Goal: Information Seeking & Learning: Learn about a topic

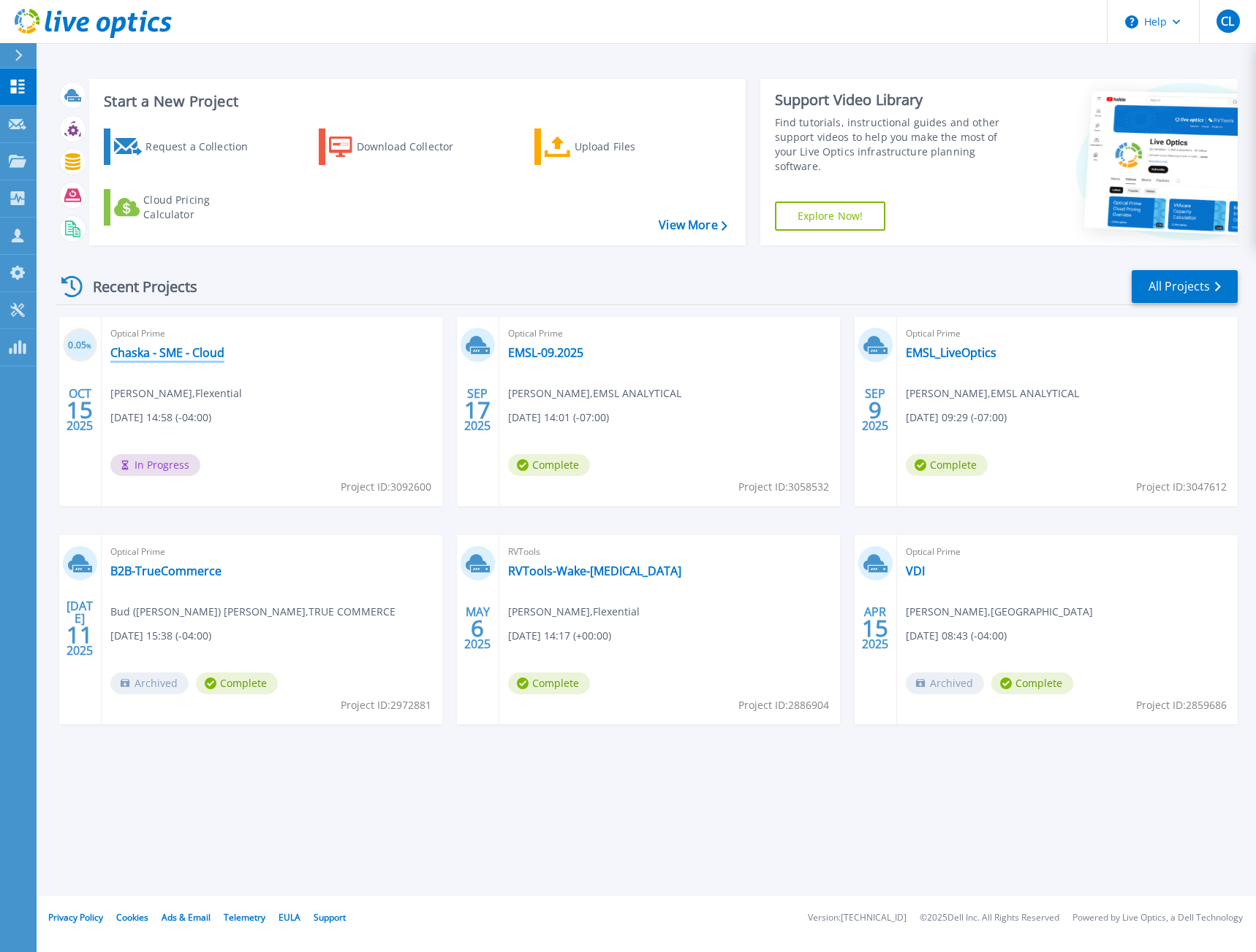
click at [185, 349] on link "Chaska - SME - Cloud" at bounding box center [167, 352] width 114 height 15
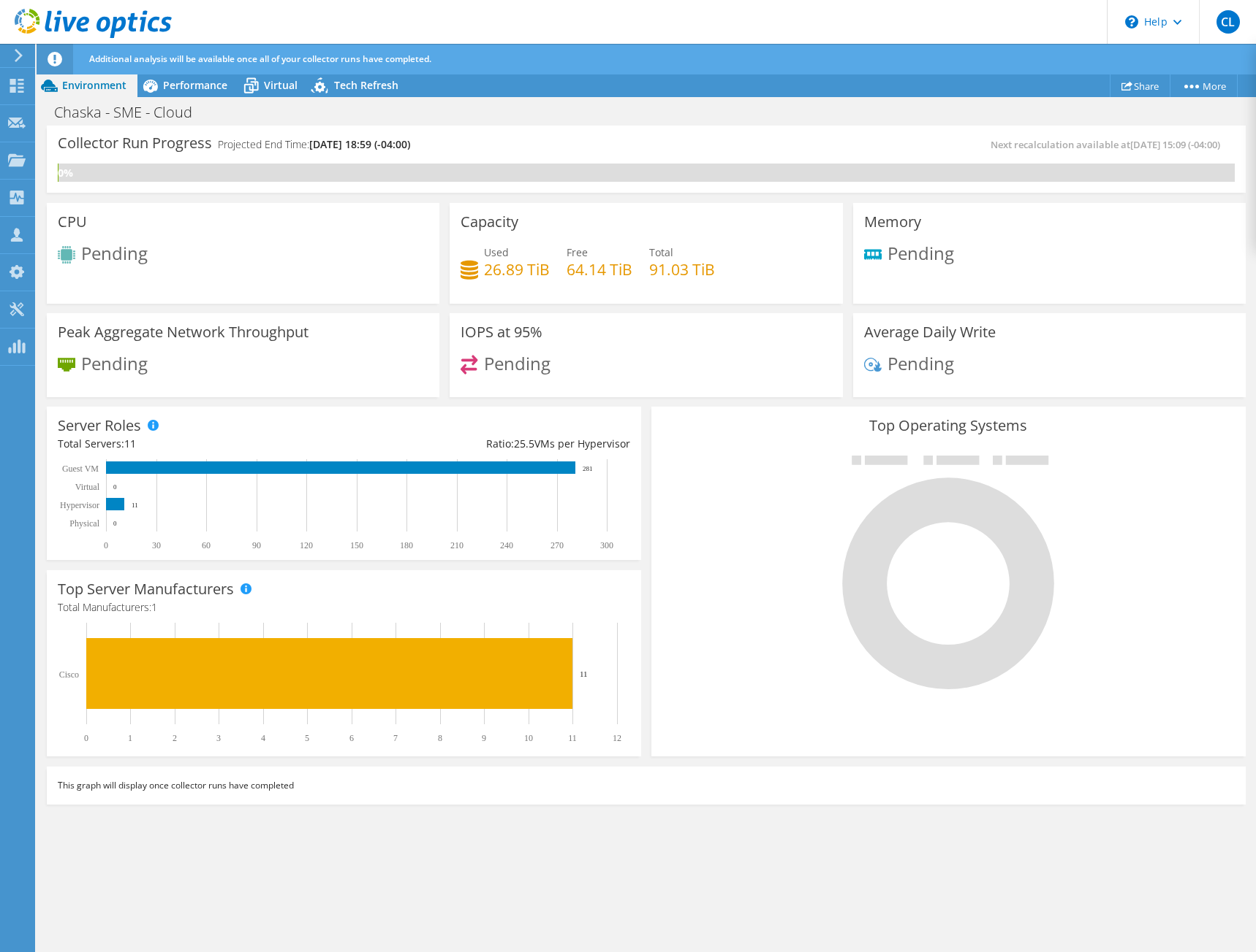
click at [635, 147] on div "Collector Run Progress Projected End Time: 10/15/2025, 18:59 (-04:00)" at bounding box center [351, 150] width 588 height 27
click at [272, 89] on span "Virtual" at bounding box center [280, 85] width 33 height 14
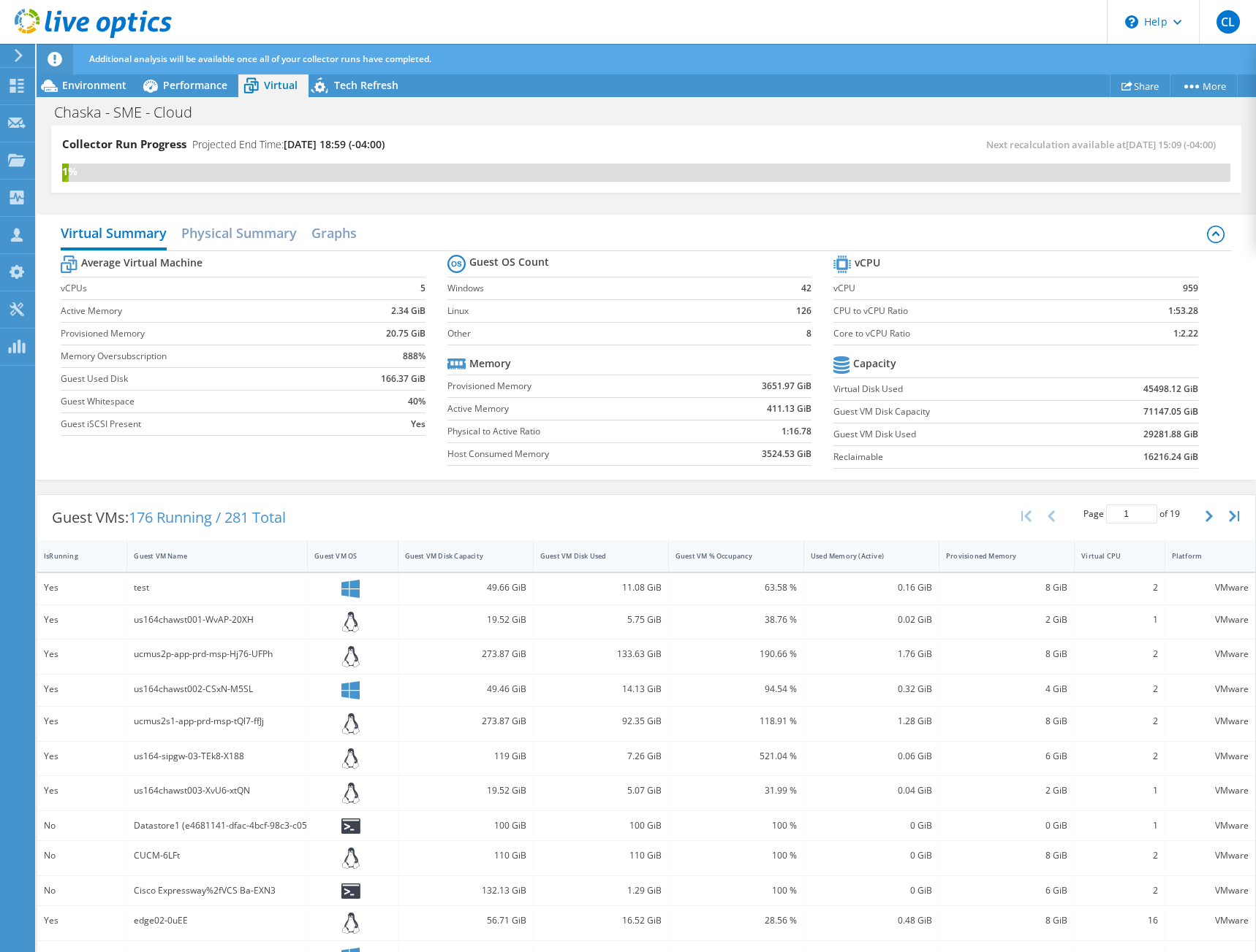
click at [1218, 484] on div "Virtual Summary Physical Summary Graphs Average Virtual Machine vCPUs 5 Active …" at bounding box center [645, 347] width 1219 height 280
click at [602, 121] on div "Chaska - SME - Cloud Print" at bounding box center [645, 112] width 1219 height 27
click at [202, 89] on span "Performance" at bounding box center [195, 85] width 64 height 14
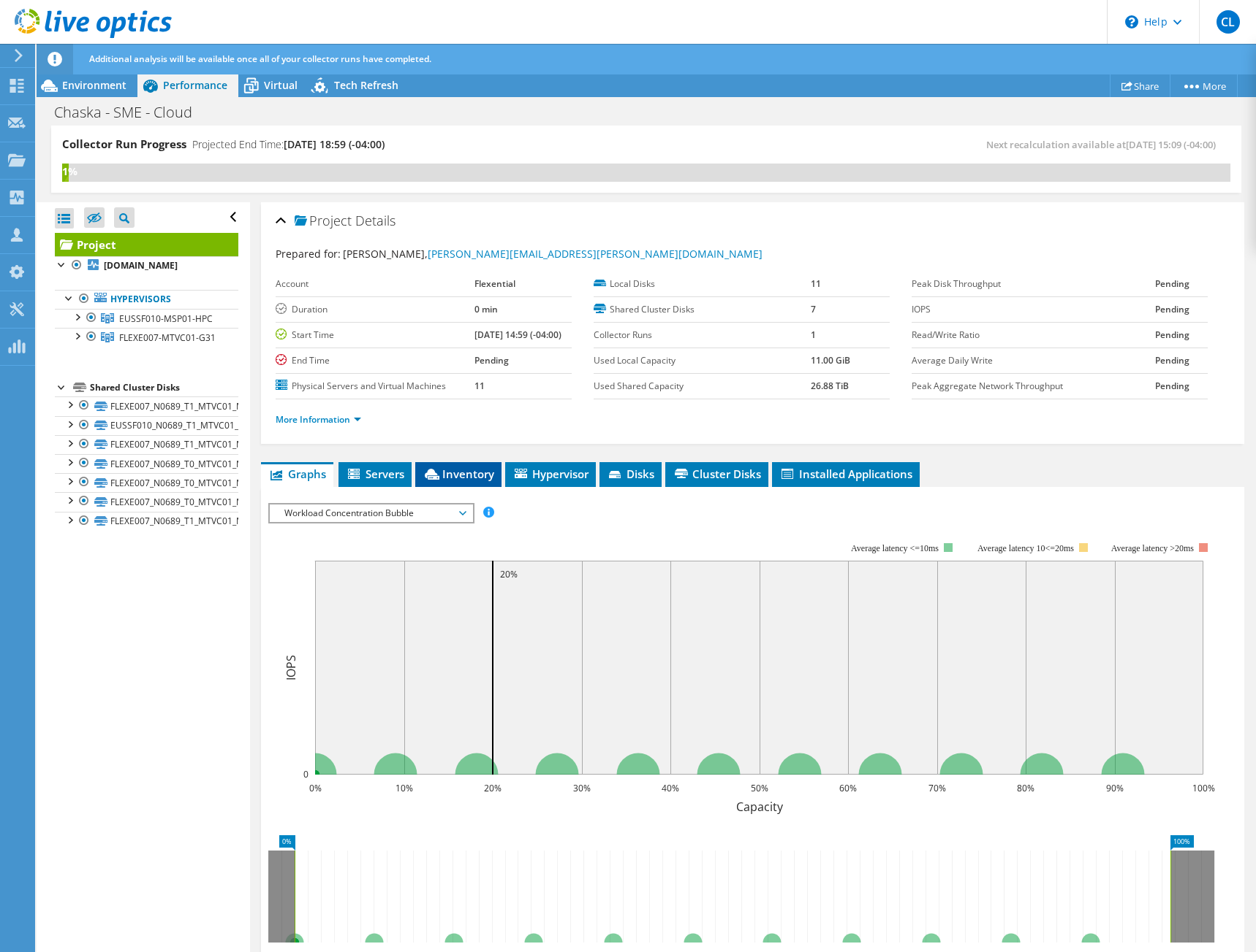
click at [465, 479] on span "Inventory" at bounding box center [458, 474] width 71 height 15
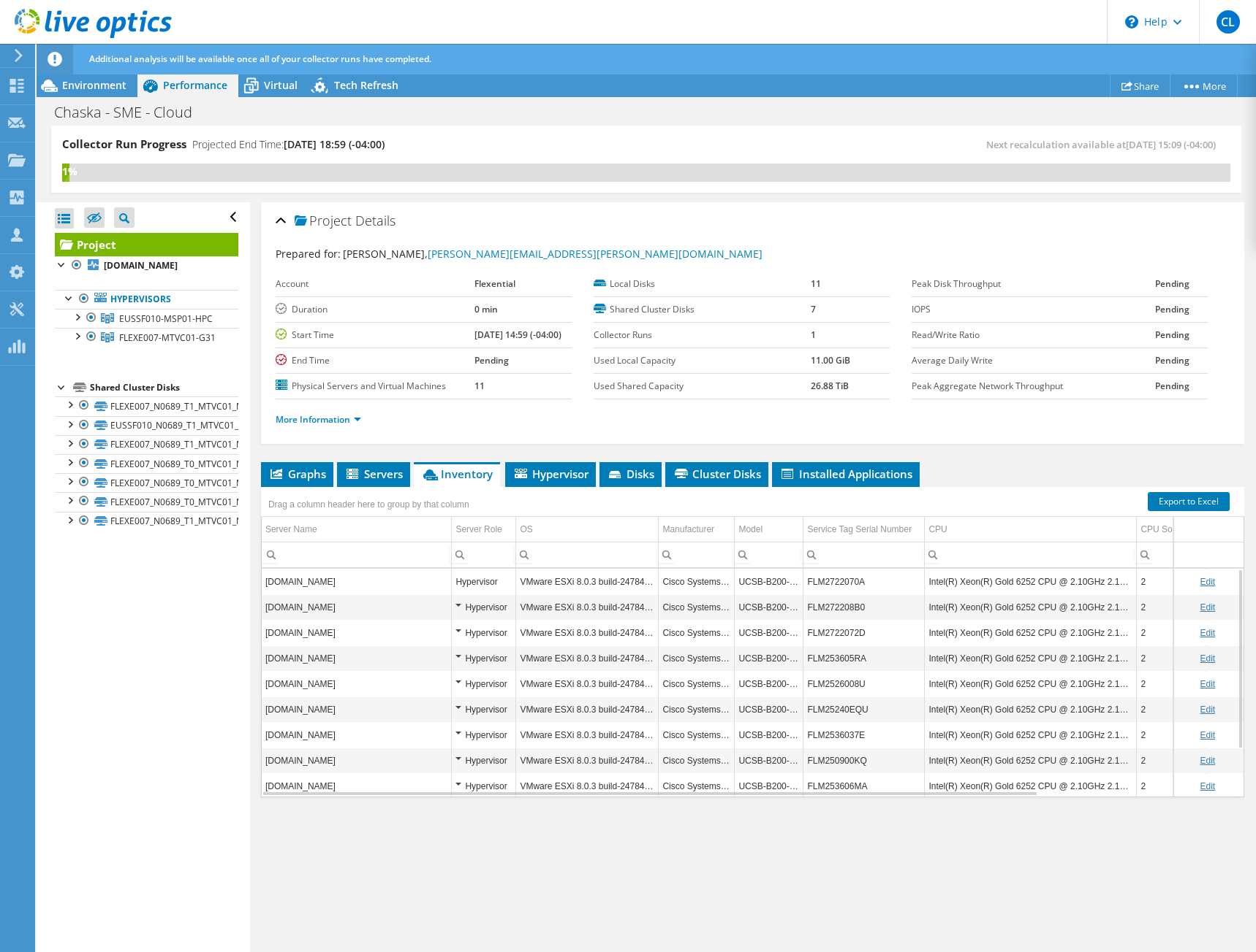
click at [385, 559] on input "Column Server Name, Filter cell" at bounding box center [356, 554] width 190 height 19
paste input "AAZRC001"
type input "AAZRC001"
click at [364, 554] on input "Column Server Name, Filter cell" at bounding box center [356, 554] width 190 height 19
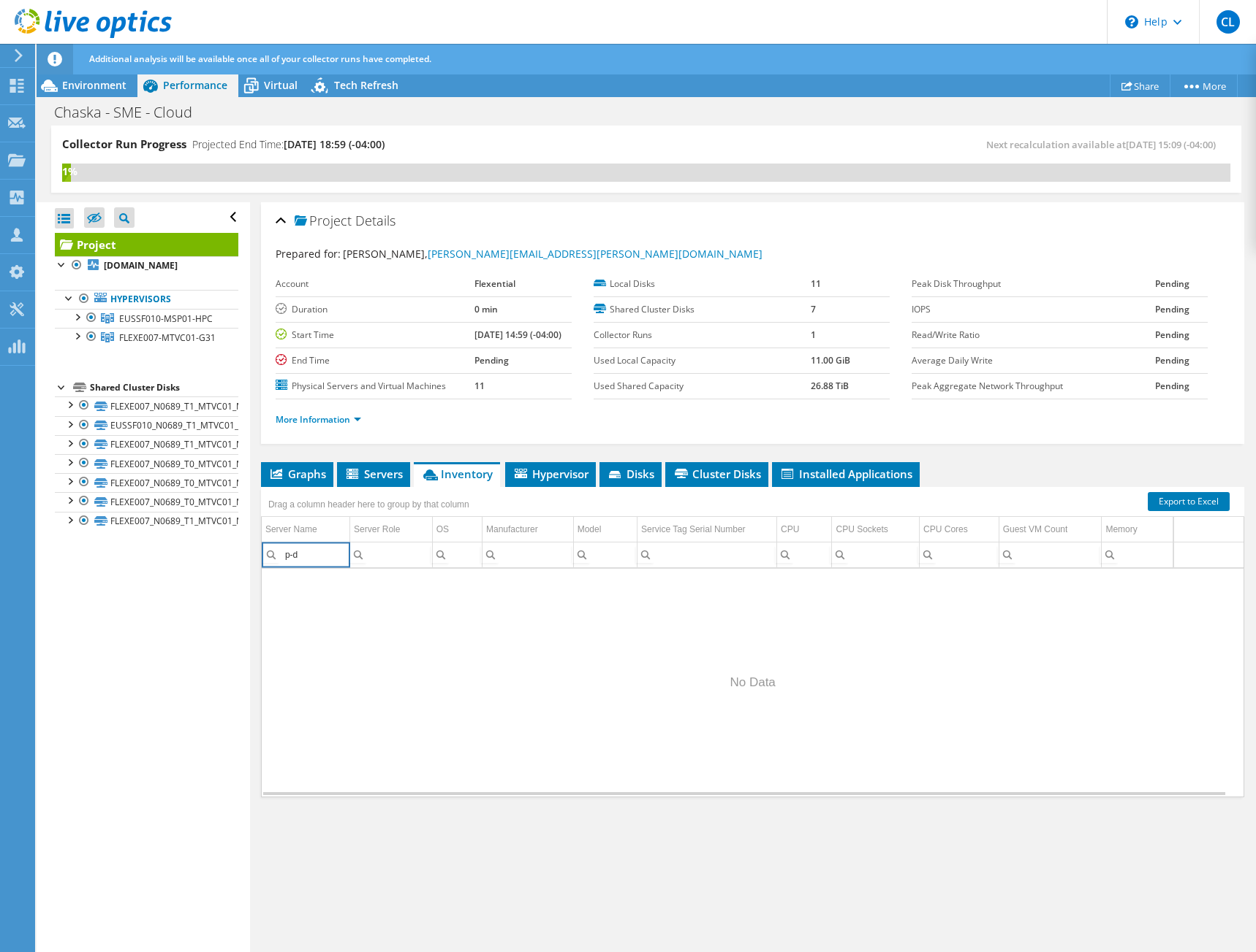
type input "p-db"
click at [400, 804] on div "Graphs Servers Inventory Hypervisor Disks Cluster Disks Installed Applications …" at bounding box center [751, 645] width 983 height 365
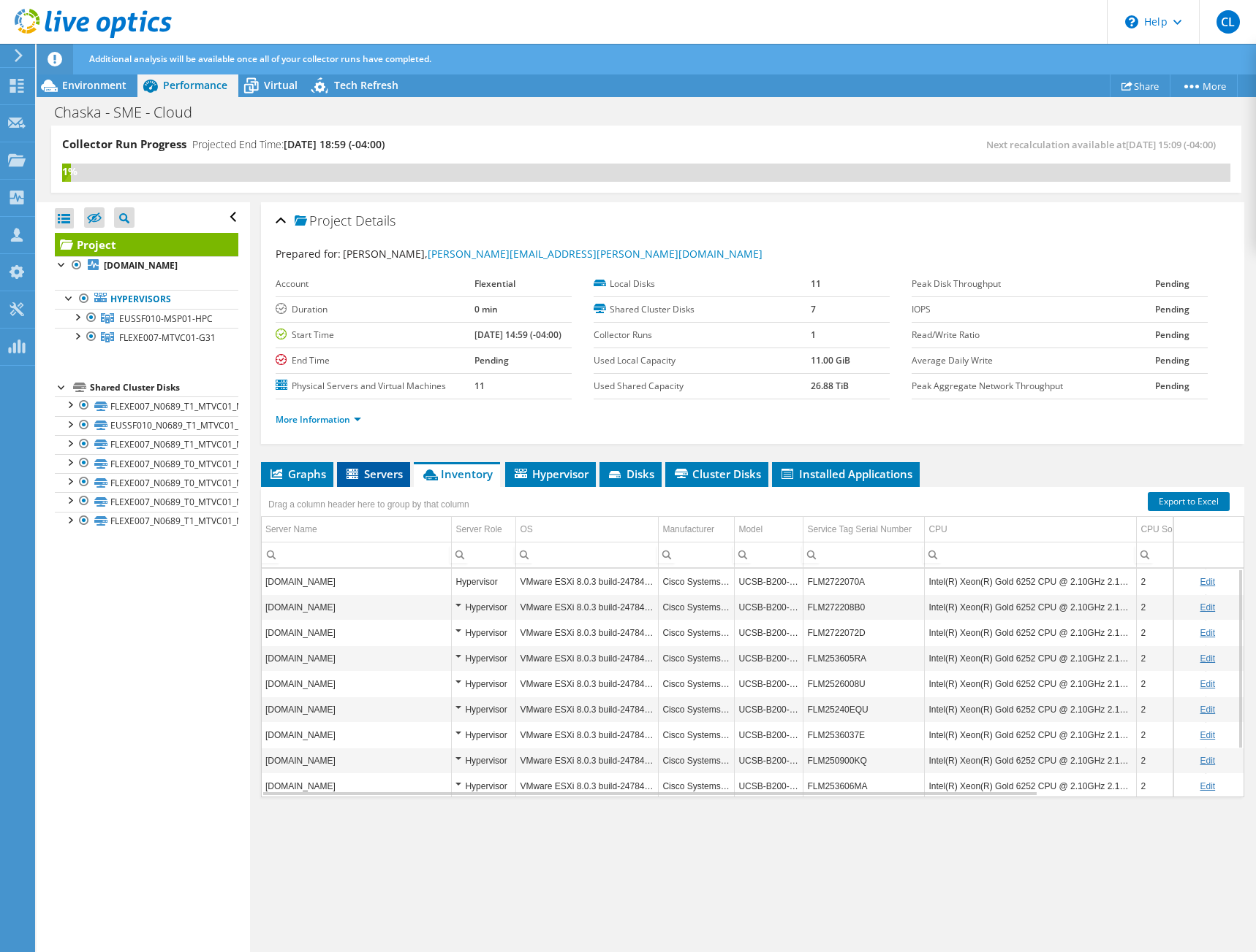
click at [384, 464] on li "Servers" at bounding box center [373, 474] width 73 height 24
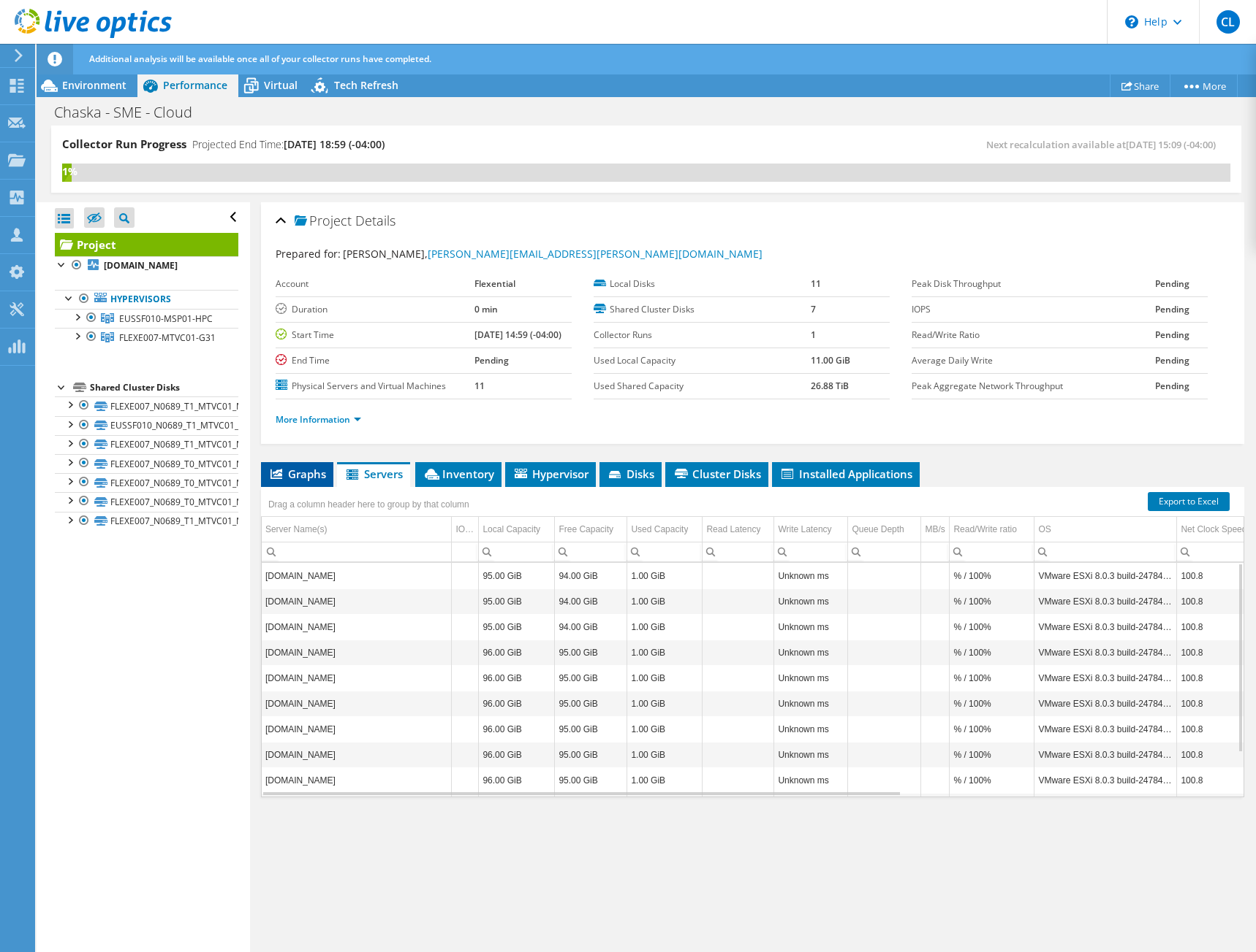
click at [271, 474] on icon at bounding box center [276, 474] width 12 height 10
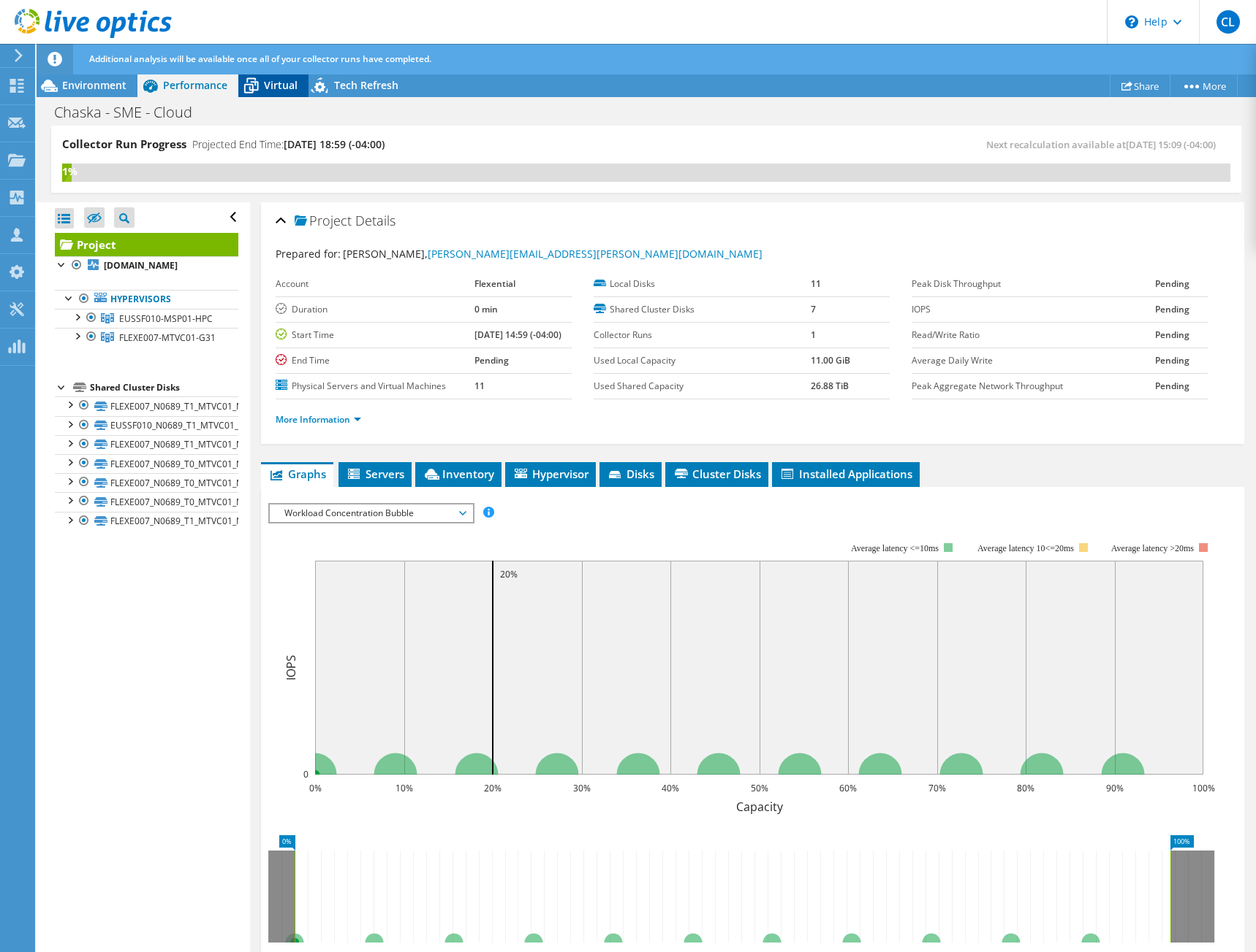
click at [279, 82] on span "Virtual" at bounding box center [280, 85] width 33 height 14
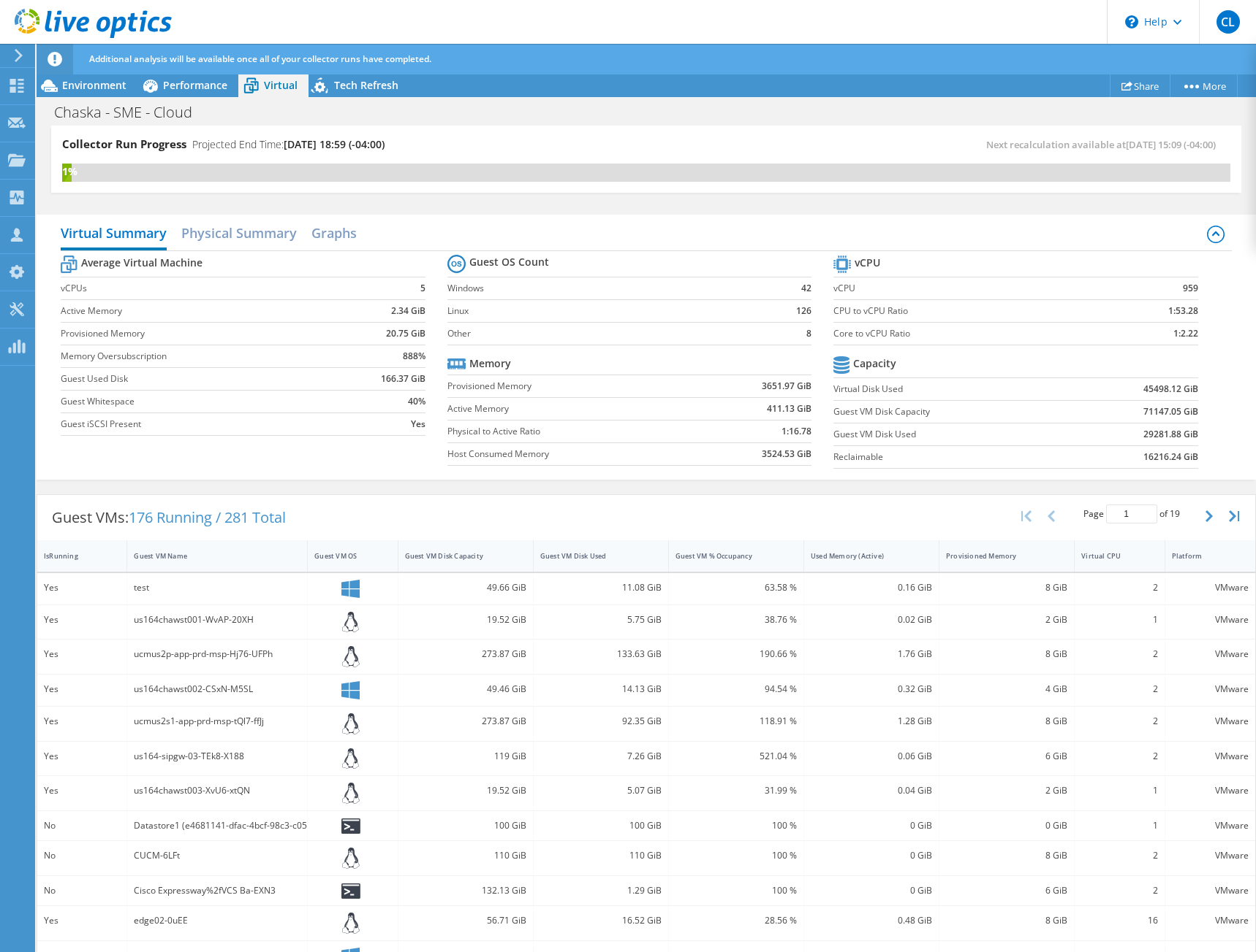
click at [389, 502] on div "Guest VMs: 176 Running / 281 Total Page 1 of 19 5 rows 10 rows 20 rows 25 rows …" at bounding box center [646, 518] width 1218 height 45
click at [217, 554] on div "Guest VM Name" at bounding box center [208, 556] width 149 height 10
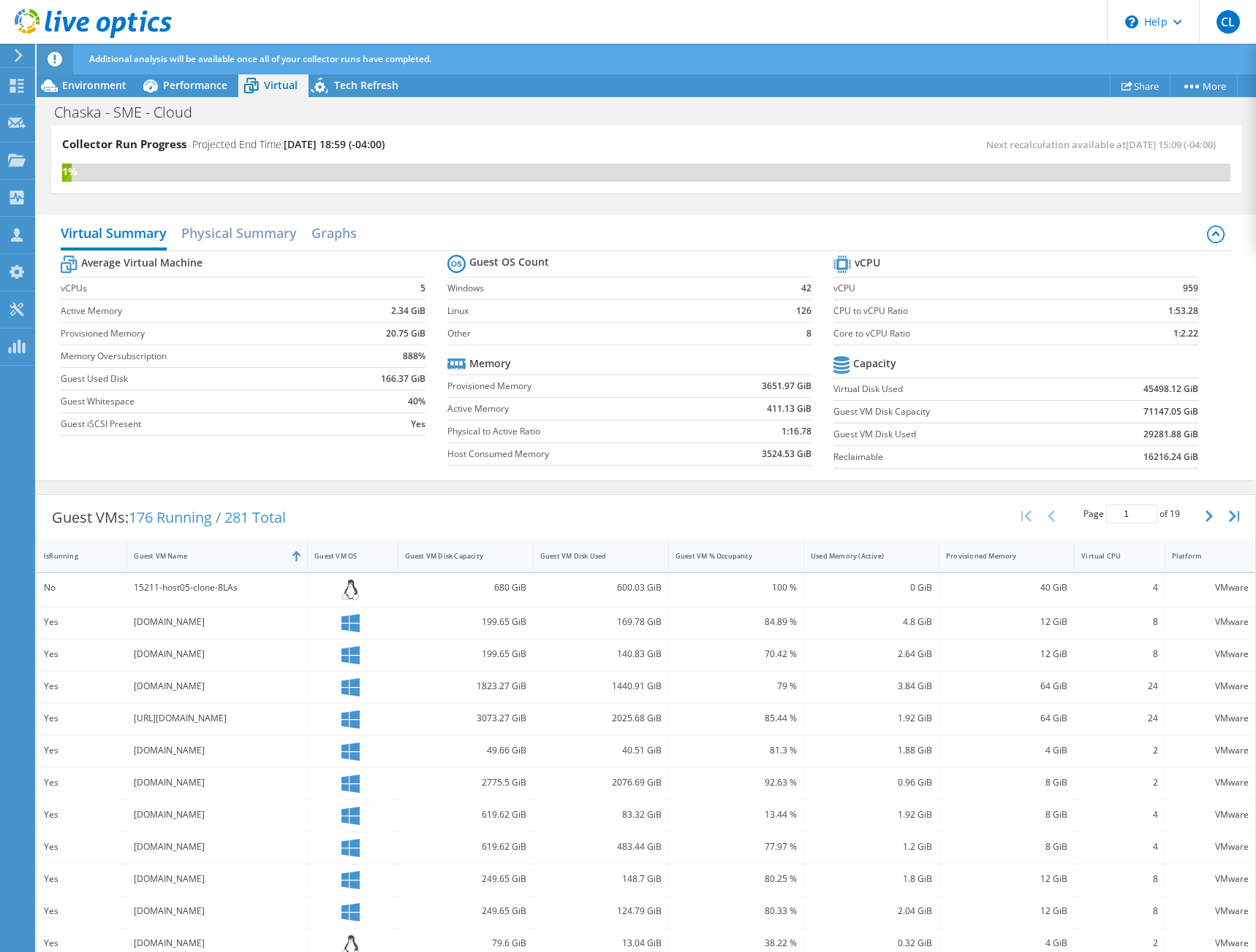
click at [362, 506] on div "Guest VMs: 176 Running / 281 Total Page 1 of 19 5 rows 10 rows 20 rows 25 rows …" at bounding box center [646, 518] width 1218 height 45
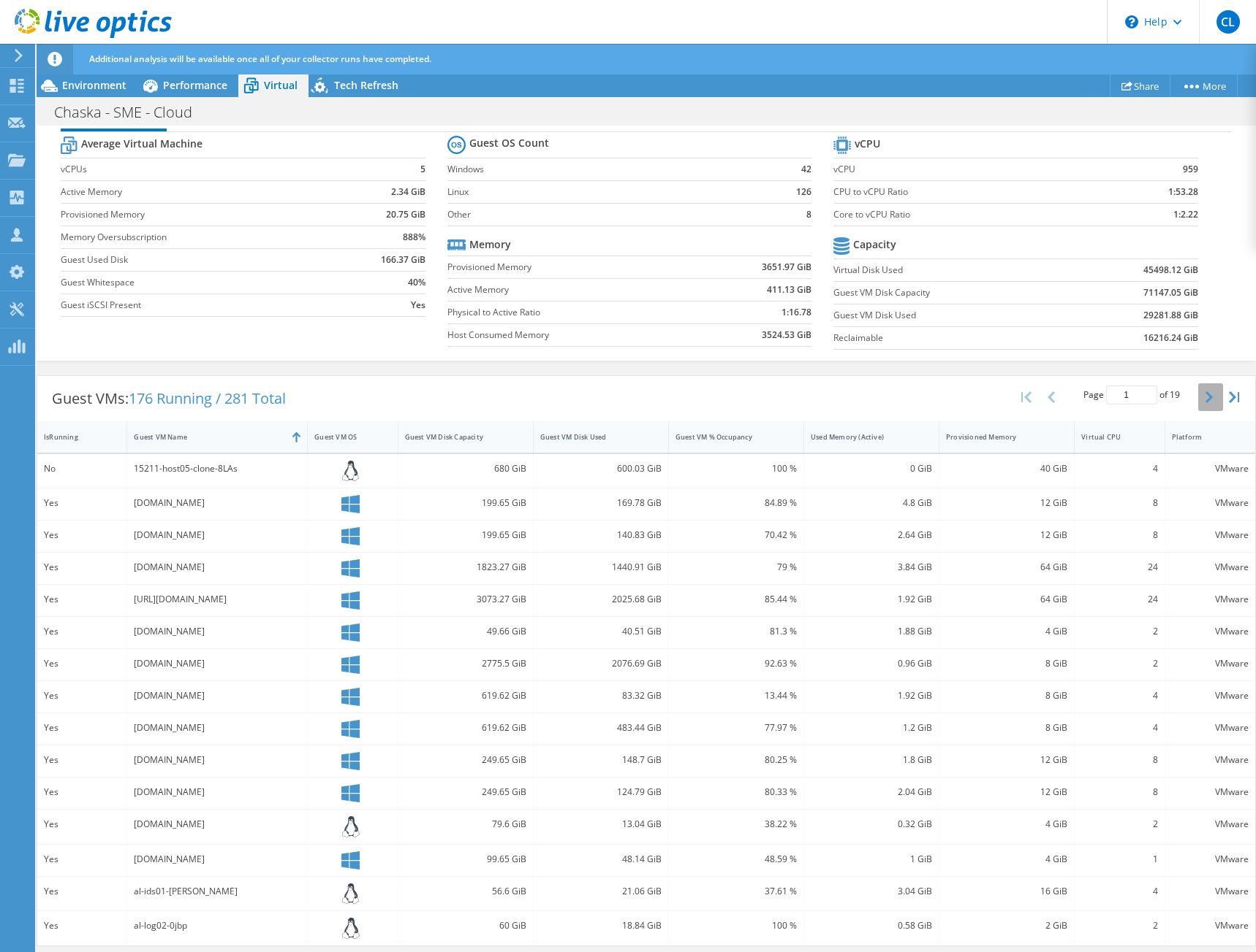
click at [1205, 398] on icon "button" at bounding box center [1208, 397] width 7 height 12
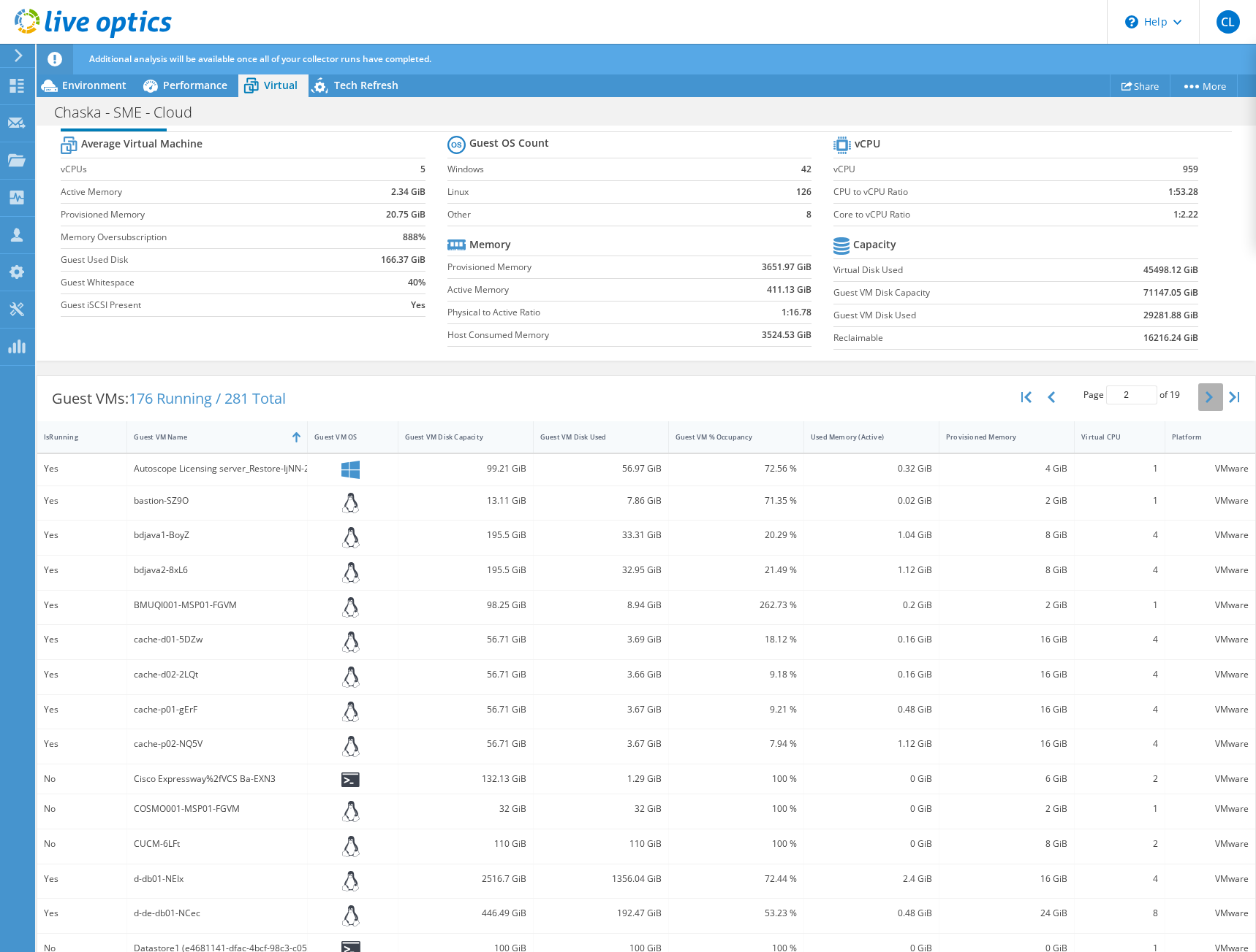
click at [1205, 398] on icon "button" at bounding box center [1208, 397] width 7 height 12
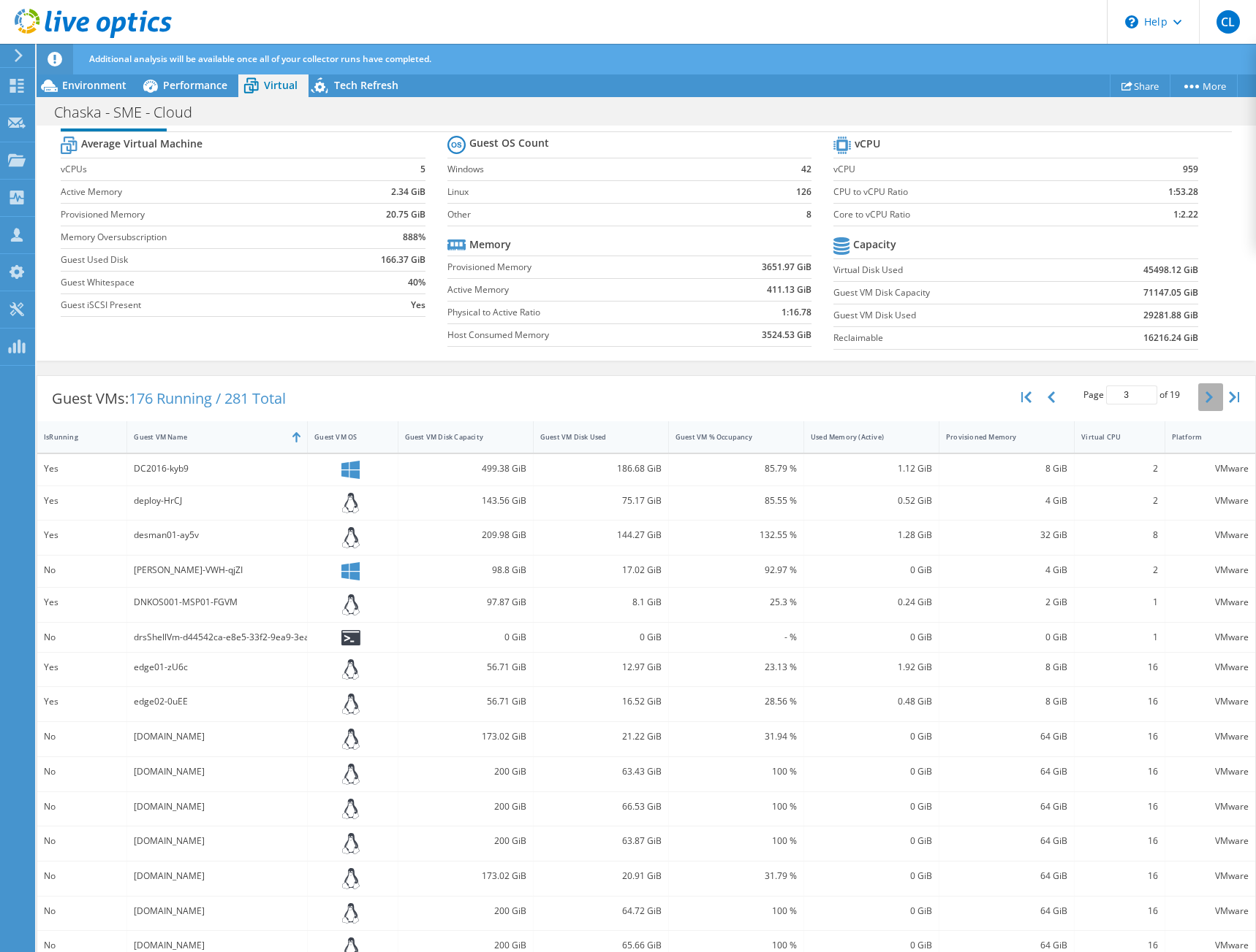
click at [1205, 398] on icon "button" at bounding box center [1208, 397] width 7 height 12
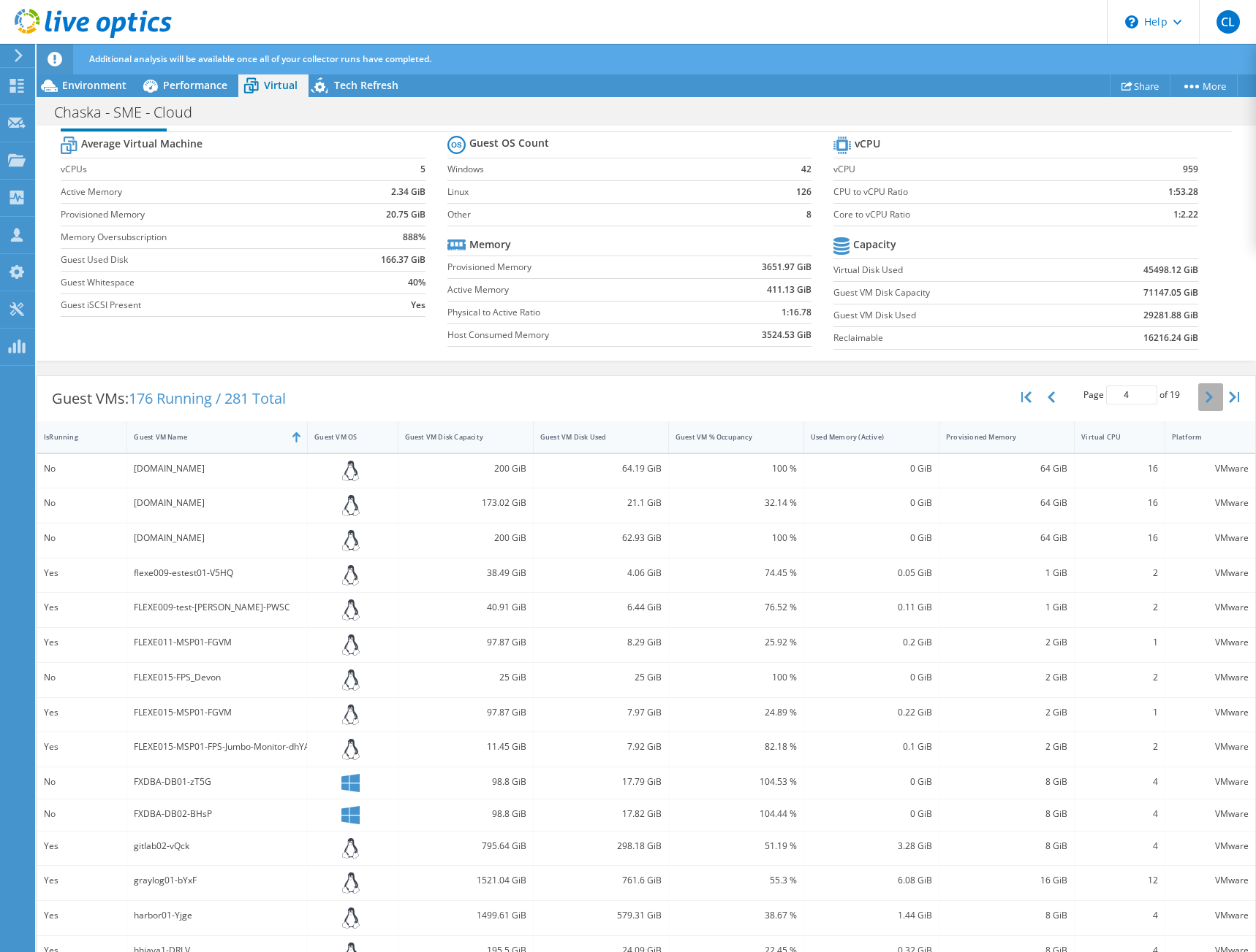
click at [1205, 398] on icon "button" at bounding box center [1208, 397] width 7 height 12
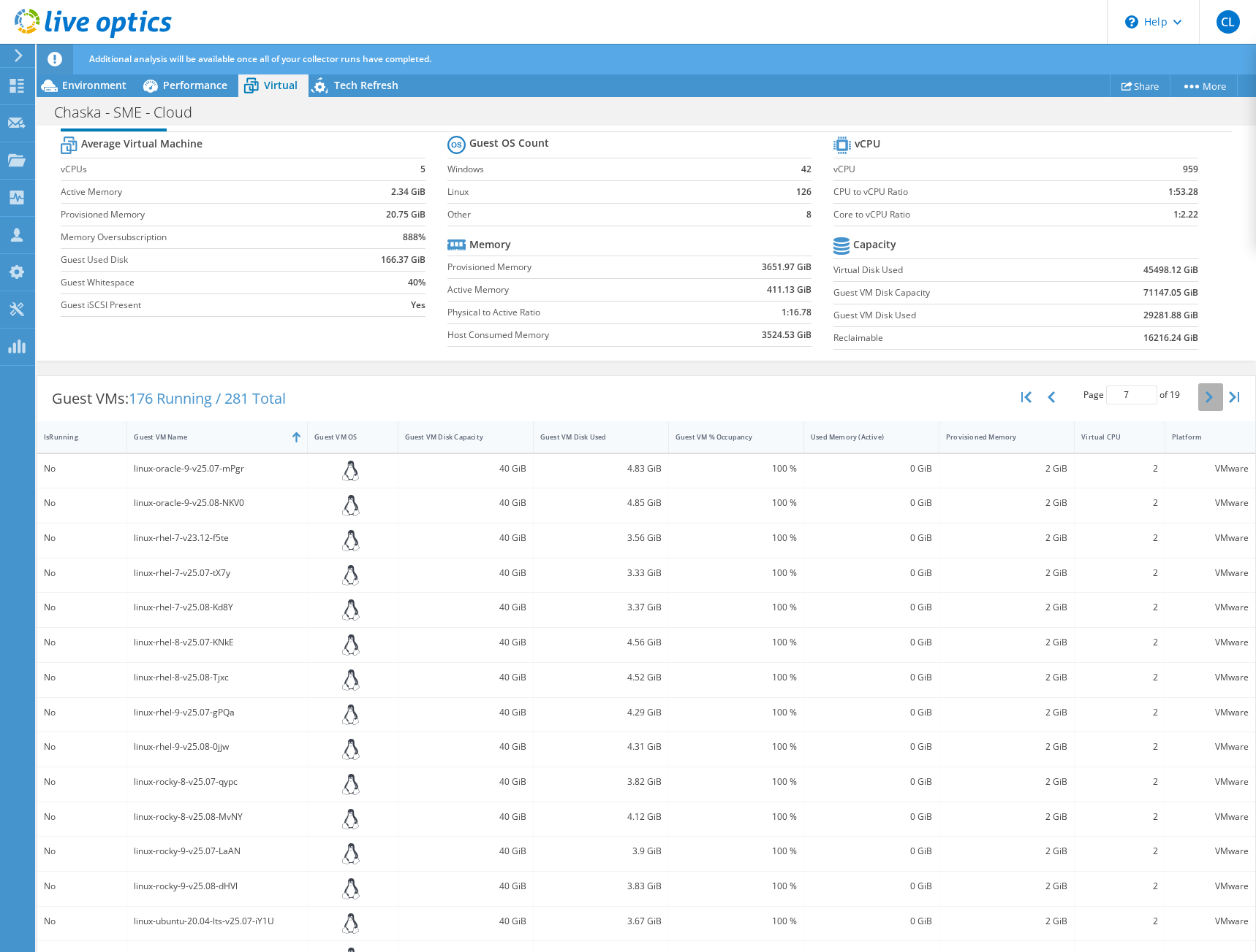
click at [1205, 398] on icon "button" at bounding box center [1208, 397] width 7 height 12
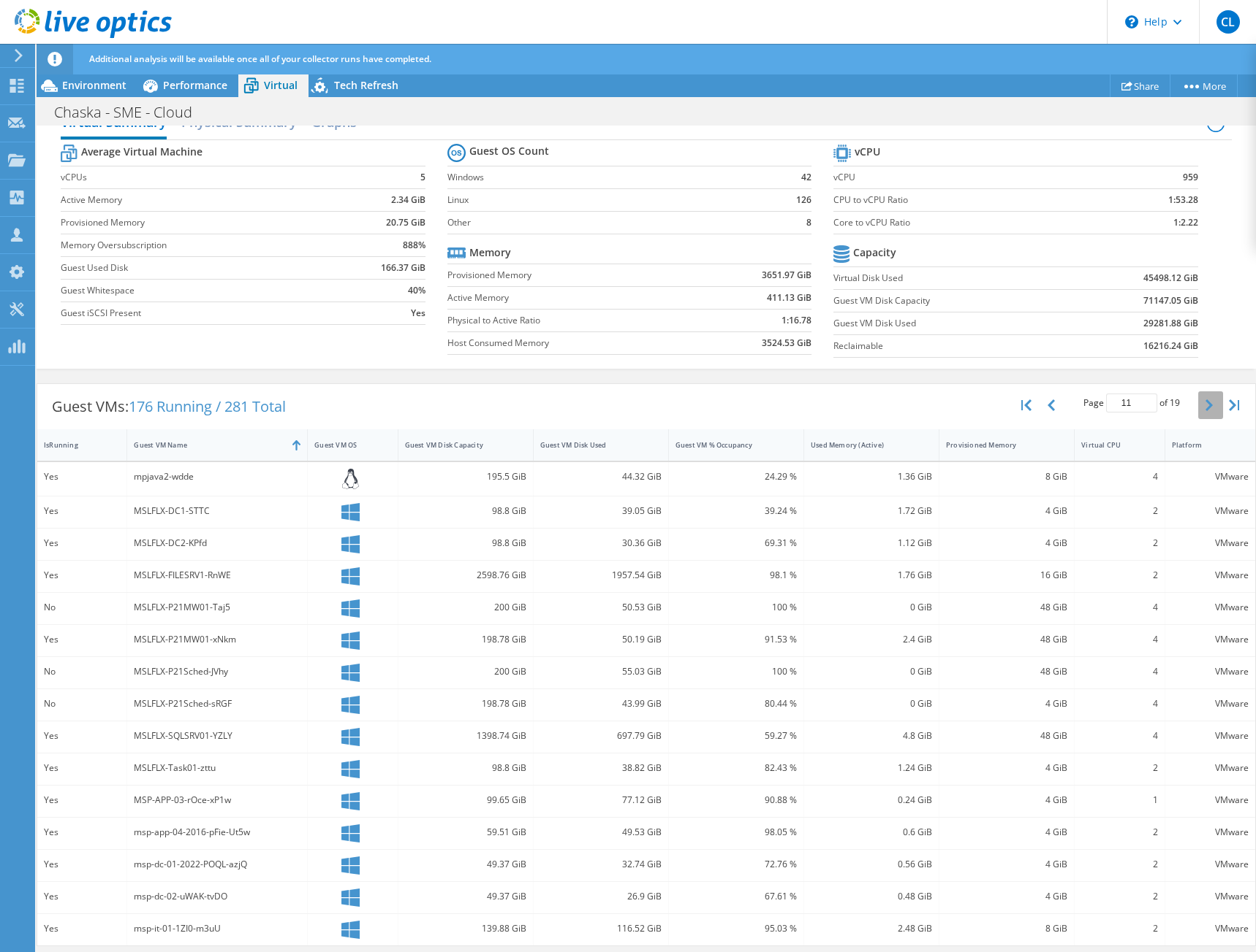
click at [1197, 398] on button "button" at bounding box center [1209, 405] width 24 height 27
type input "12"
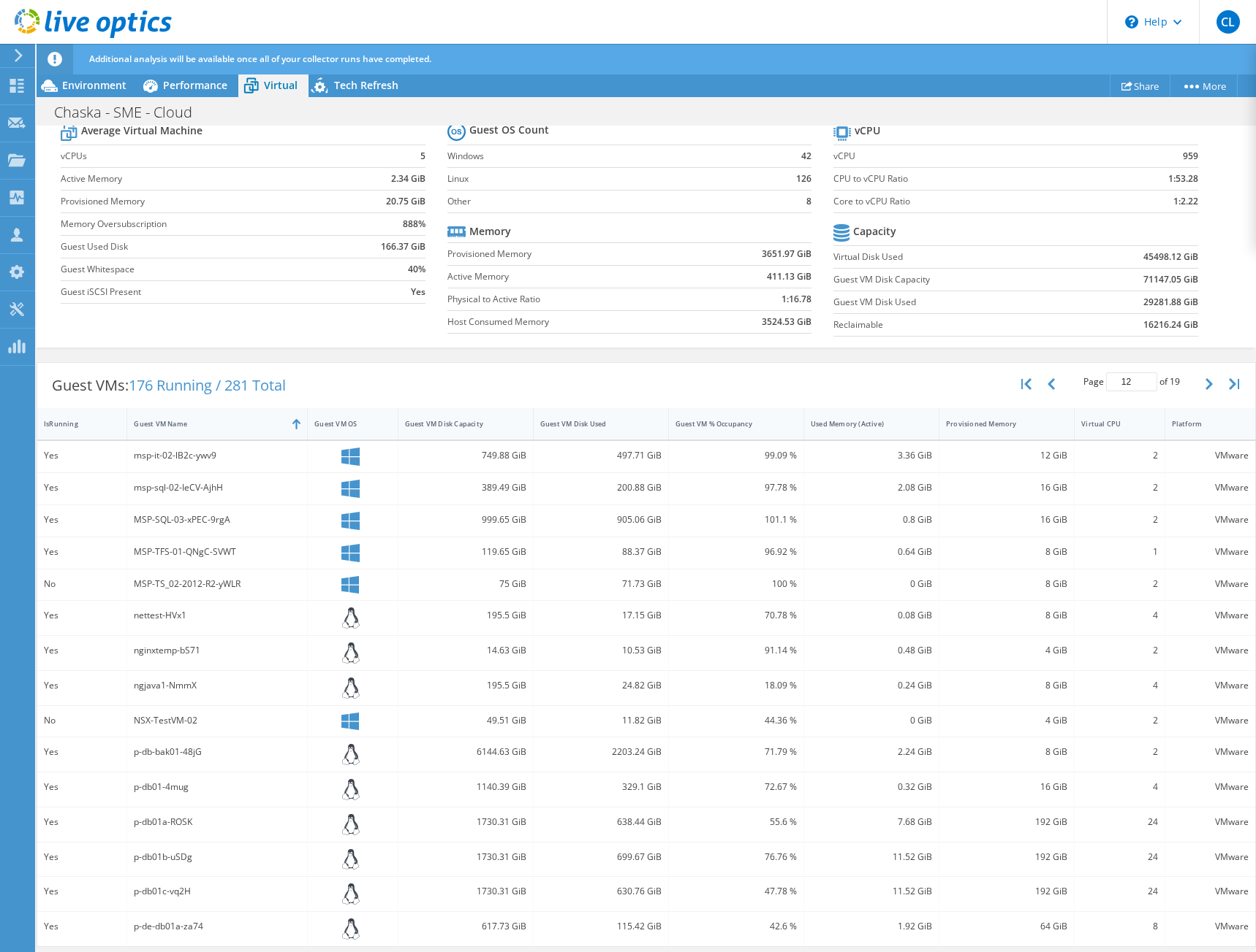
scroll to position [133, 0]
click at [640, 378] on div "Guest VMs: 176 Running / 281 Total Page 12 of 19 5 rows 10 rows 20 rows 25 rows…" at bounding box center [646, 384] width 1218 height 45
click at [995, 72] on div "Additional analysis will be available once all of your collector runs have comp…" at bounding box center [673, 59] width 1175 height 30
click at [801, 364] on div "Guest VMs: 176 Running / 281 Total Page 12 of 19 5 rows 10 rows 20 rows 25 rows…" at bounding box center [646, 384] width 1218 height 45
click at [195, 71] on div "Additional analysis will be available once all of your collector runs have comp…" at bounding box center [673, 59] width 1175 height 30
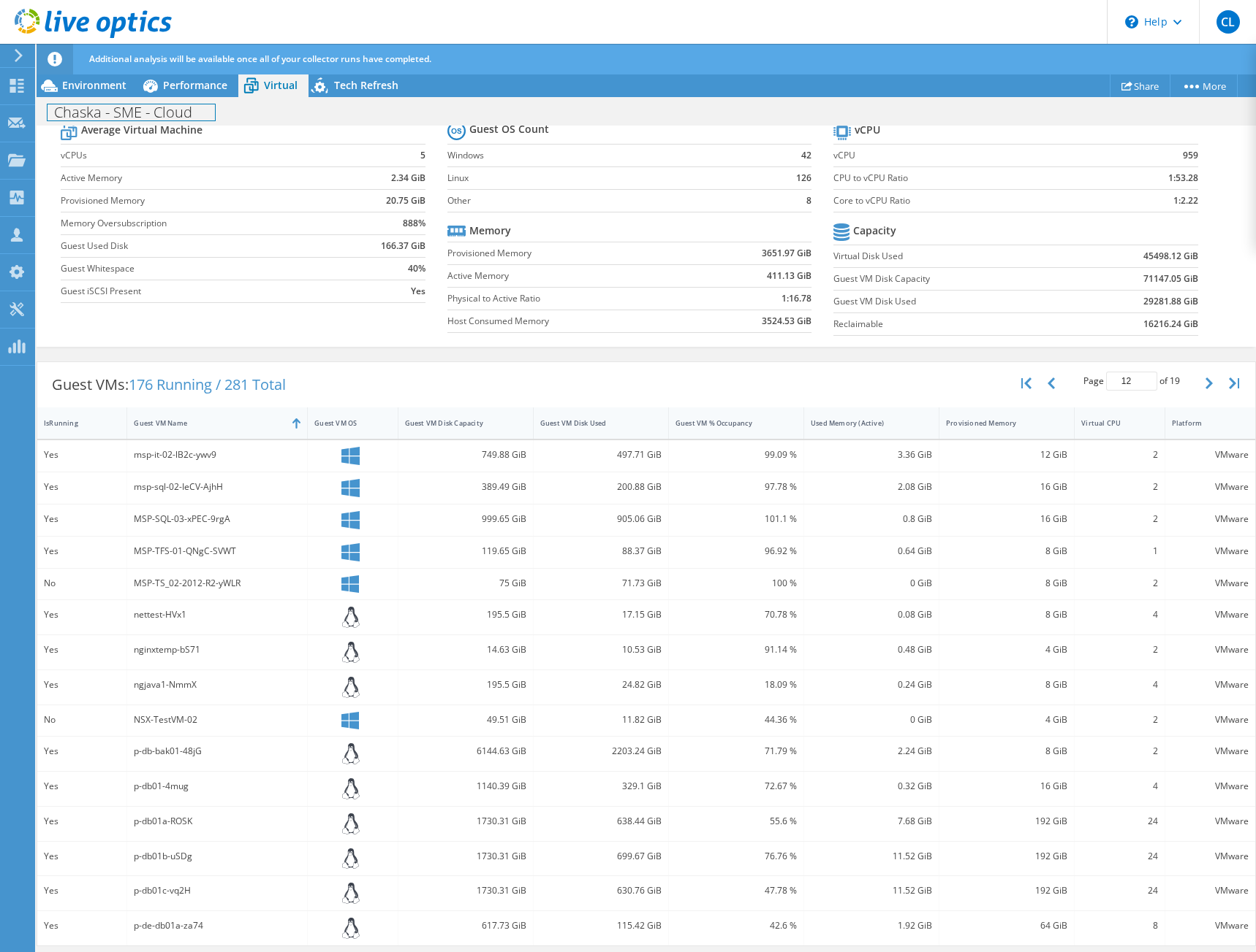
click at [187, 101] on div "Chaska - SME - Cloud Print" at bounding box center [645, 112] width 1219 height 27
click at [175, 95] on div "Performance" at bounding box center [187, 86] width 101 height 23
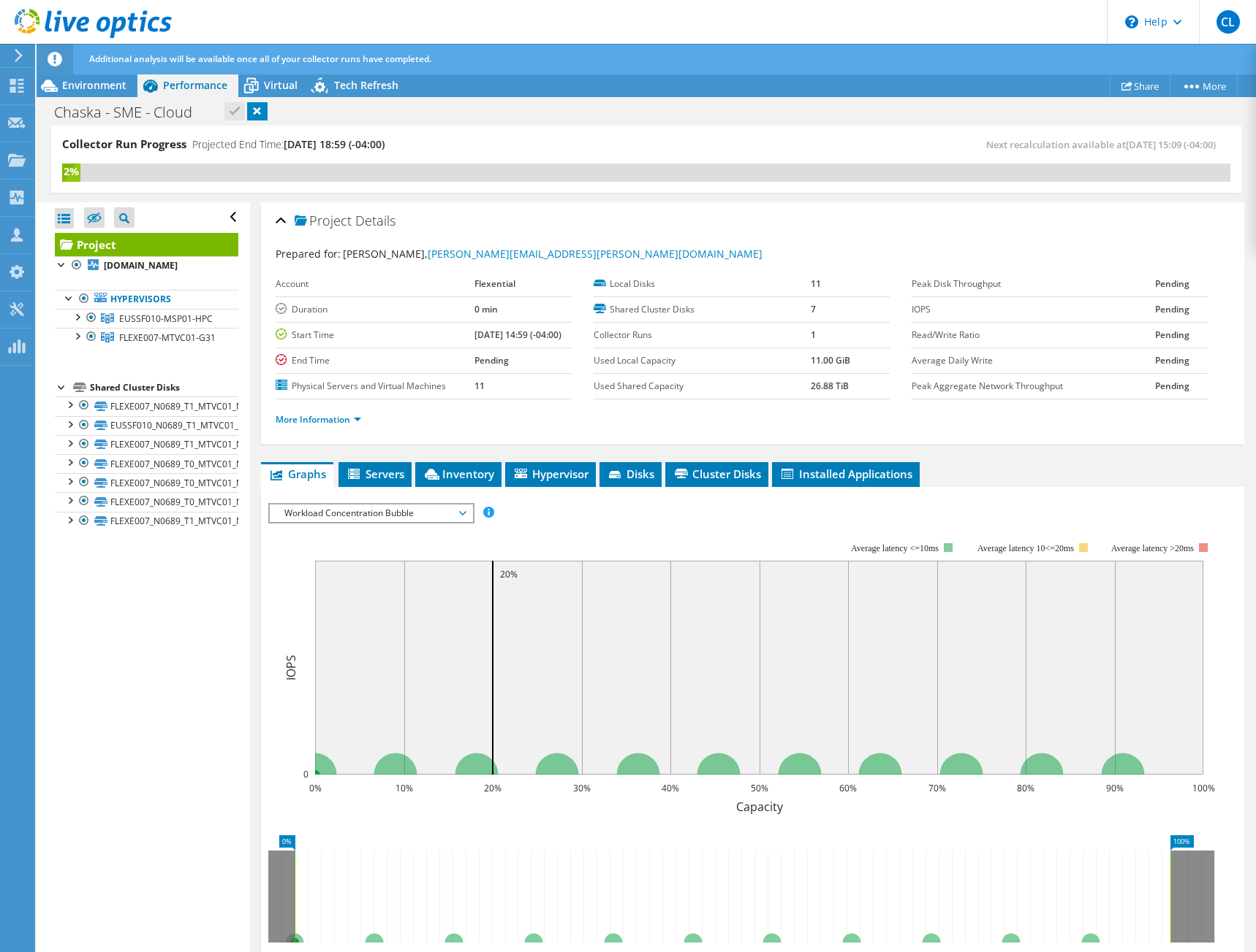
scroll to position [0, 0]
click at [252, 237] on div "Project Details Prepared for: Carl Luchetti, carl.luchetti@flexential.com Accou…" at bounding box center [752, 657] width 1005 height 912
click at [272, 92] on div "Virtual" at bounding box center [273, 86] width 70 height 23
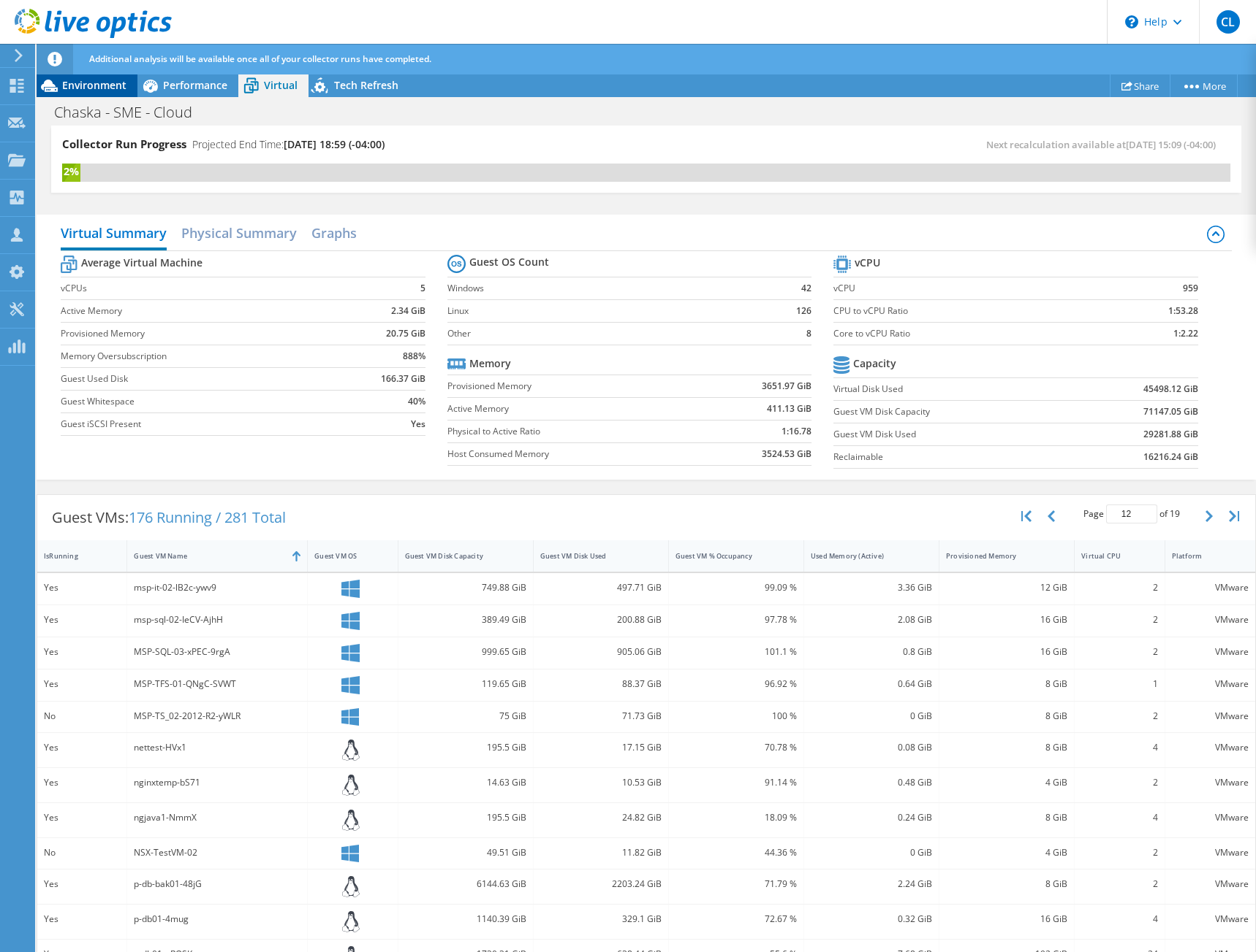
click at [98, 95] on div "Environment" at bounding box center [86, 86] width 101 height 23
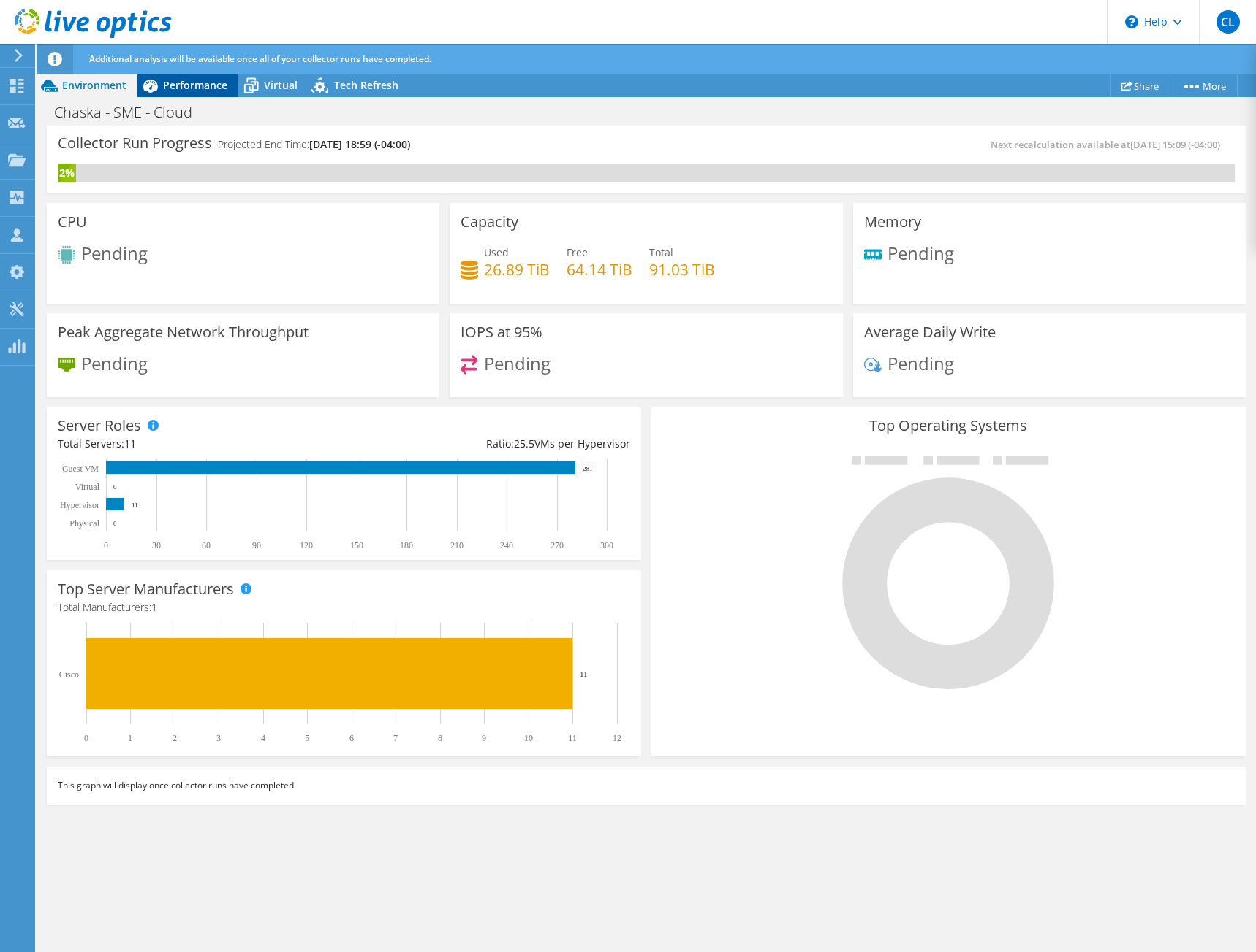
click at [207, 90] on span "Performance" at bounding box center [195, 85] width 64 height 14
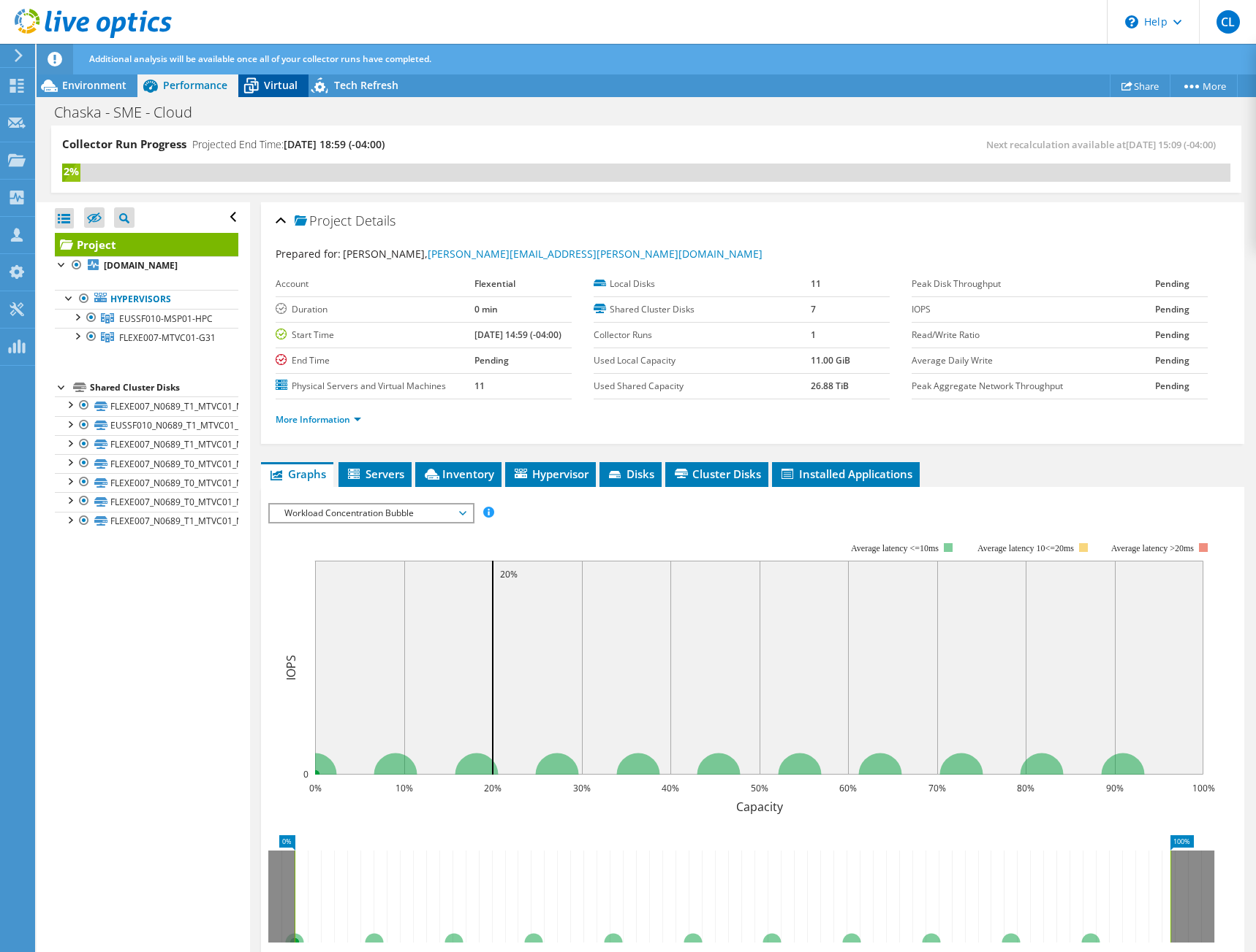
click at [269, 83] on span "Virtual" at bounding box center [280, 85] width 33 height 14
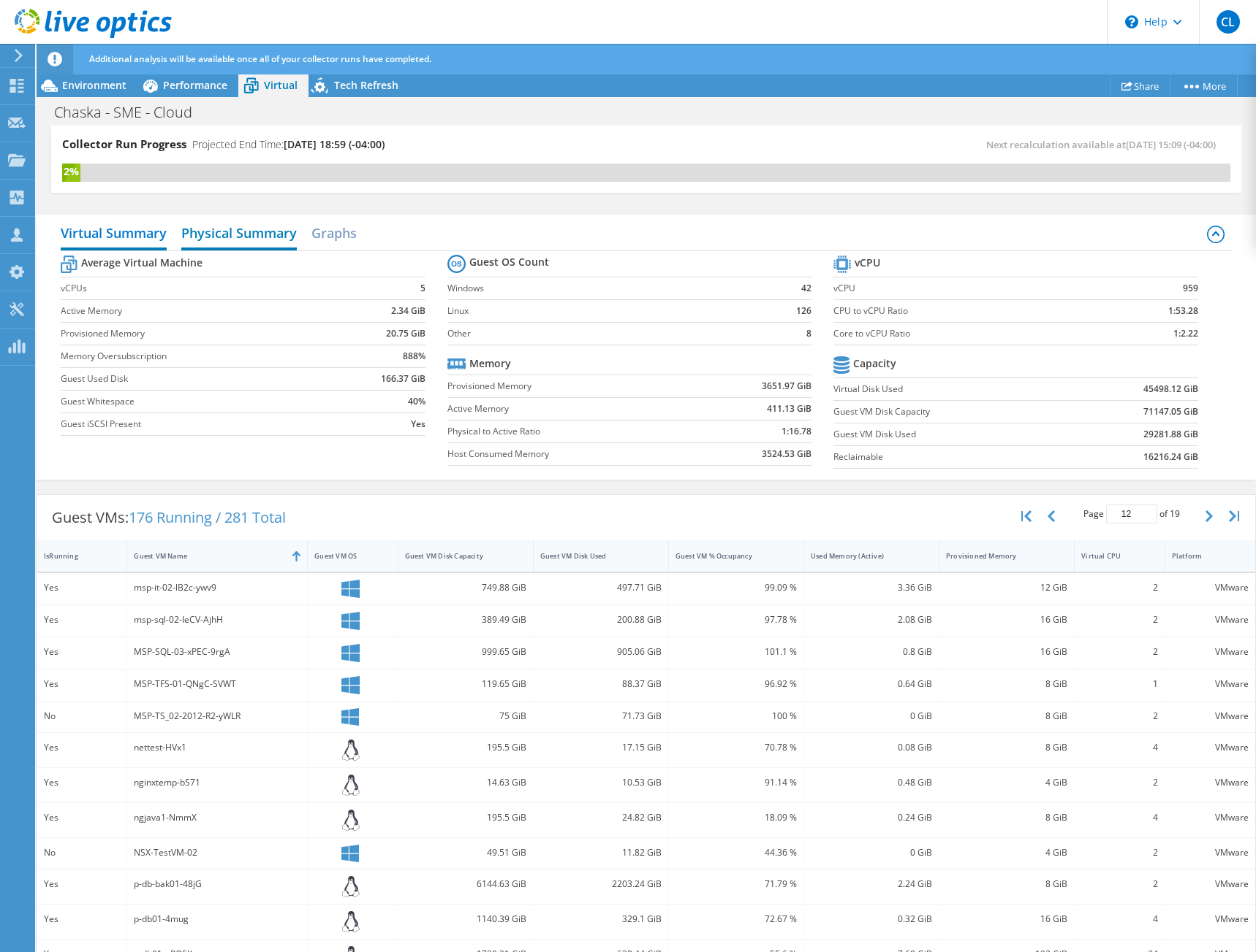
click at [247, 237] on h2 "Physical Summary" at bounding box center [239, 234] width 115 height 32
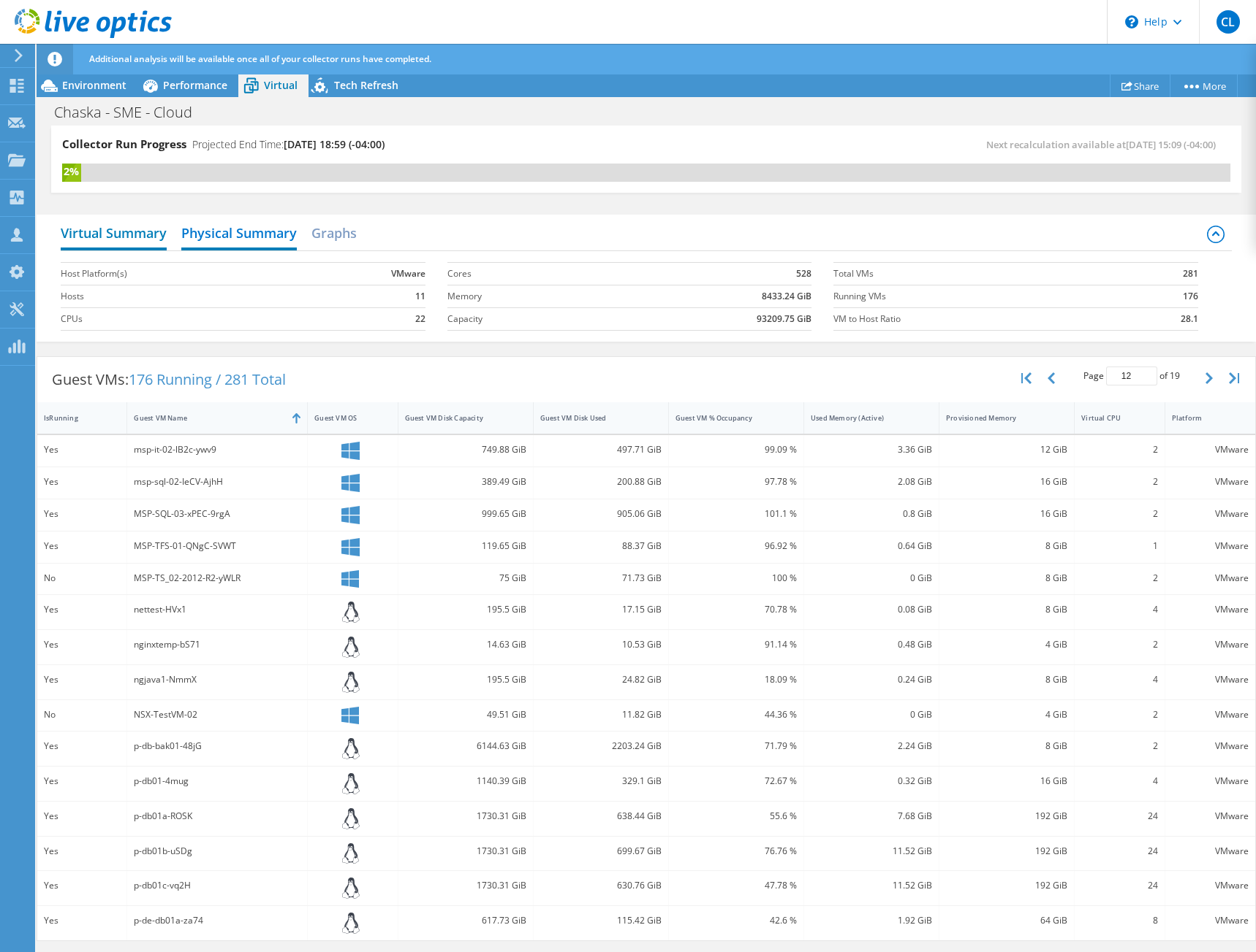
click at [142, 227] on h2 "Virtual Summary" at bounding box center [113, 234] width 106 height 32
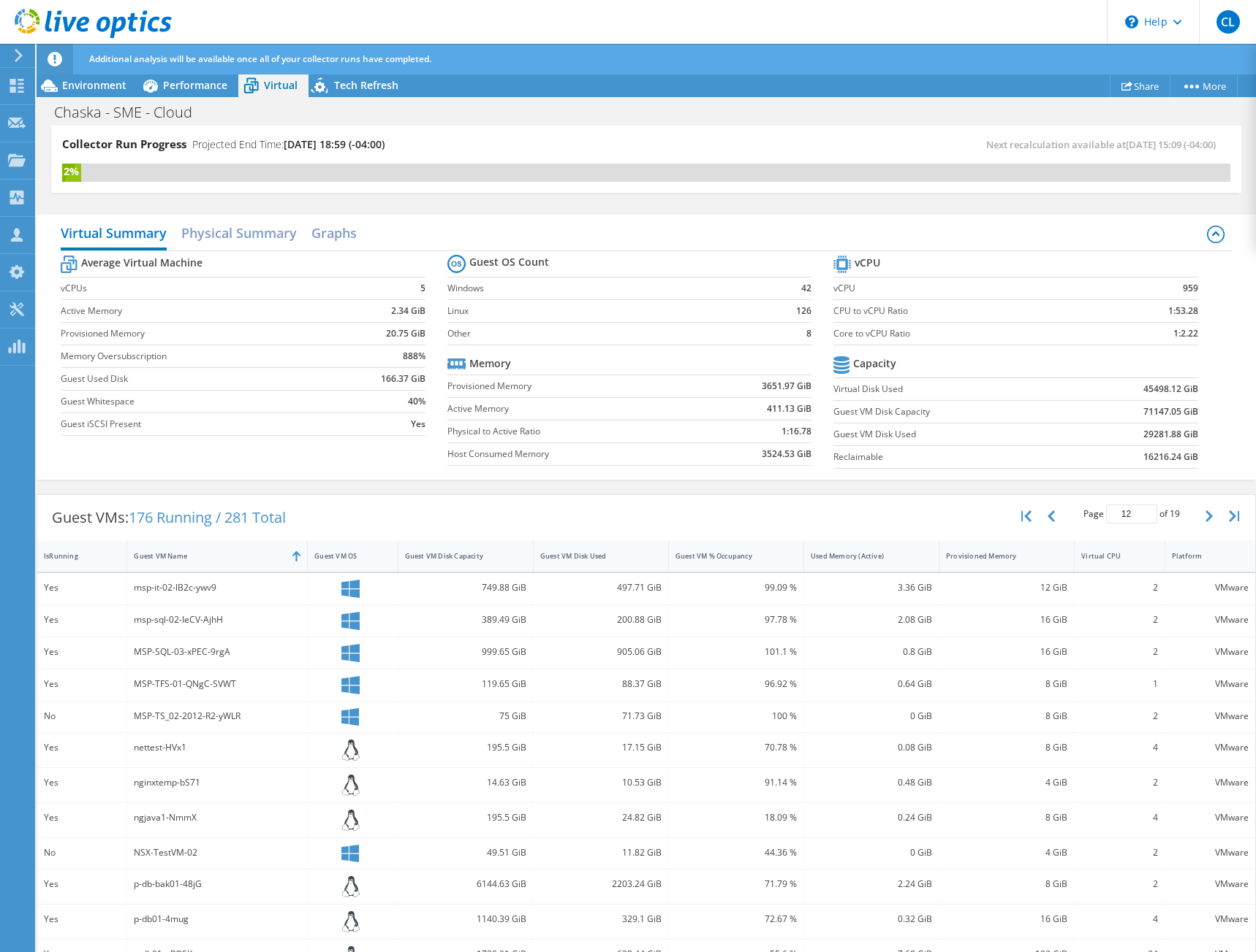
click at [733, 145] on div "Next recalculation available at 10/15/2025, 15:09 (-04:00)" at bounding box center [938, 144] width 584 height 17
click at [702, 115] on div "Chaska - SME - Cloud Print" at bounding box center [645, 112] width 1219 height 27
click at [1230, 141] on div "Collector Run Progress Projected End Time: 10/15/2025, 18:59 (-04:00) Next reca…" at bounding box center [645, 167] width 1219 height 82
click at [566, 132] on div "Collector Run Progress Projected End Time: 10/15/2025, 18:59 (-04:00) Next reca…" at bounding box center [645, 159] width 1190 height 67
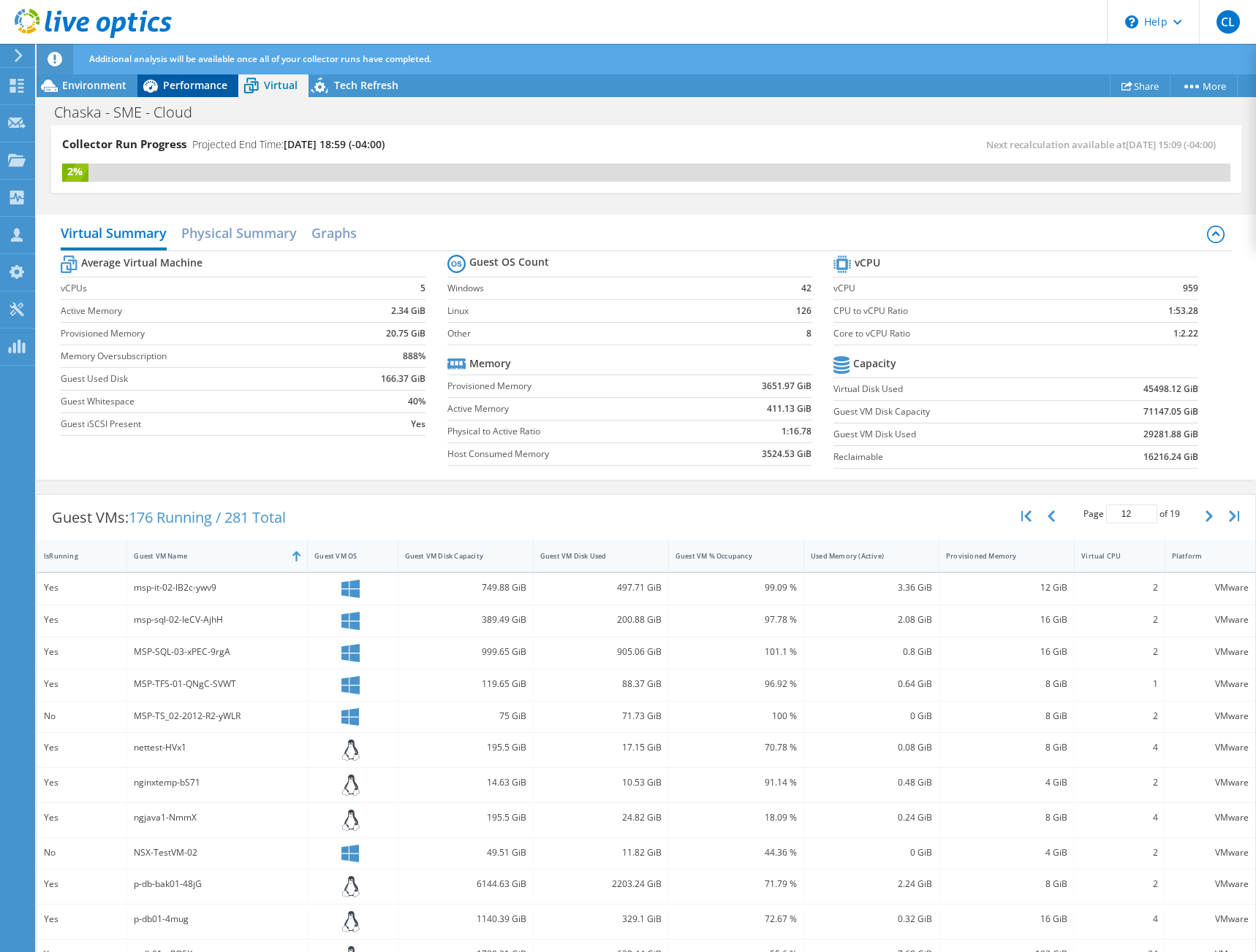
click at [182, 88] on span "Performance" at bounding box center [195, 85] width 64 height 14
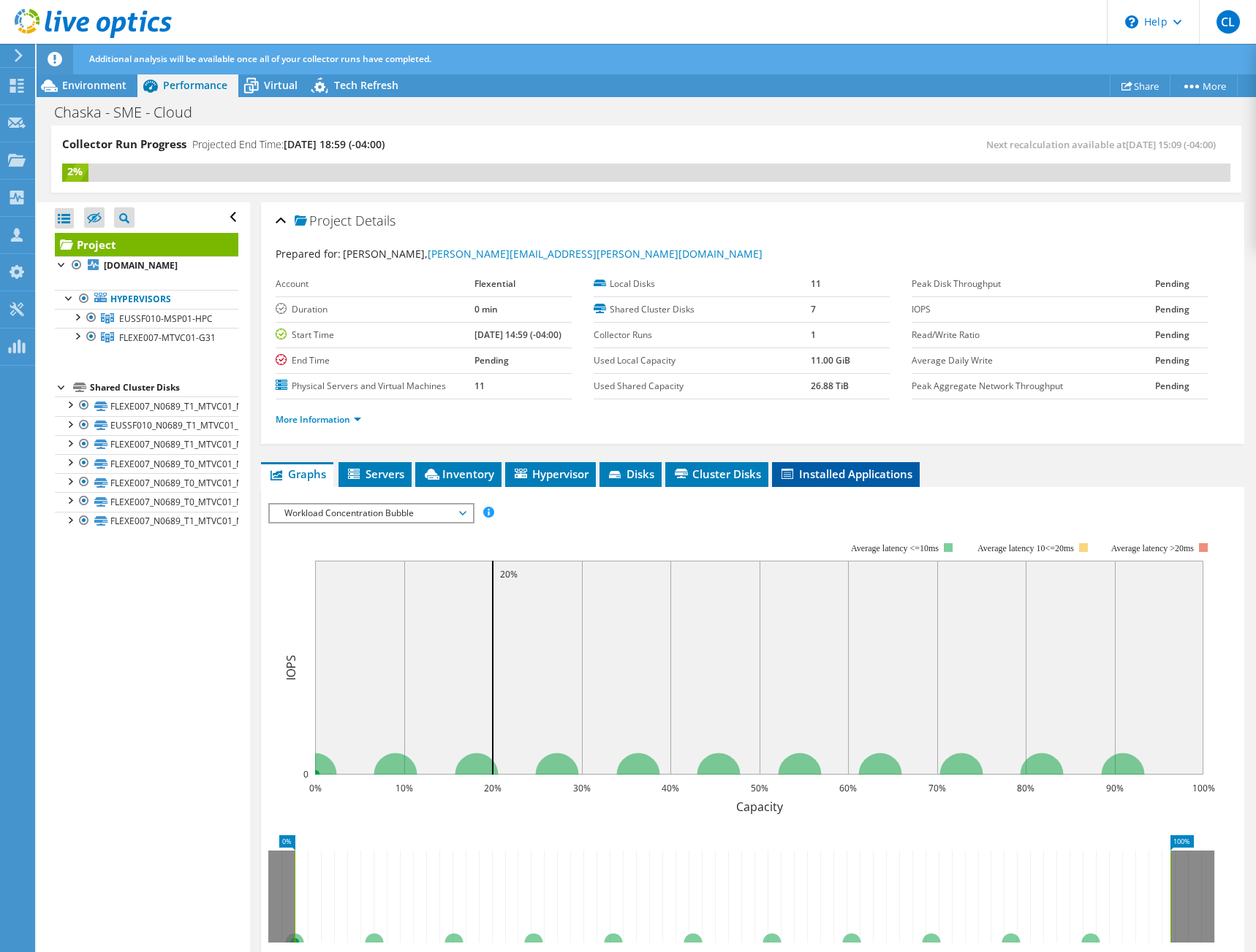
click at [820, 475] on span "Installed Applications" at bounding box center [845, 474] width 133 height 15
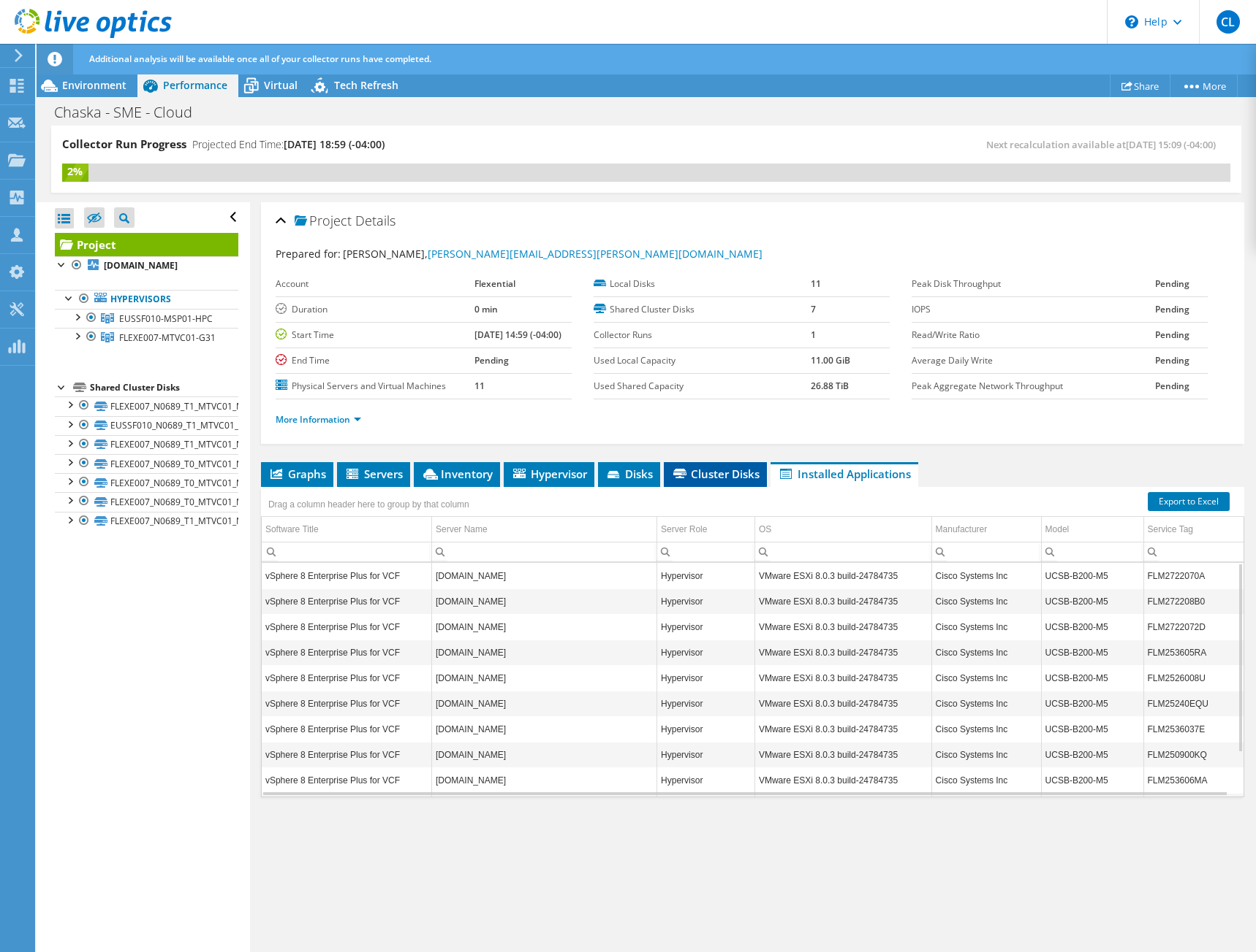
click at [685, 475] on icon at bounding box center [679, 474] width 13 height 10
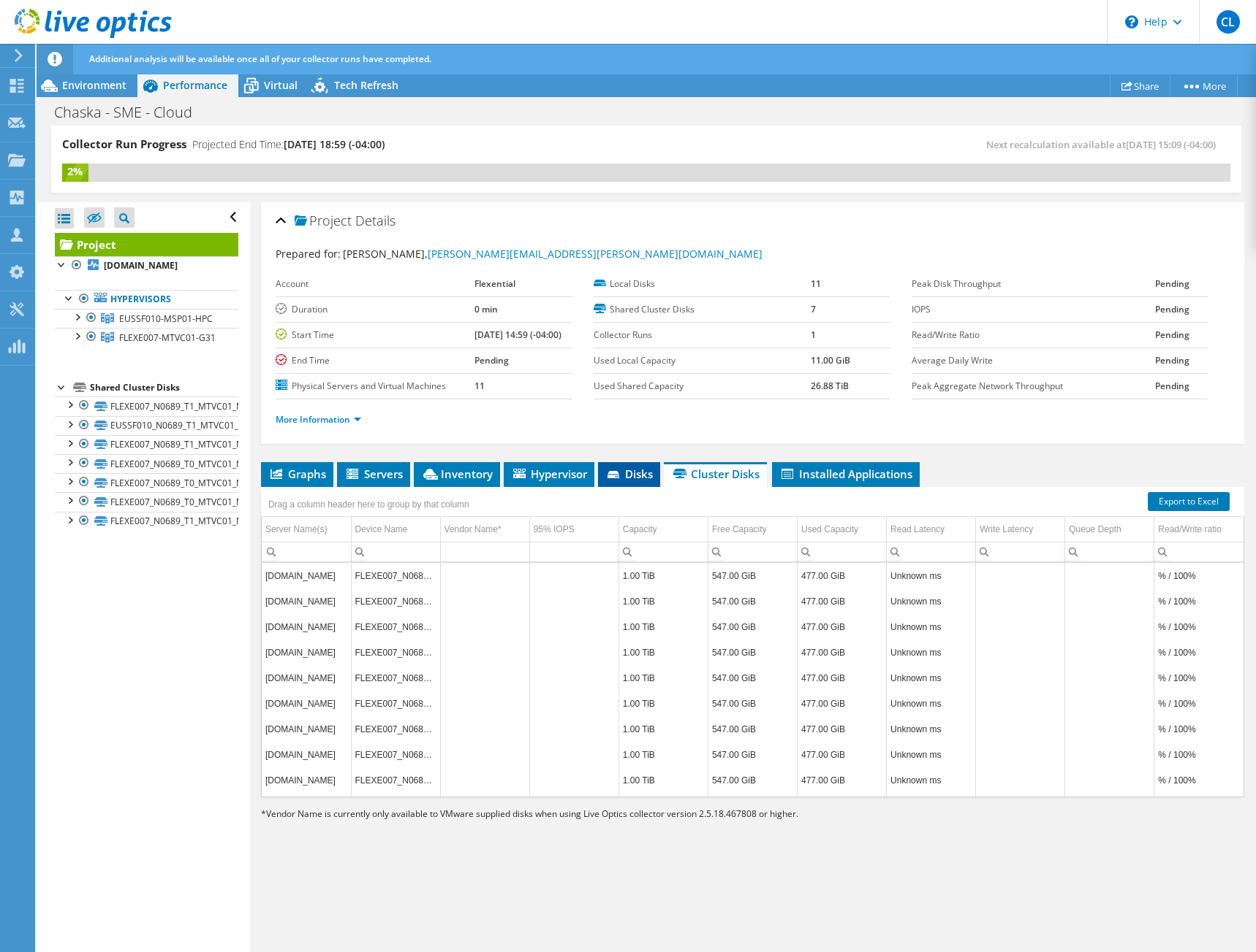
click at [622, 480] on icon at bounding box center [614, 476] width 15 height 10
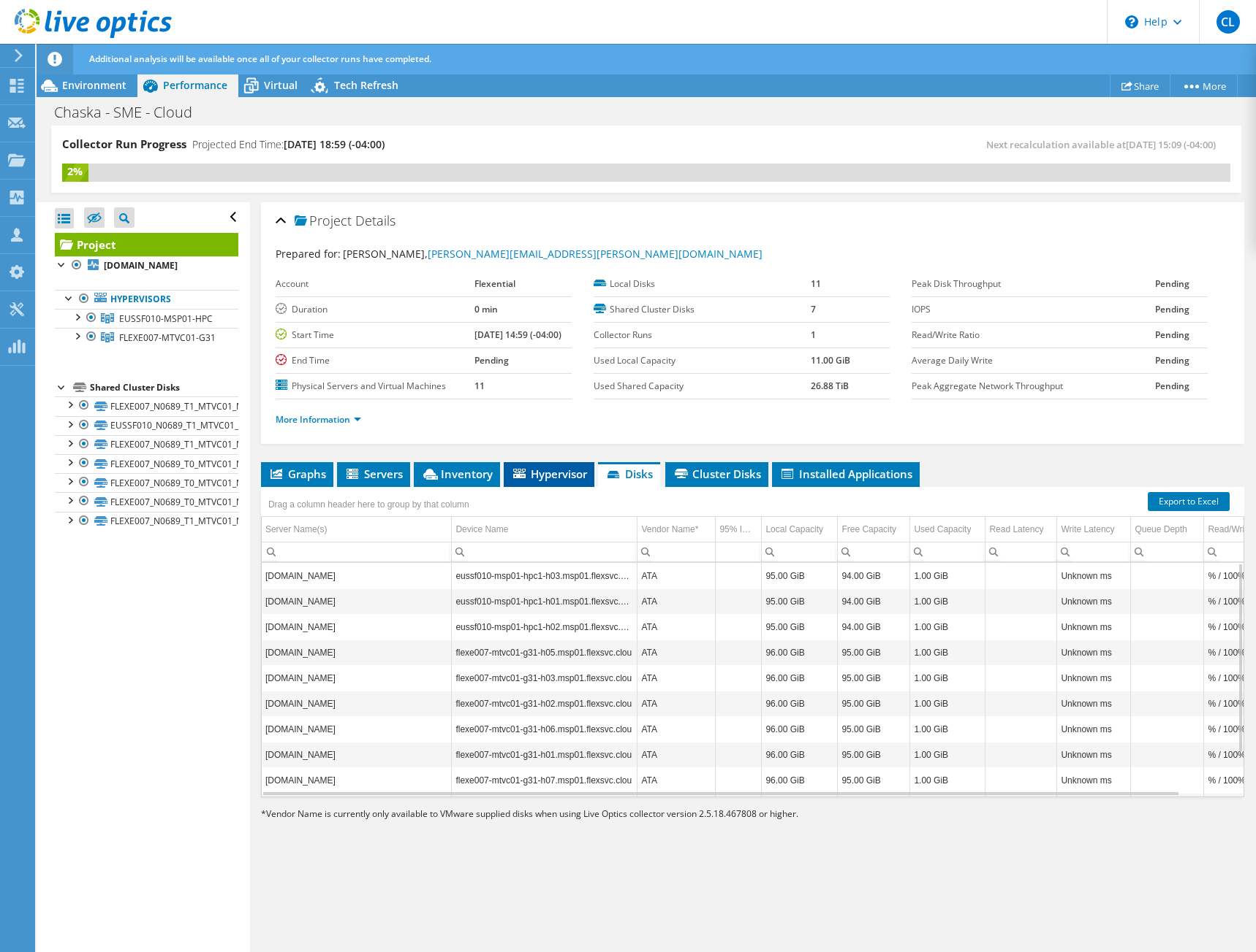
click at [554, 470] on span "Hypervisor" at bounding box center [548, 474] width 76 height 15
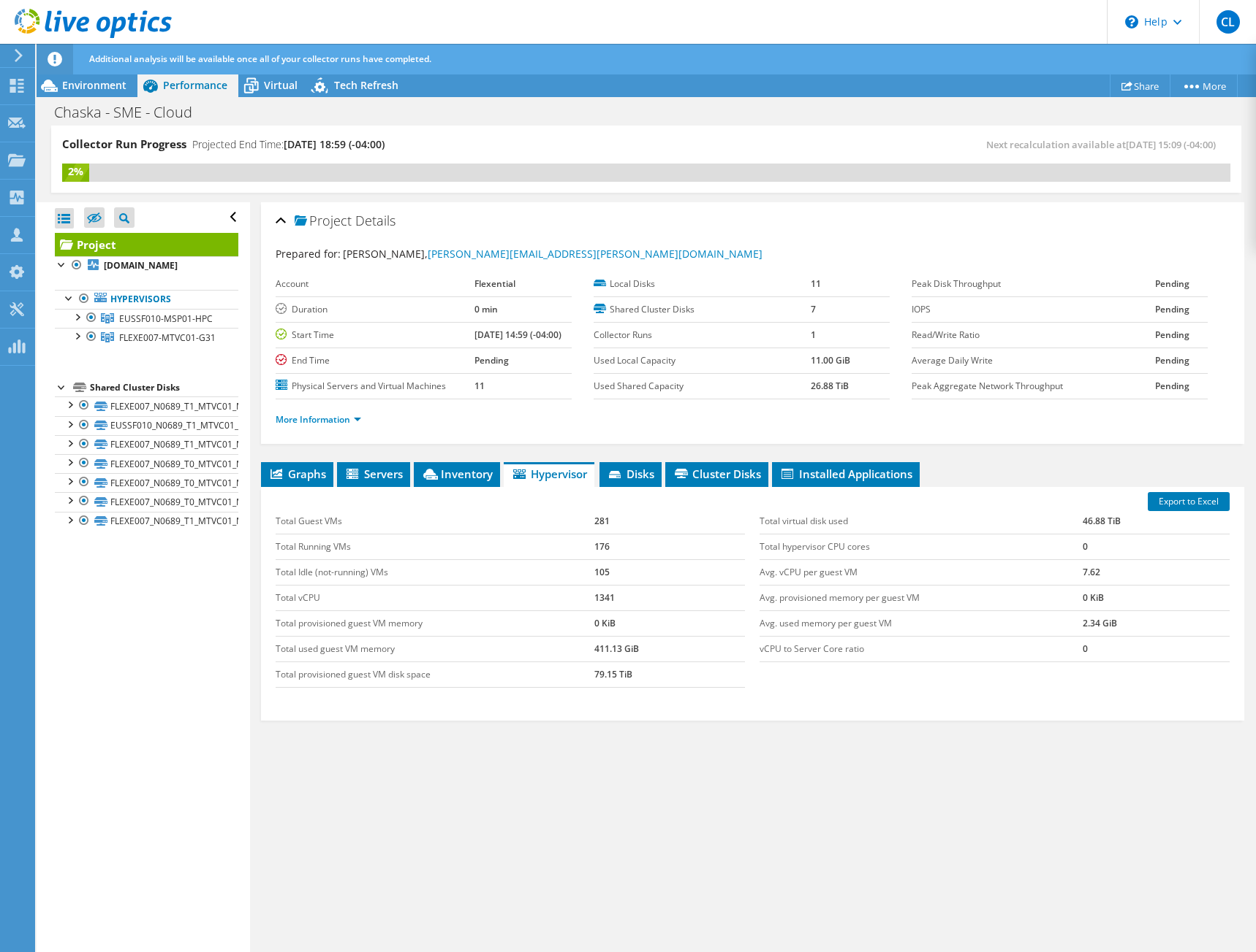
click at [412, 477] on ul "Graphs Servers Inventory Hypervisor Disks Cluster Disks Installed Applications" at bounding box center [751, 474] width 983 height 24
click at [445, 473] on span "Inventory" at bounding box center [456, 474] width 71 height 15
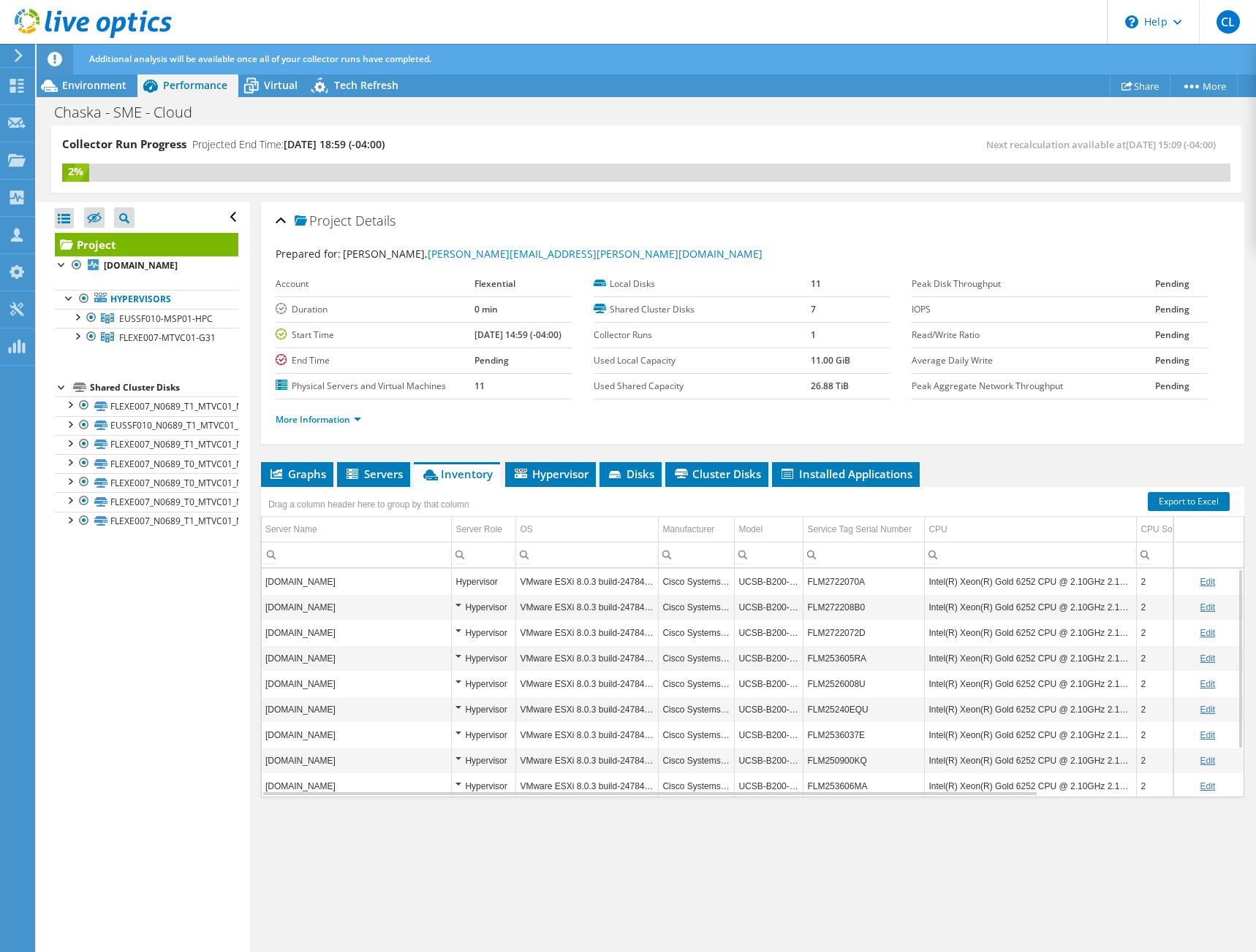
click at [426, 447] on div "Project Details Prepared for: Carl Luchetti, carl.luchetti@flexential.com Accou…" at bounding box center [752, 577] width 1005 height 752
click at [391, 477] on span "Servers" at bounding box center [374, 474] width 59 height 15
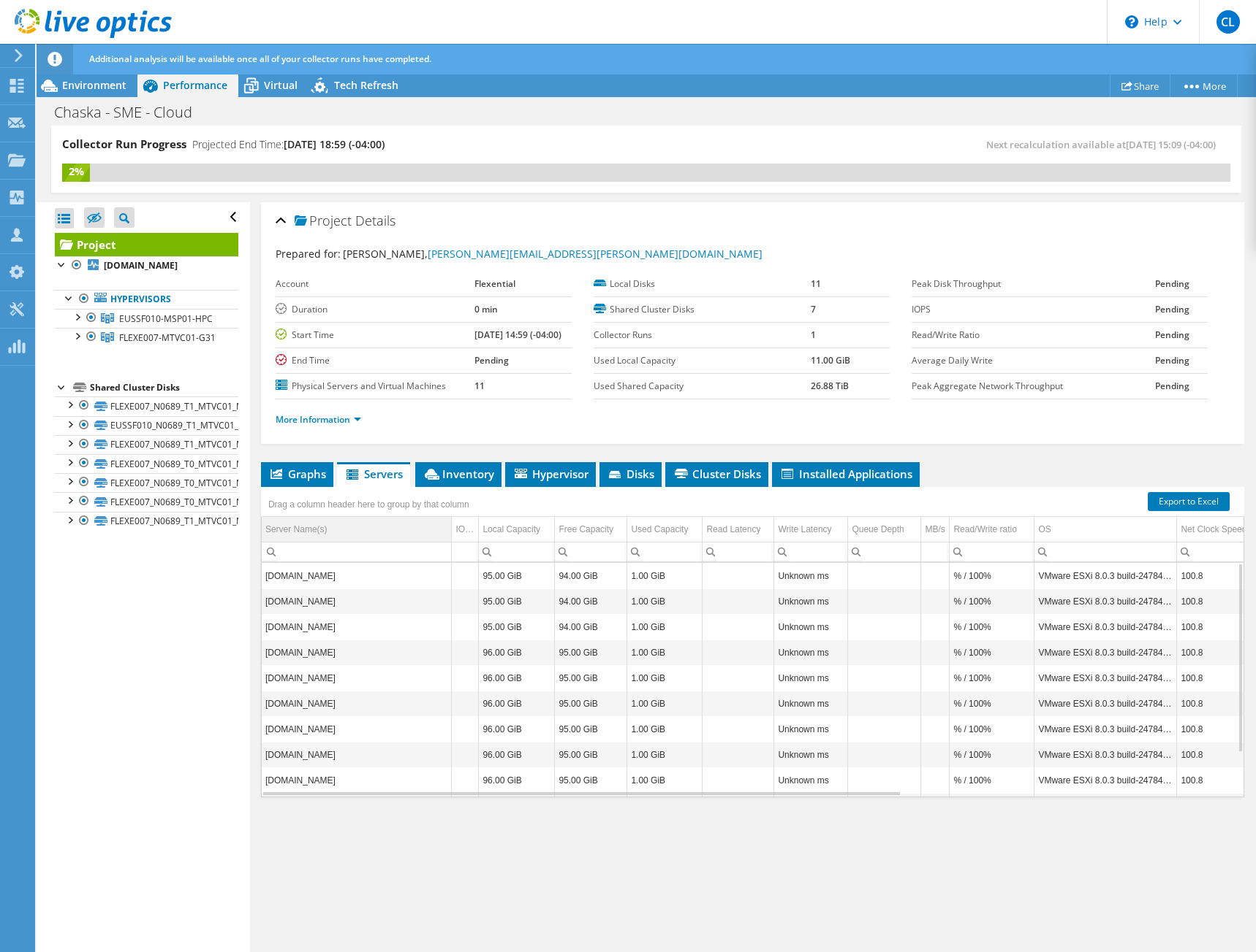
click at [397, 522] on td "Server Name(s)" at bounding box center [356, 530] width 190 height 25
click at [317, 474] on span "Graphs" at bounding box center [297, 474] width 58 height 15
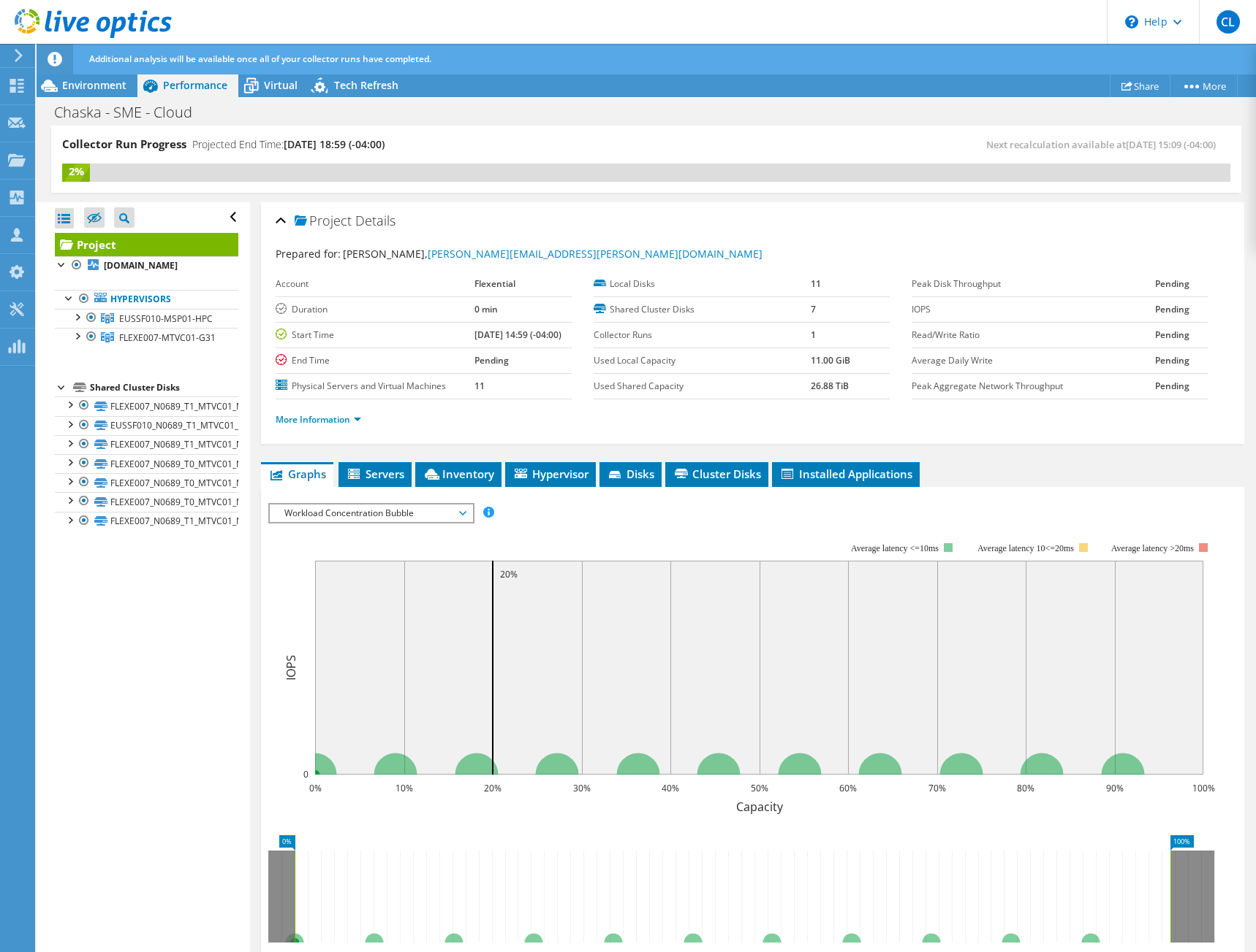
click at [552, 515] on div "IOPS Disk Throughput IO Size Latency Queue Depth CPU Percentage Memory Page Fau…" at bounding box center [752, 513] width 968 height 20
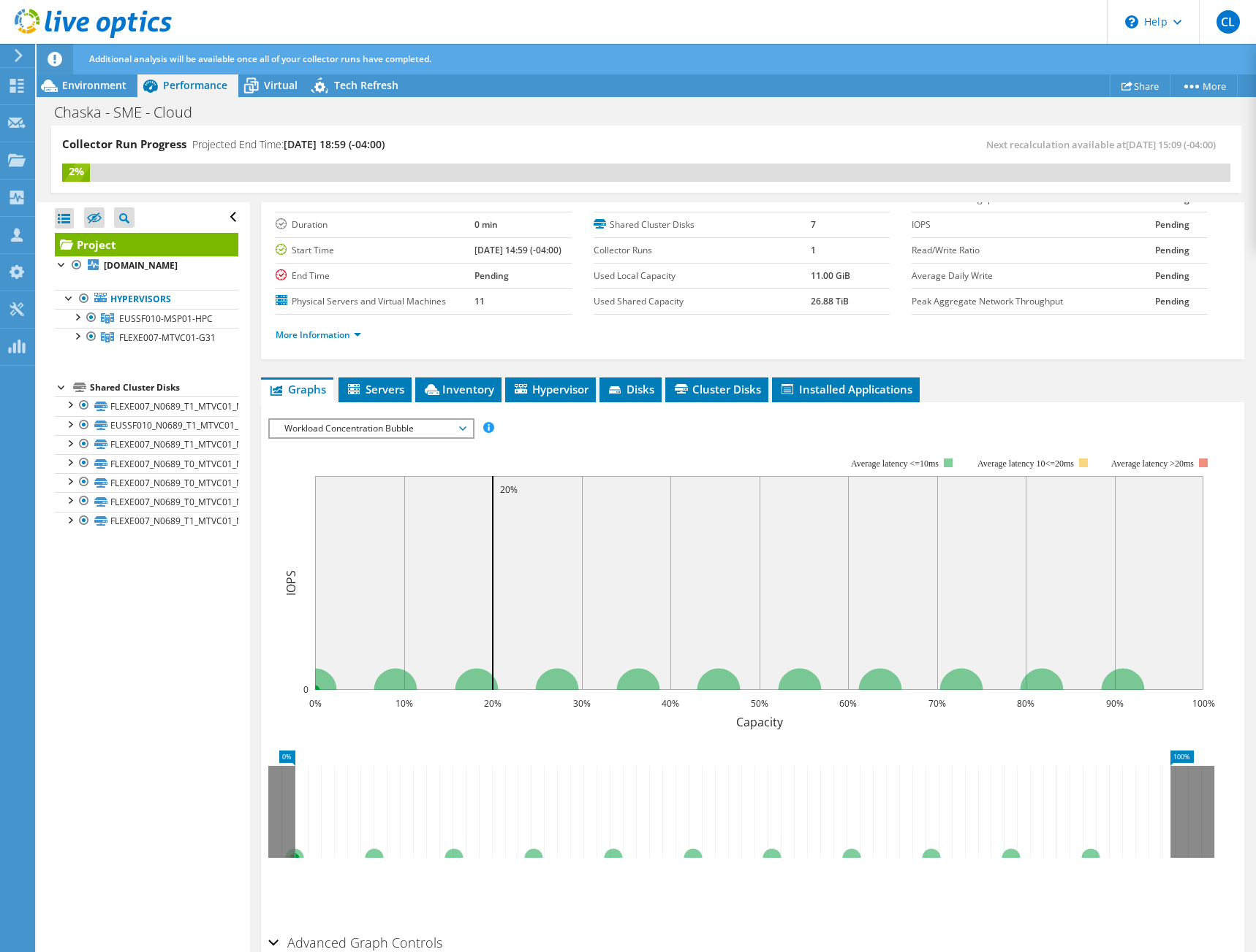
scroll to position [160, 0]
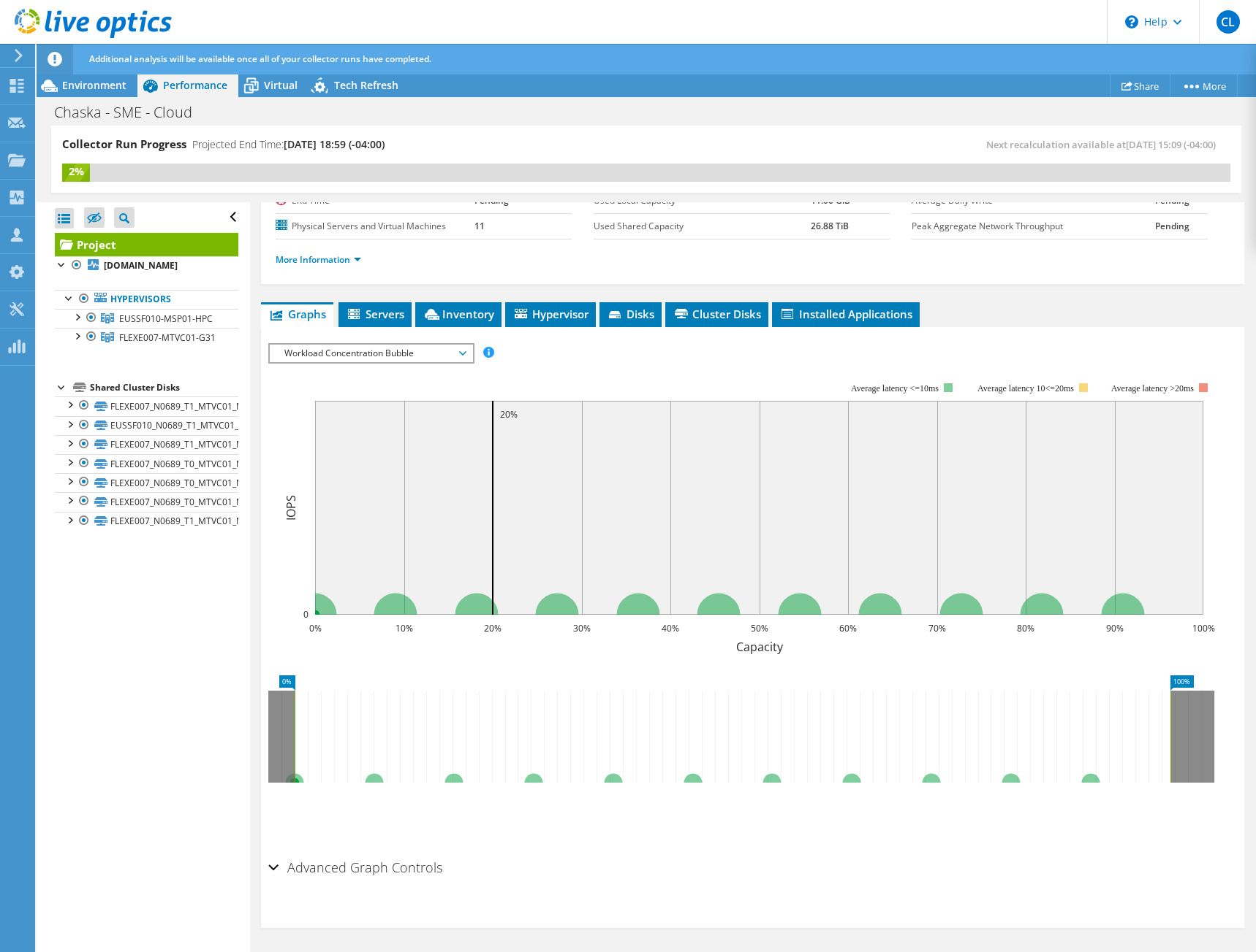
click at [408, 358] on span "Workload Concentration Bubble" at bounding box center [371, 353] width 187 height 18
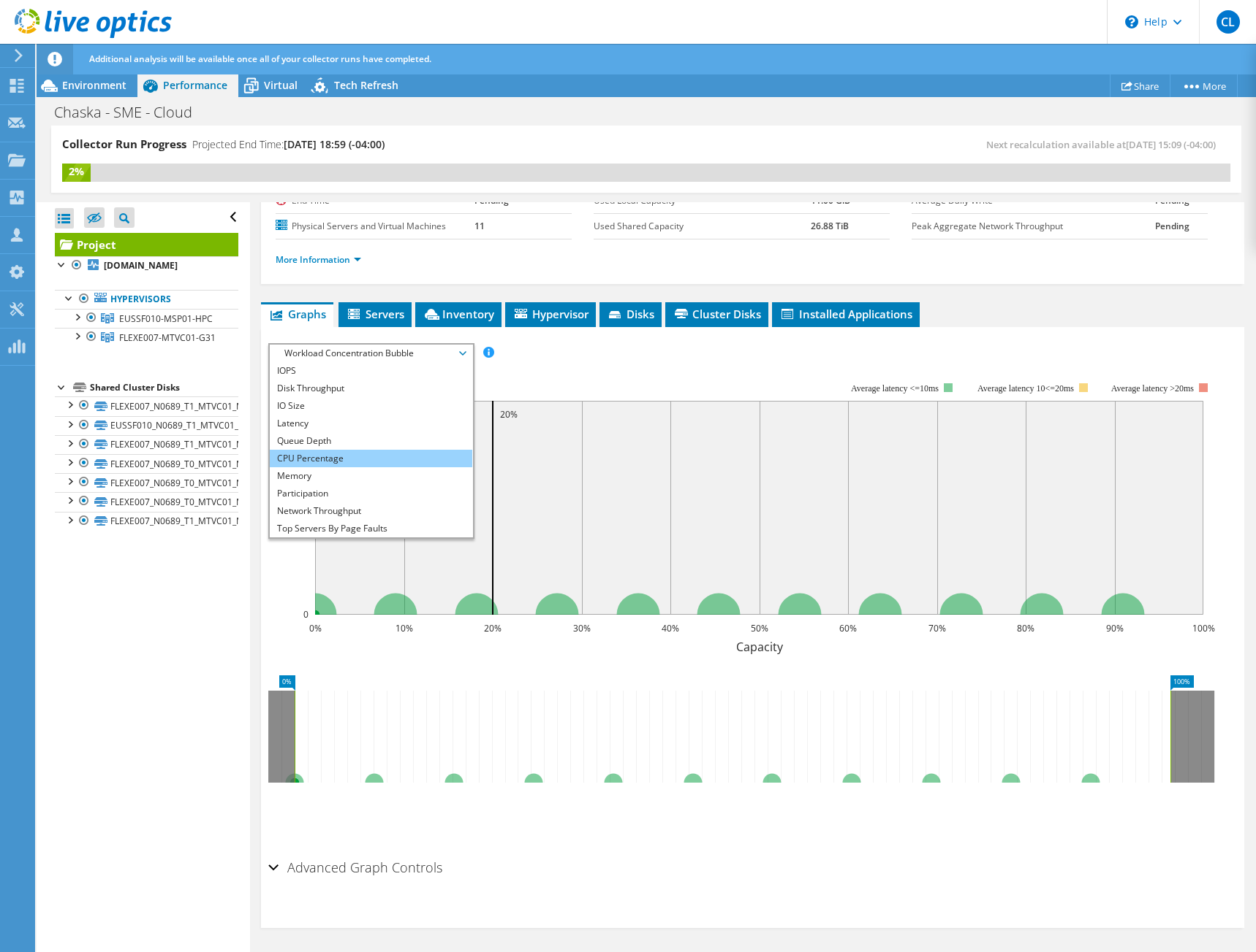
click at [356, 465] on li "CPU Percentage" at bounding box center [370, 458] width 202 height 18
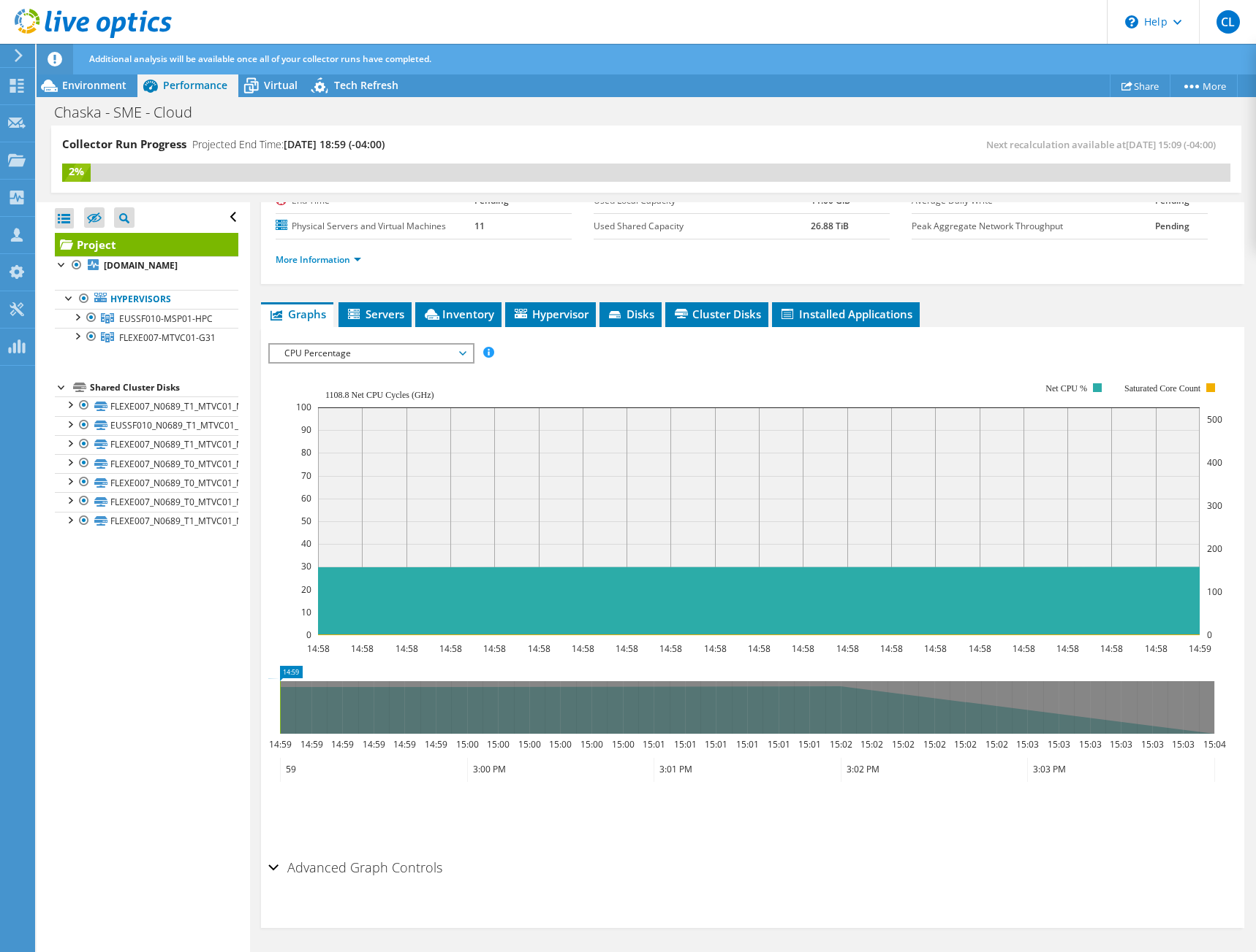
click at [455, 350] on span "CPU Percentage" at bounding box center [371, 353] width 187 height 18
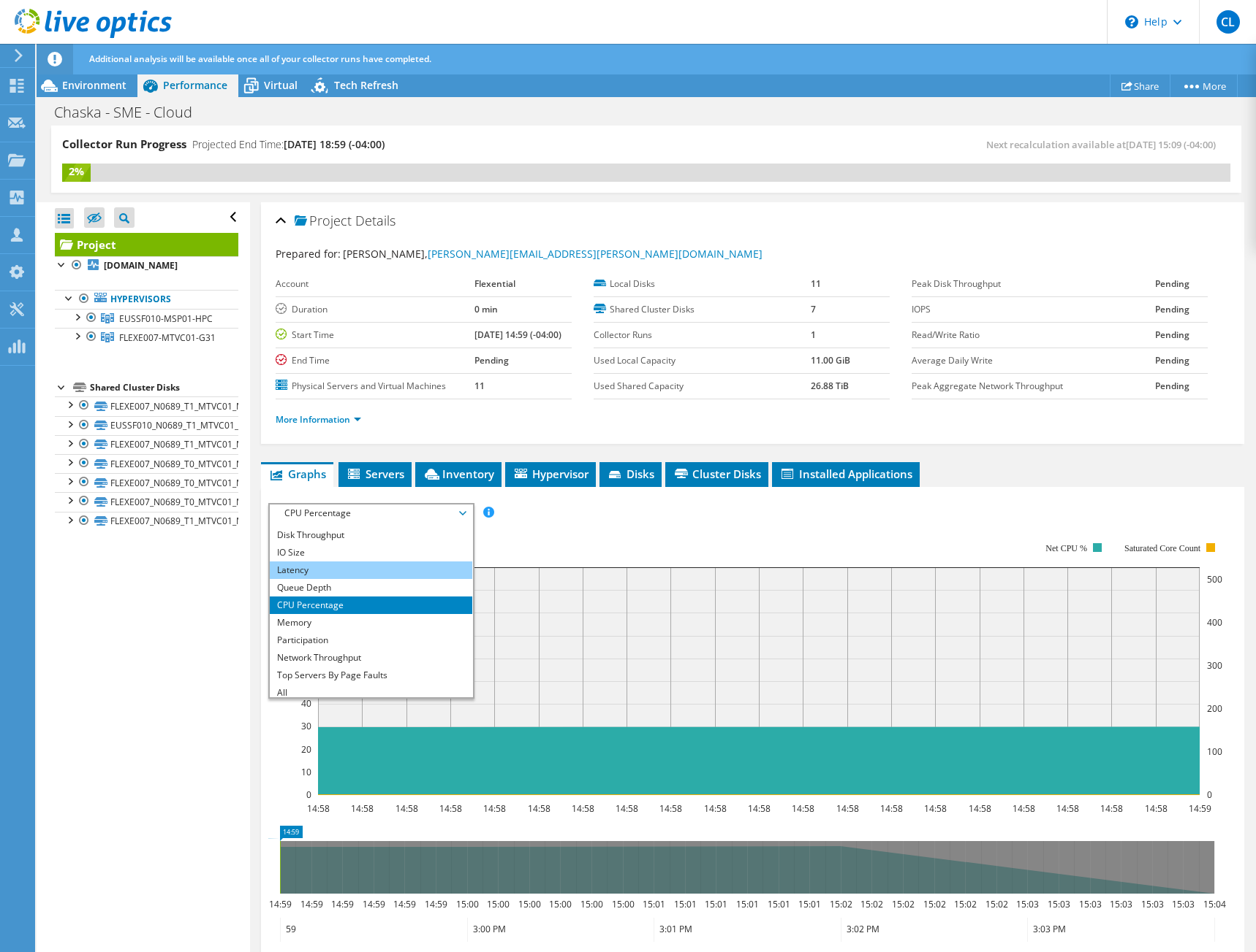
scroll to position [18, 0]
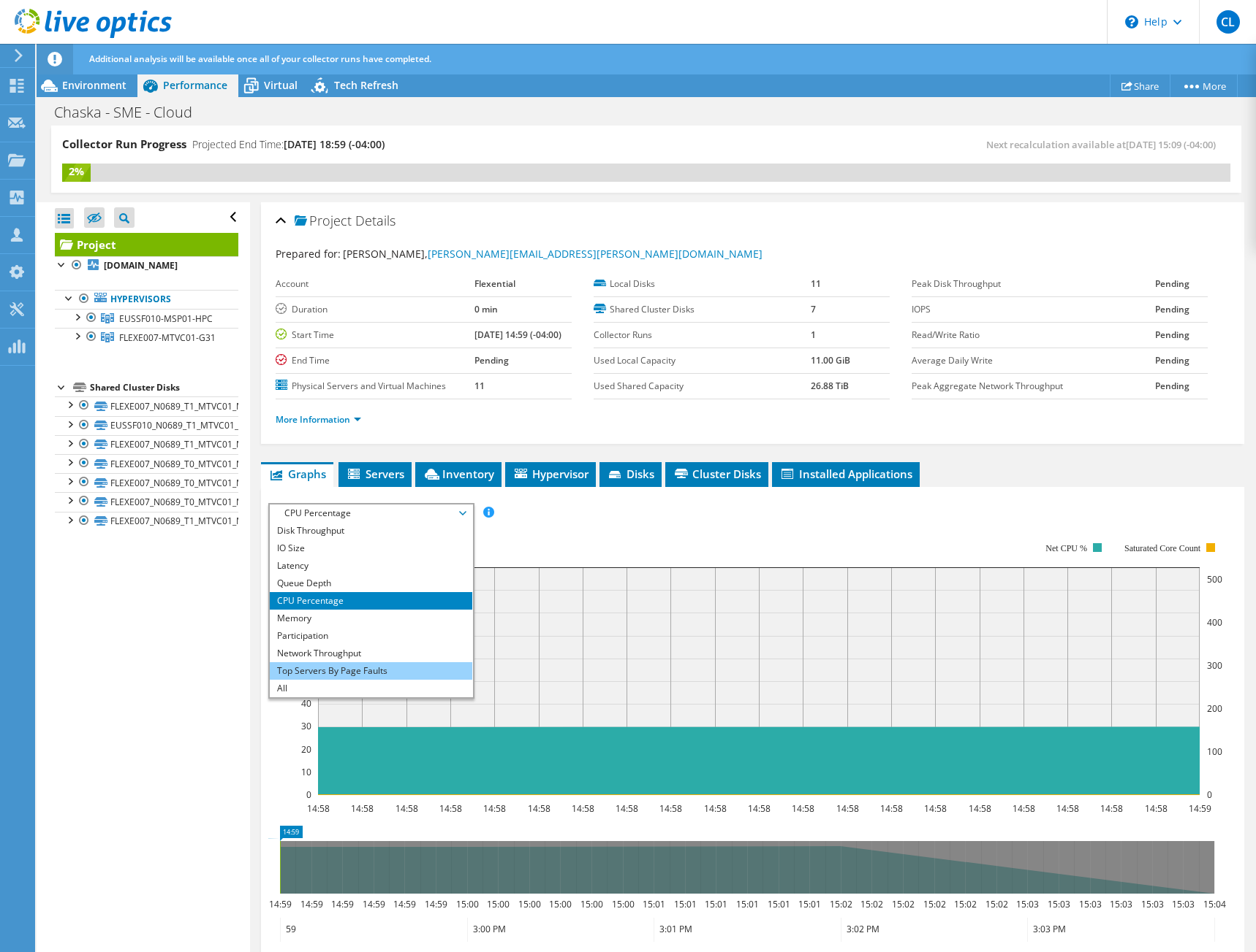
click at [380, 672] on li "Top Servers By Page Faults" at bounding box center [370, 671] width 202 height 18
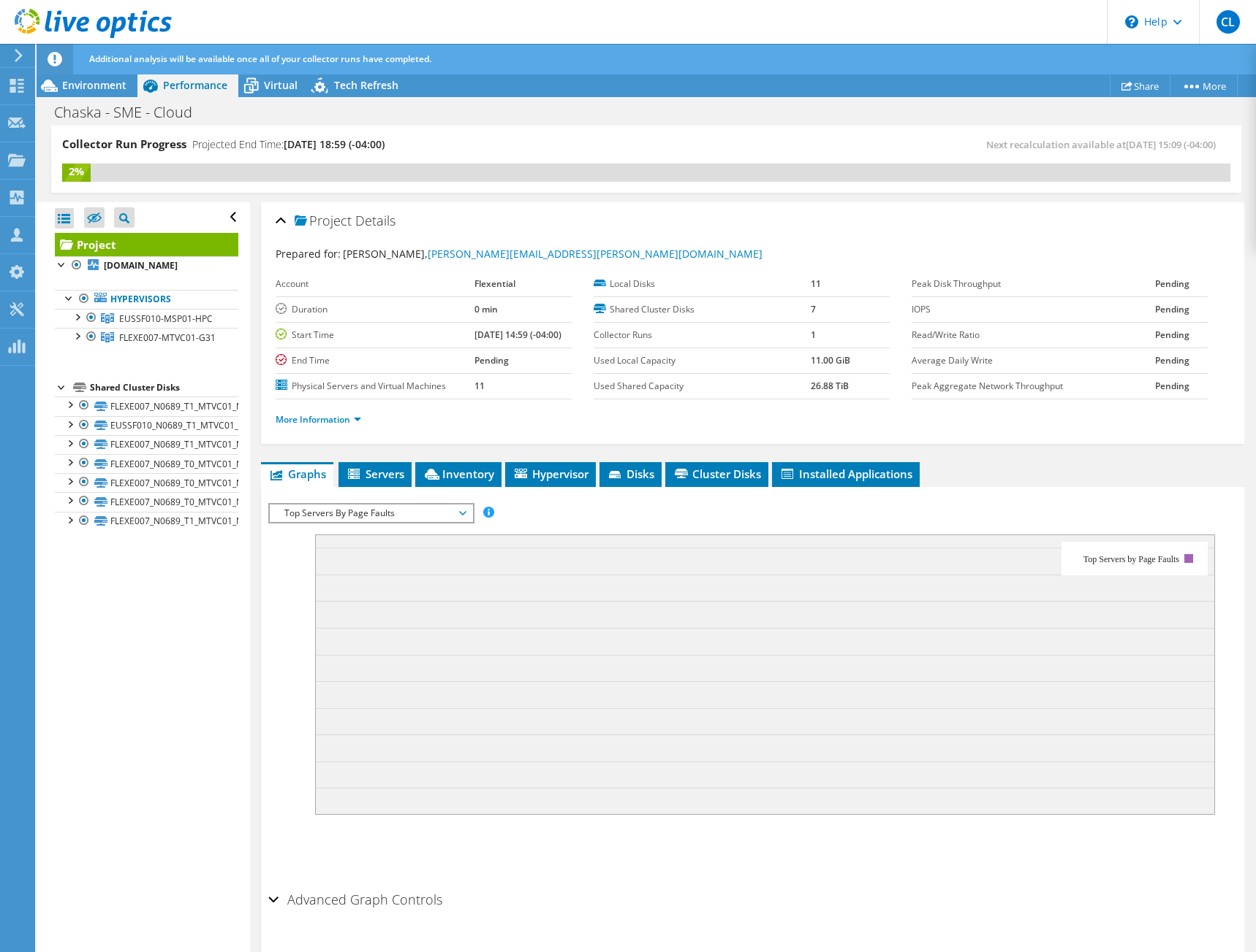
click at [374, 516] on span "Top Servers By Page Faults" at bounding box center [371, 513] width 187 height 18
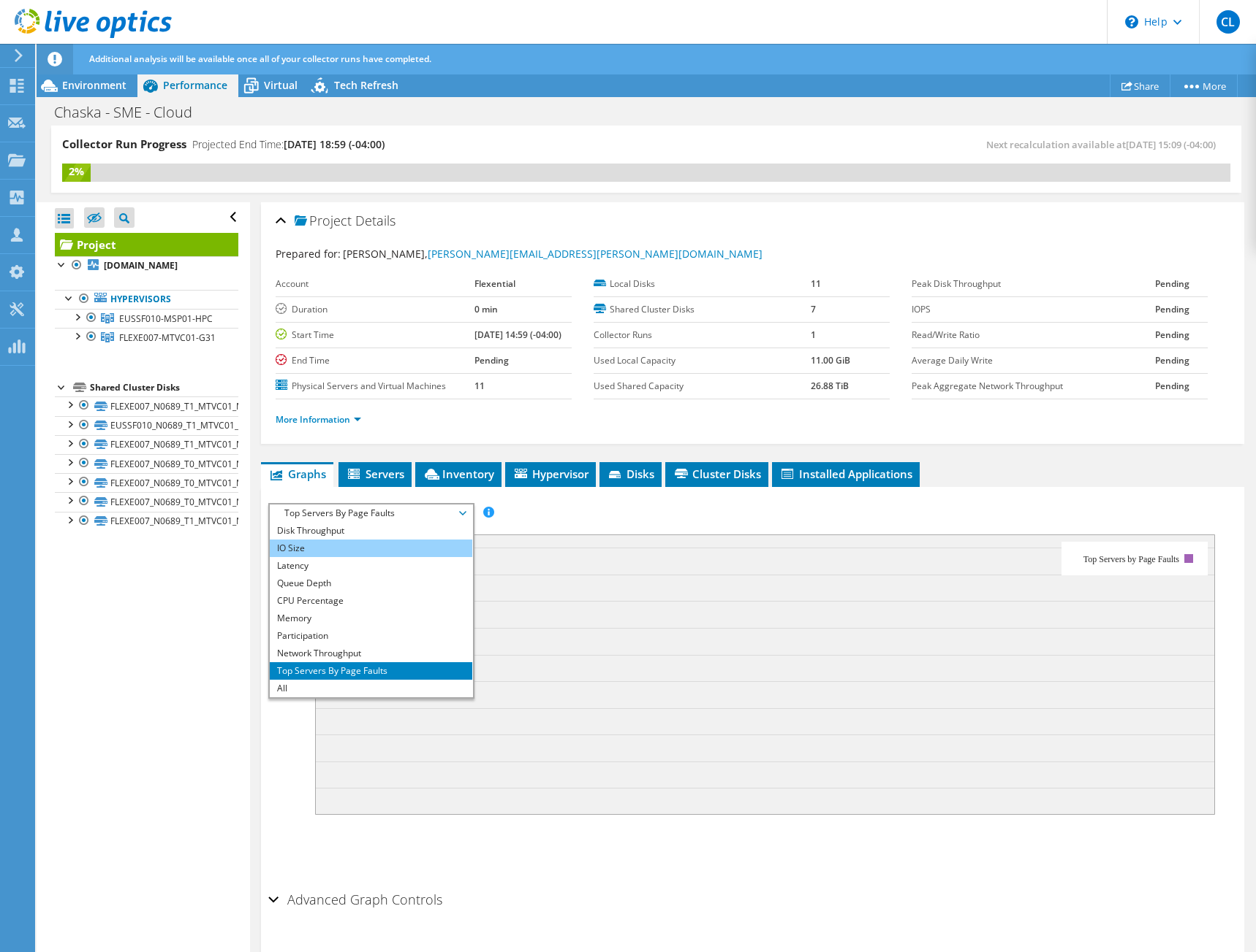
click at [368, 545] on li "IO Size" at bounding box center [370, 548] width 202 height 18
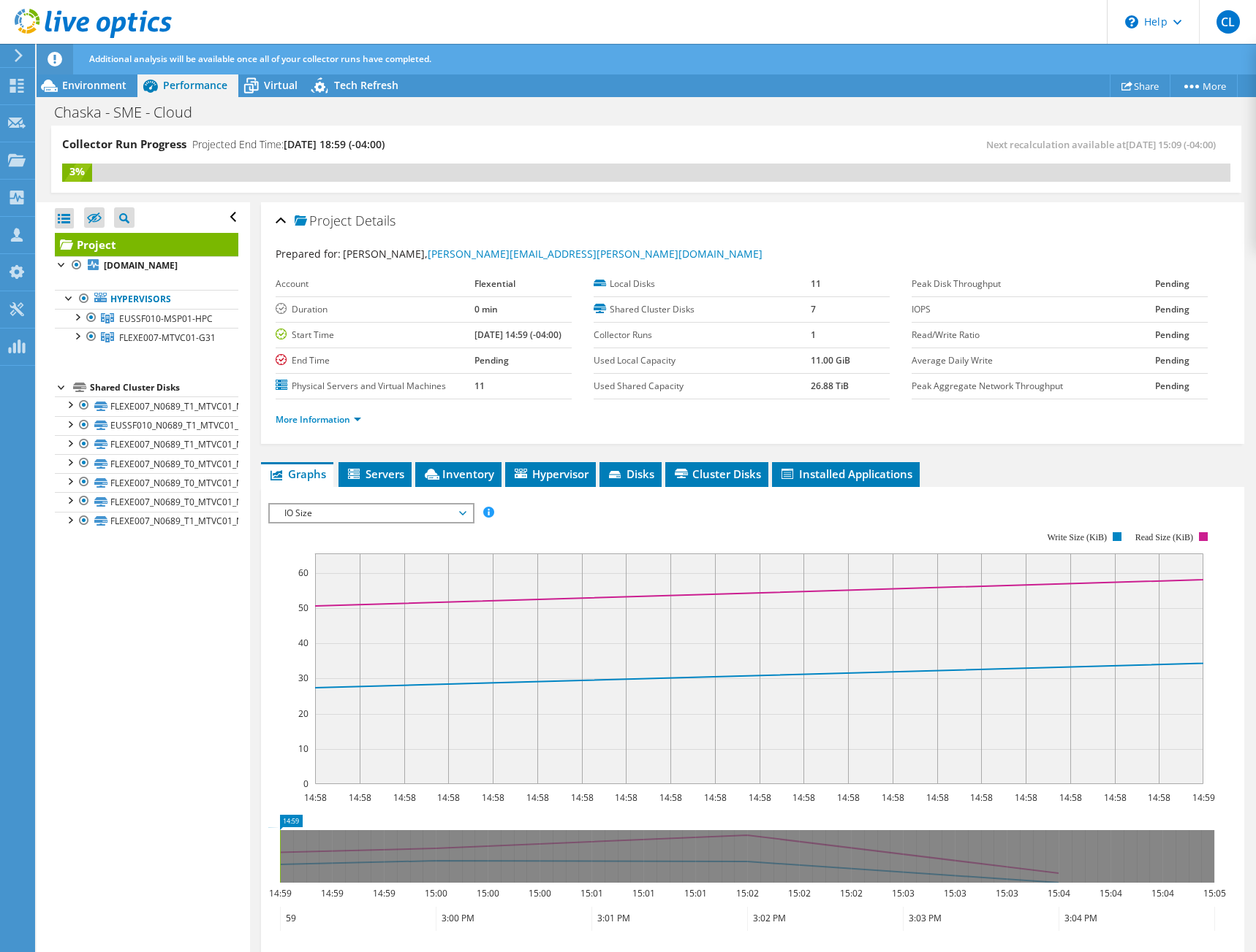
click at [334, 513] on span "IO Size" at bounding box center [371, 513] width 187 height 18
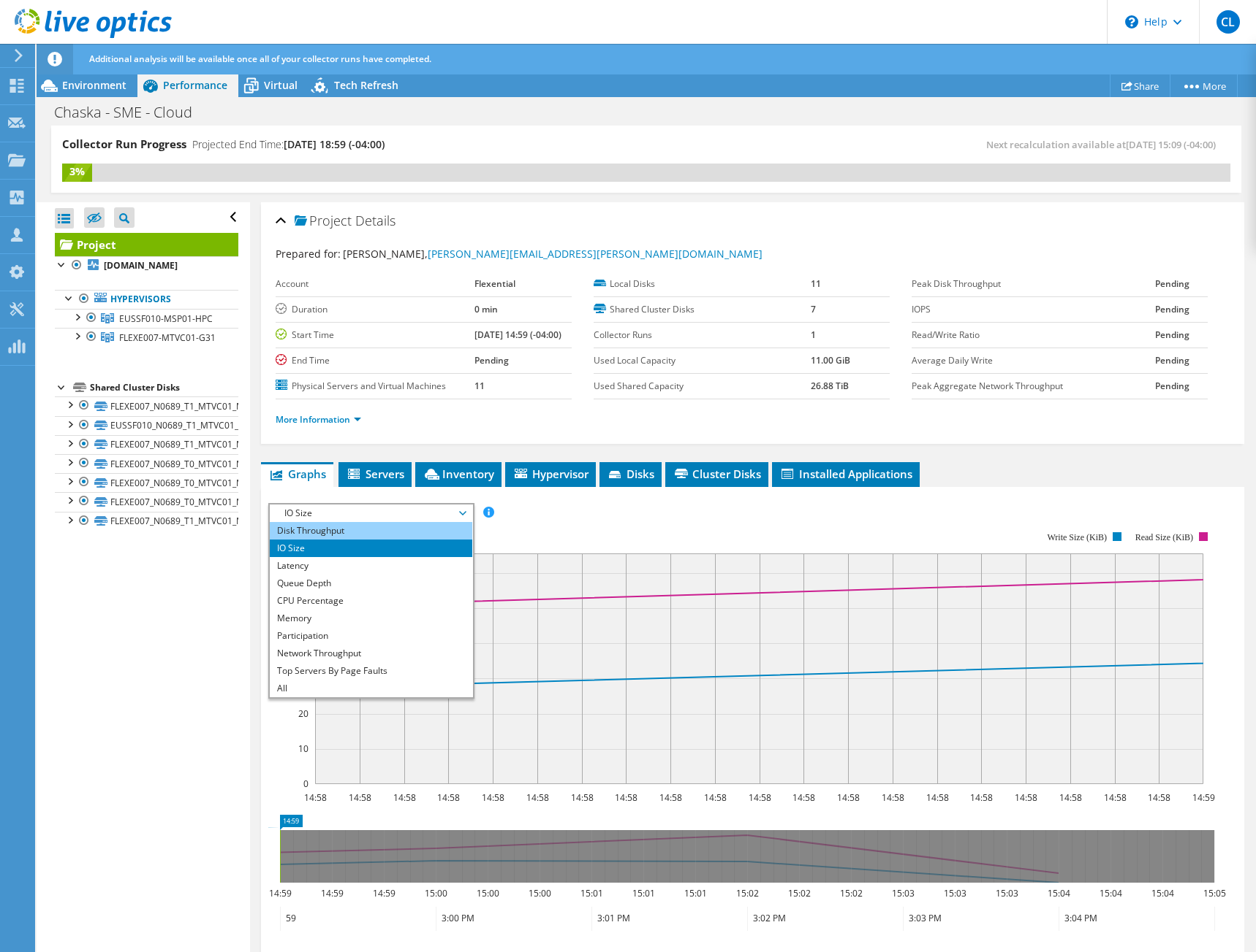
click at [352, 536] on li "Disk Throughput" at bounding box center [370, 531] width 202 height 18
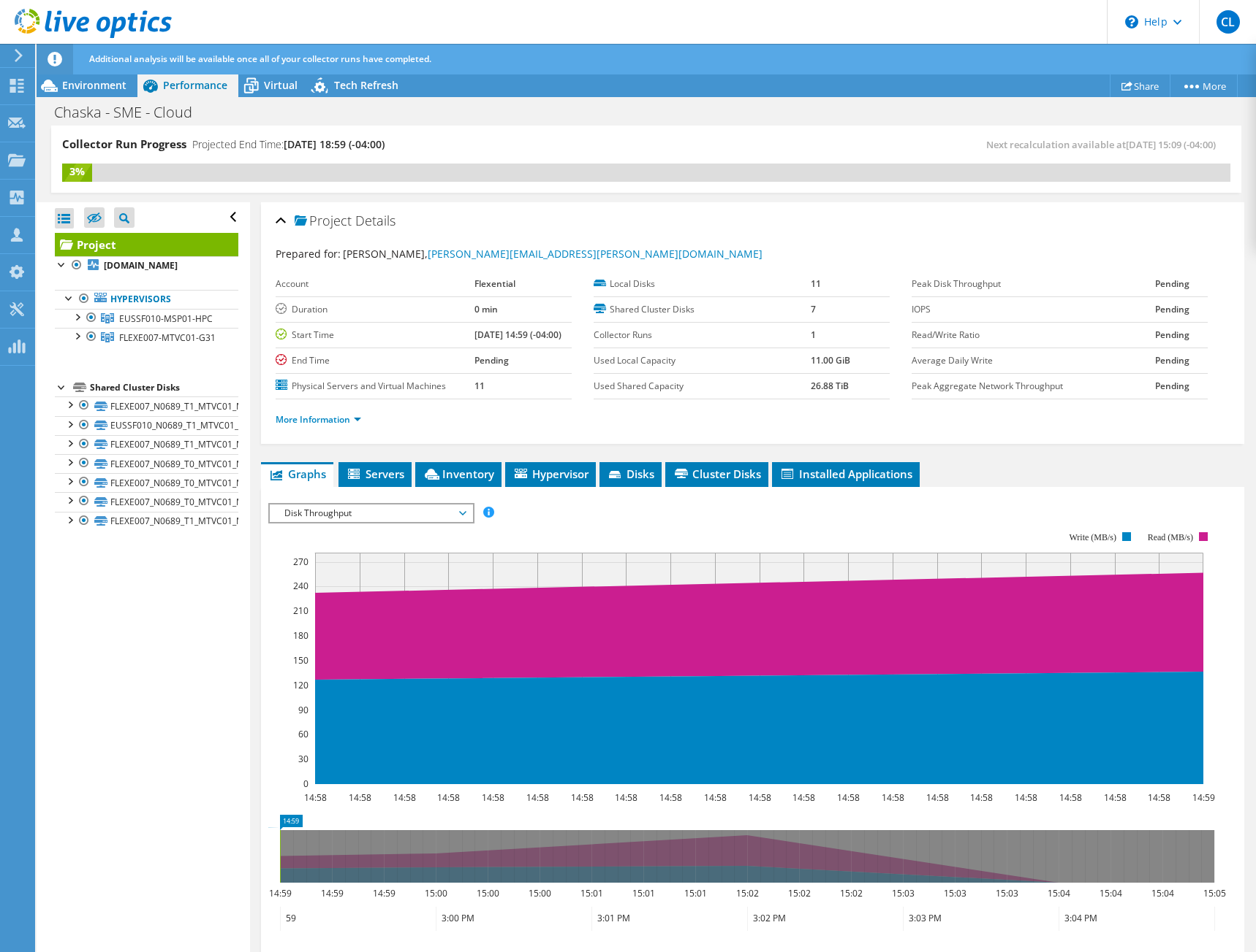
click at [335, 515] on span "Disk Throughput" at bounding box center [371, 513] width 187 height 18
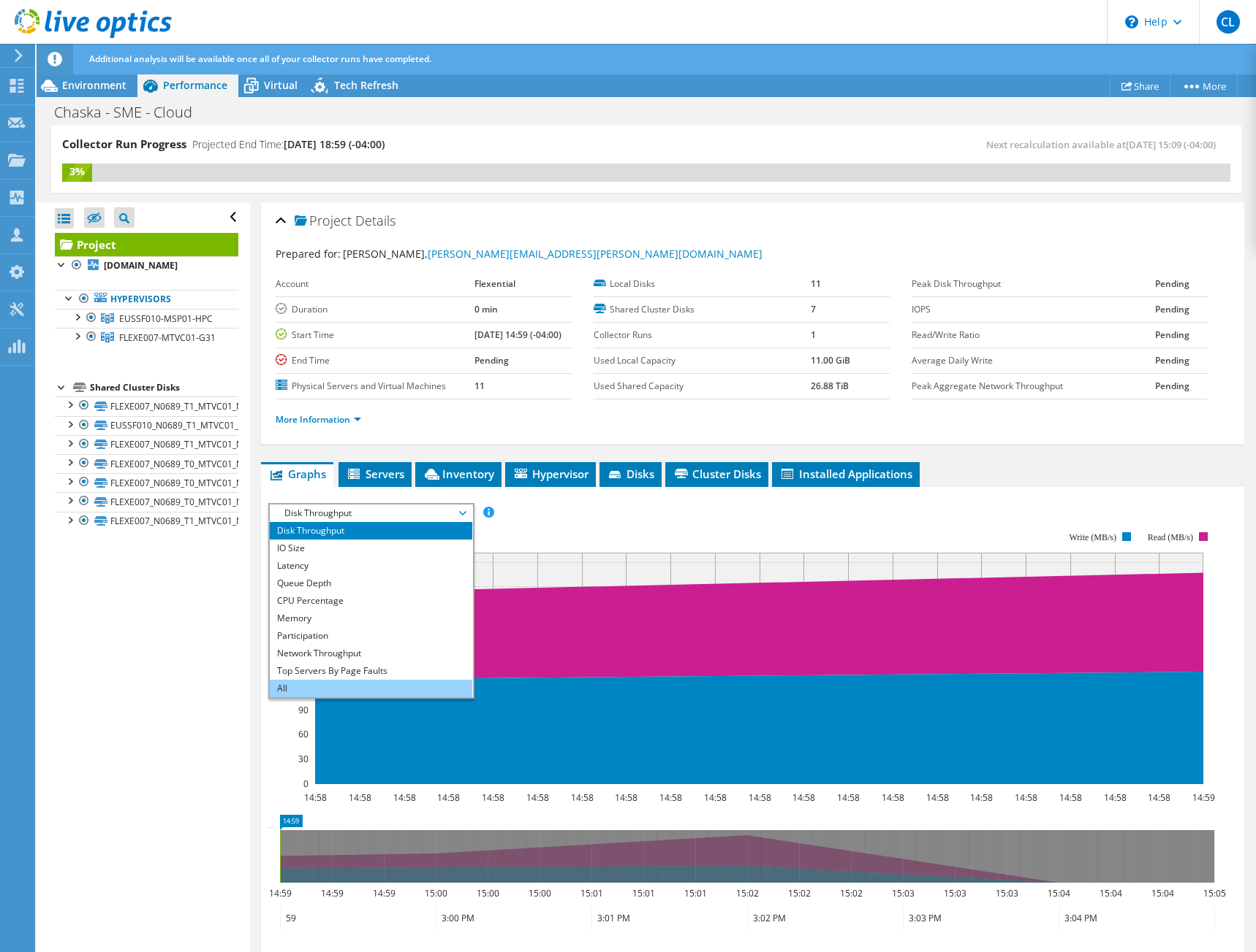
click at [350, 693] on li "All" at bounding box center [370, 689] width 202 height 18
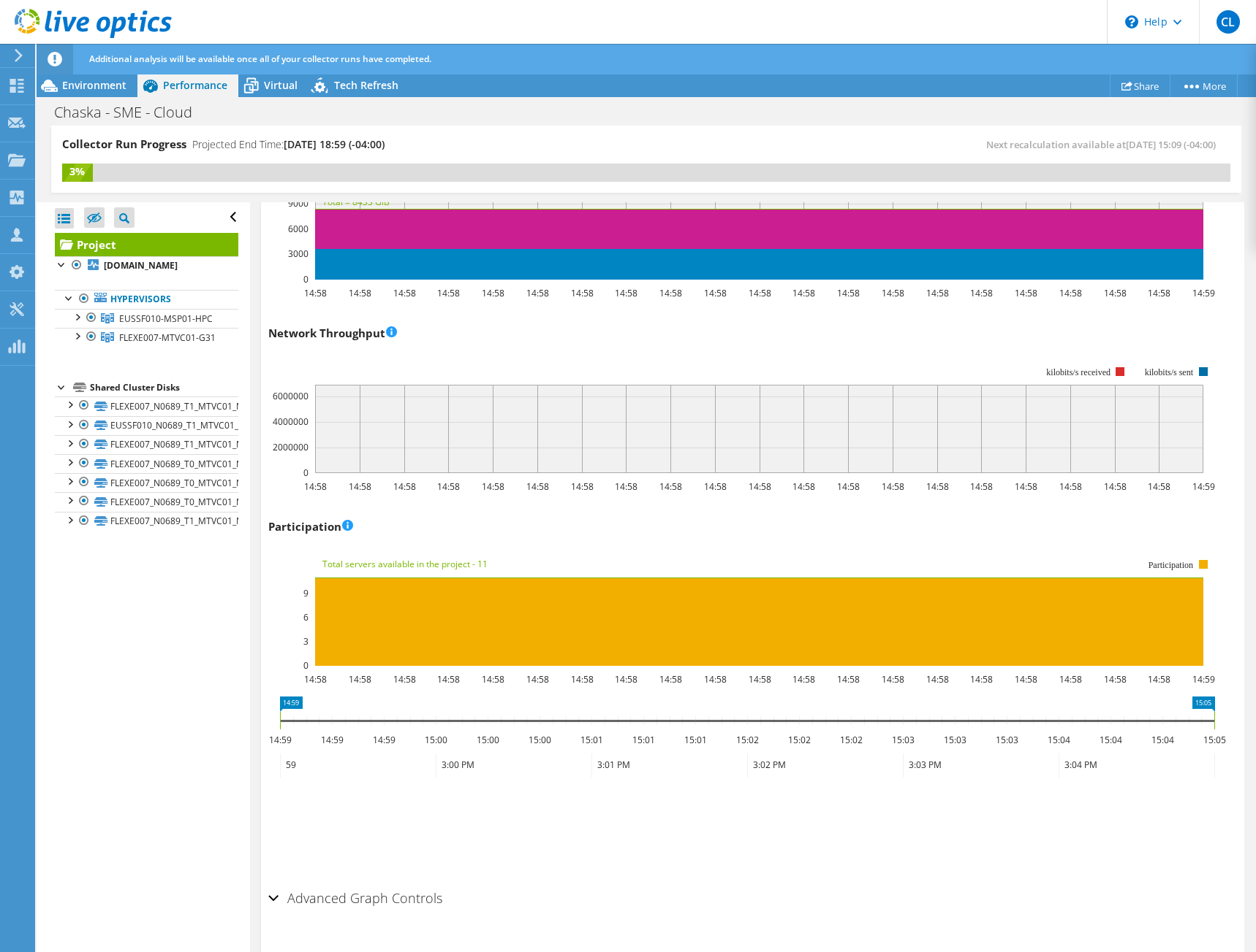
scroll to position [1580, 0]
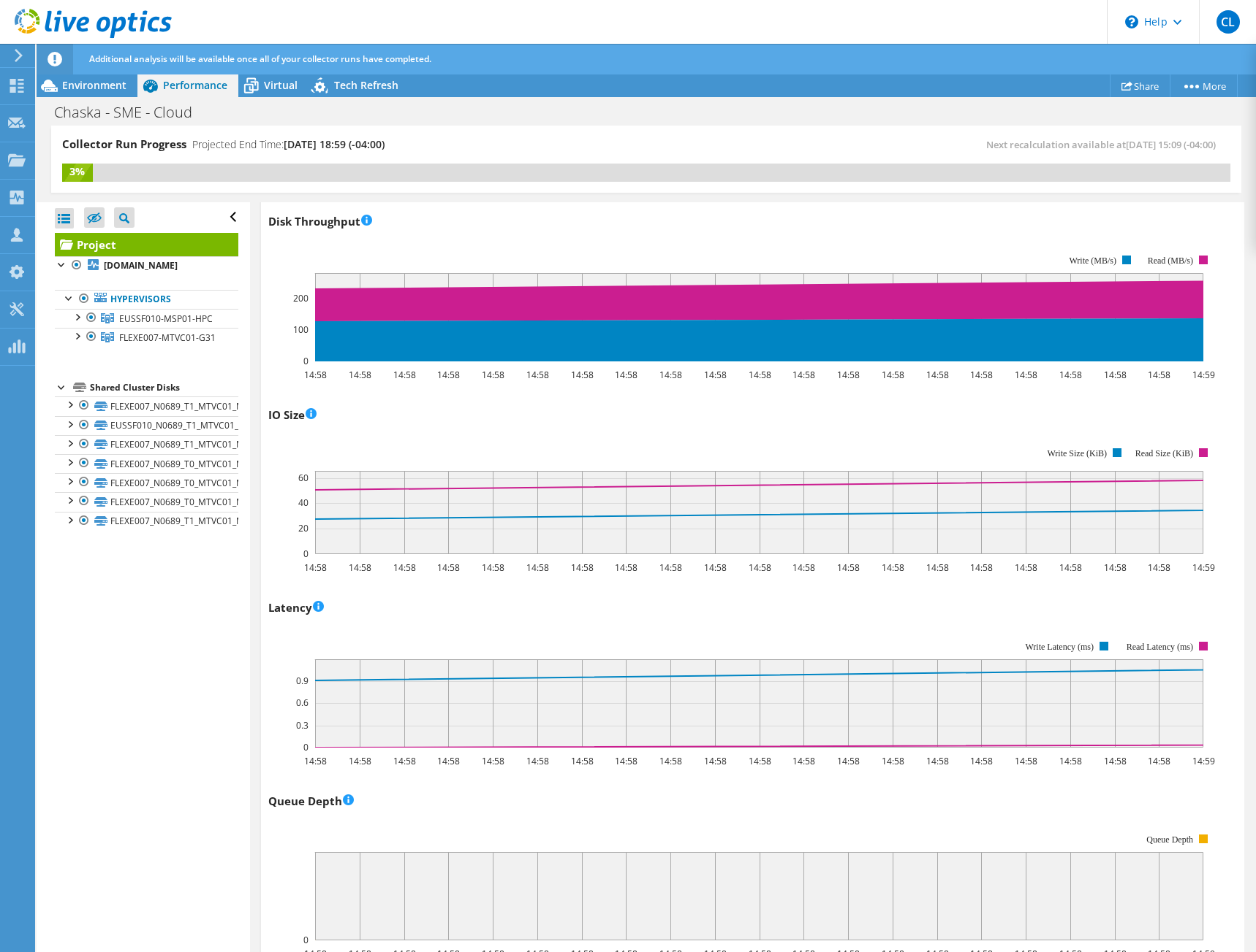
scroll to position [0, 0]
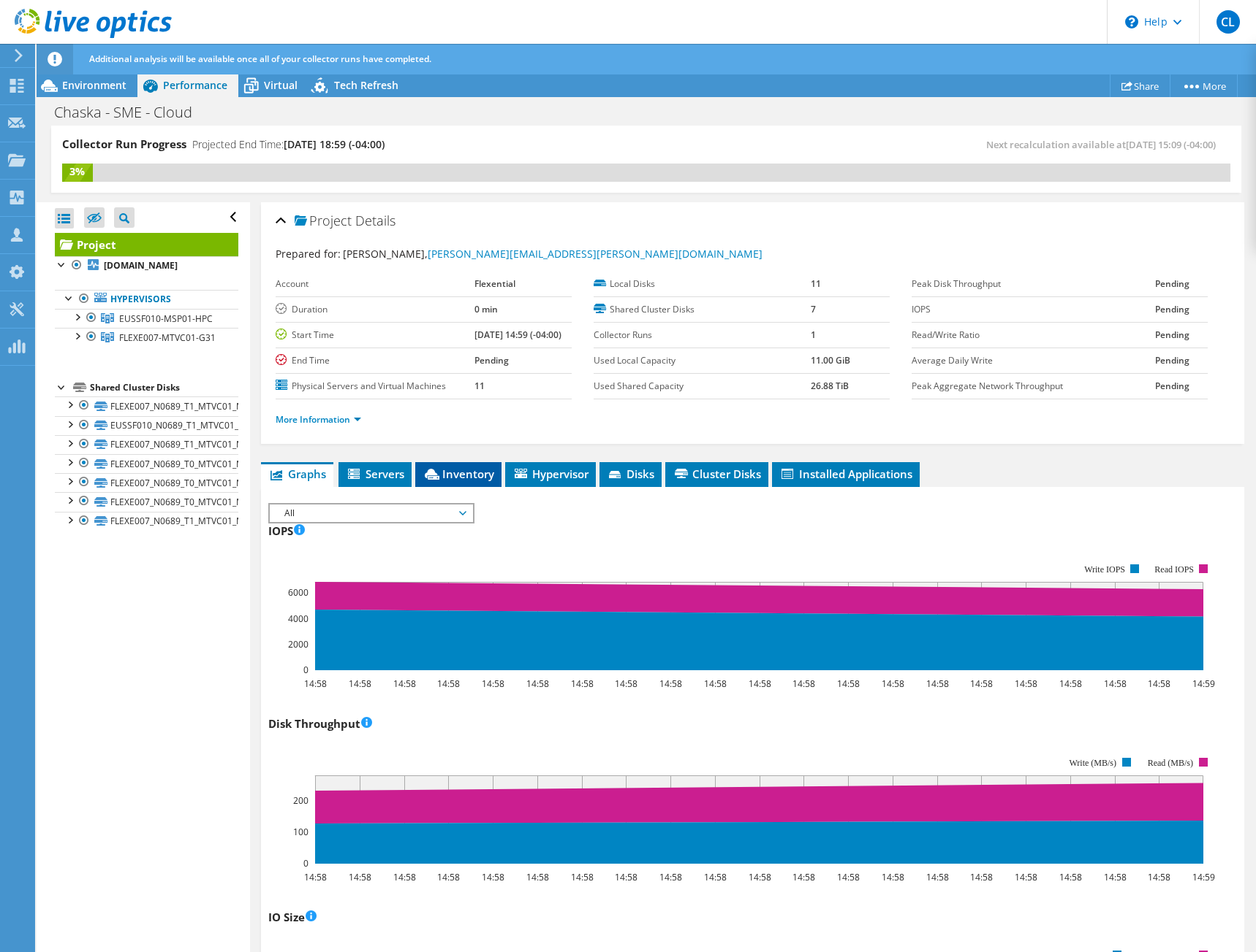
click at [444, 478] on span "Inventory" at bounding box center [458, 474] width 71 height 15
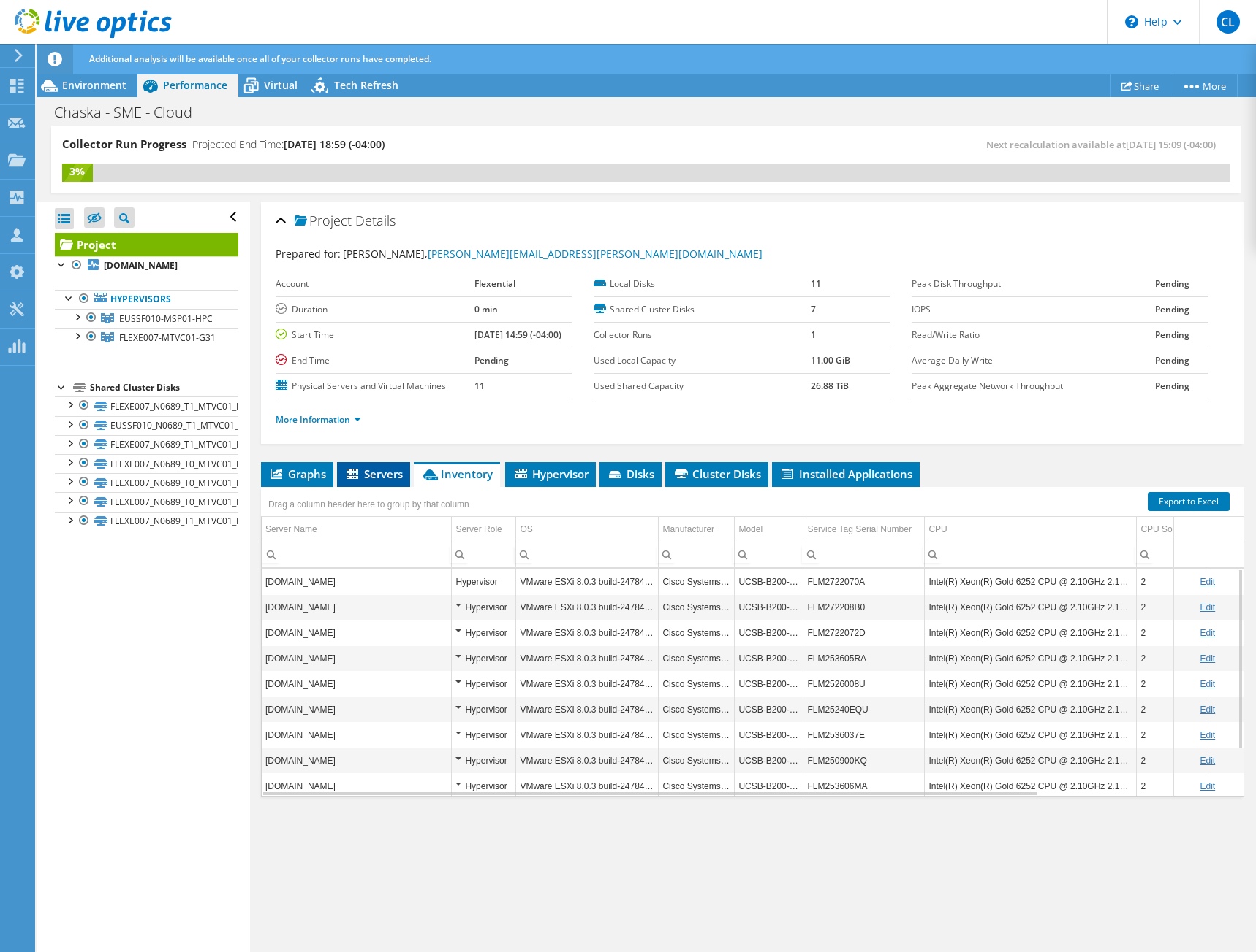
click at [385, 471] on span "Servers" at bounding box center [374, 474] width 59 height 15
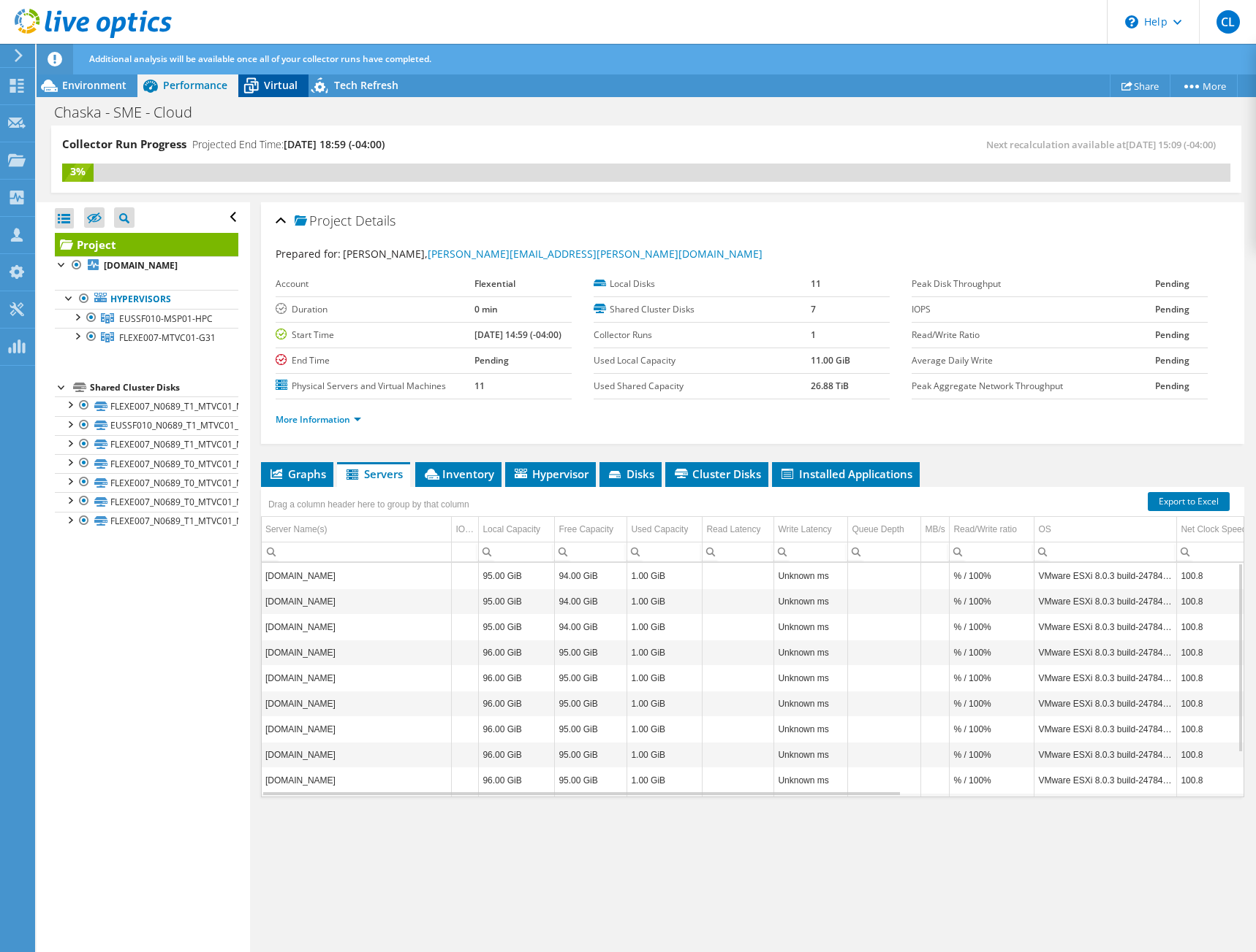
click at [263, 89] on icon at bounding box center [251, 86] width 25 height 25
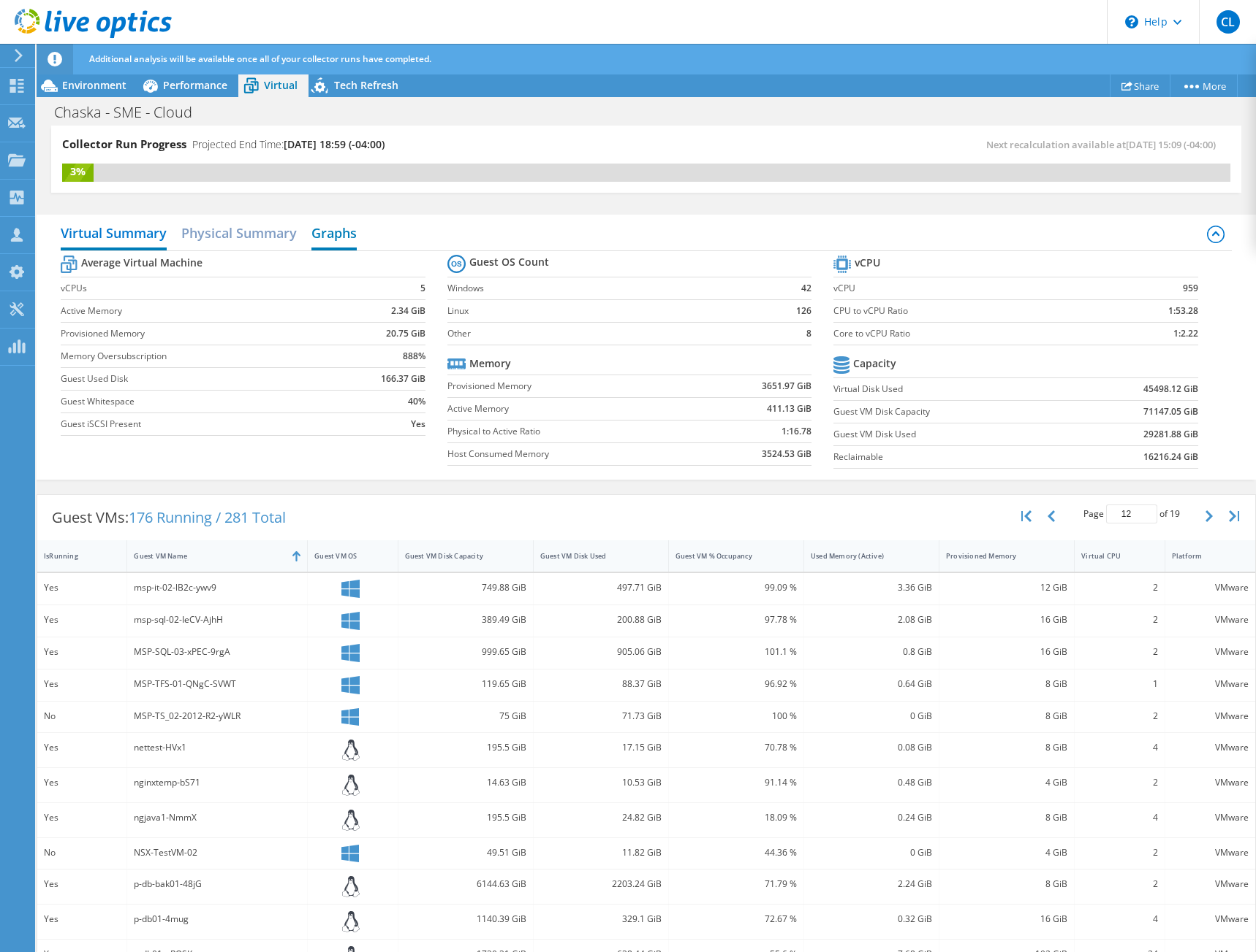
click at [334, 240] on h2 "Graphs" at bounding box center [334, 234] width 45 height 32
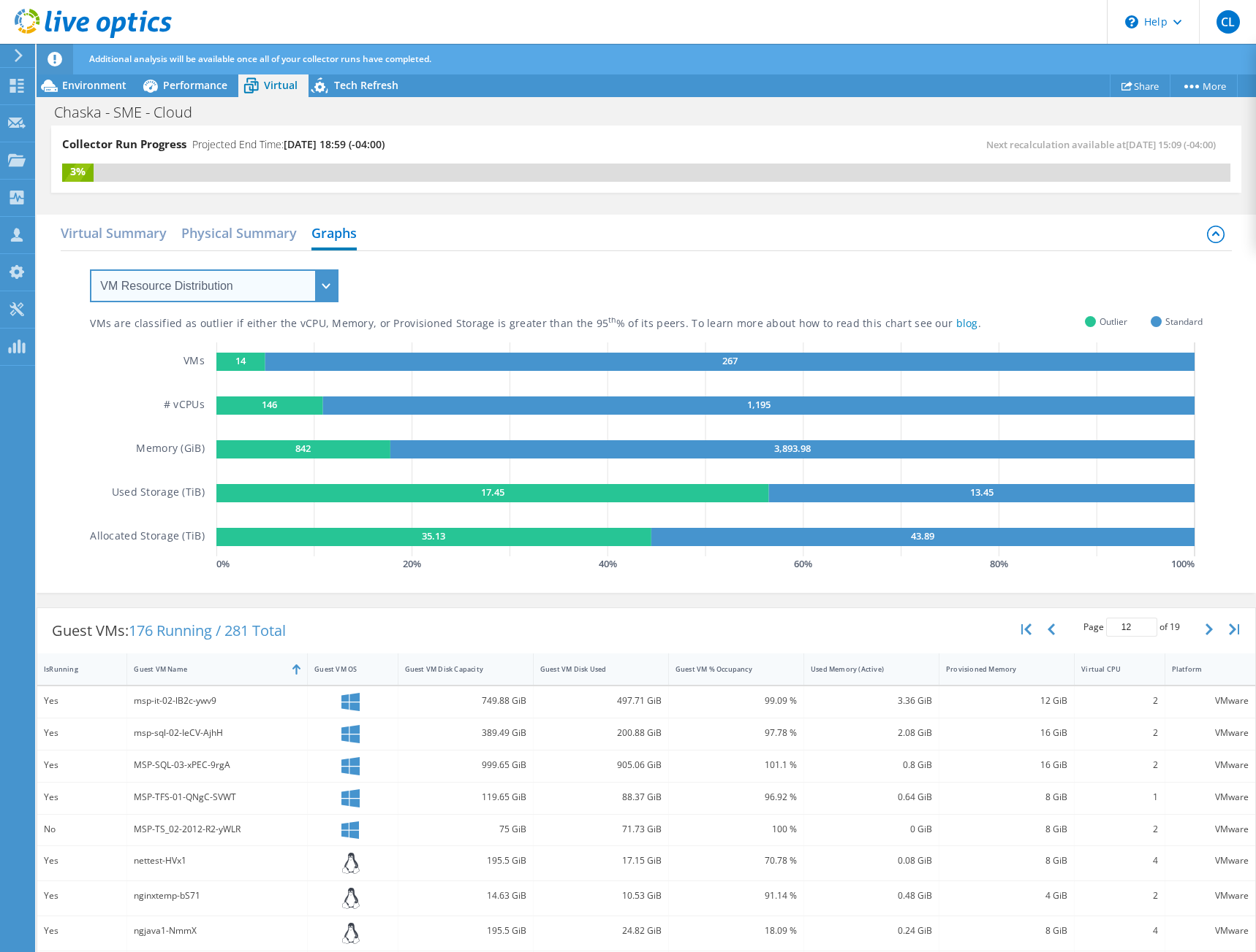
click at [286, 294] on select "VM Resource Distribution Provisioning Contrast Over Provisioning" at bounding box center [214, 286] width 249 height 33
select select "Over Provisioning"
click at [90, 269] on select "VM Resource Distribution Provisioning Contrast Over Provisioning" at bounding box center [214, 286] width 249 height 33
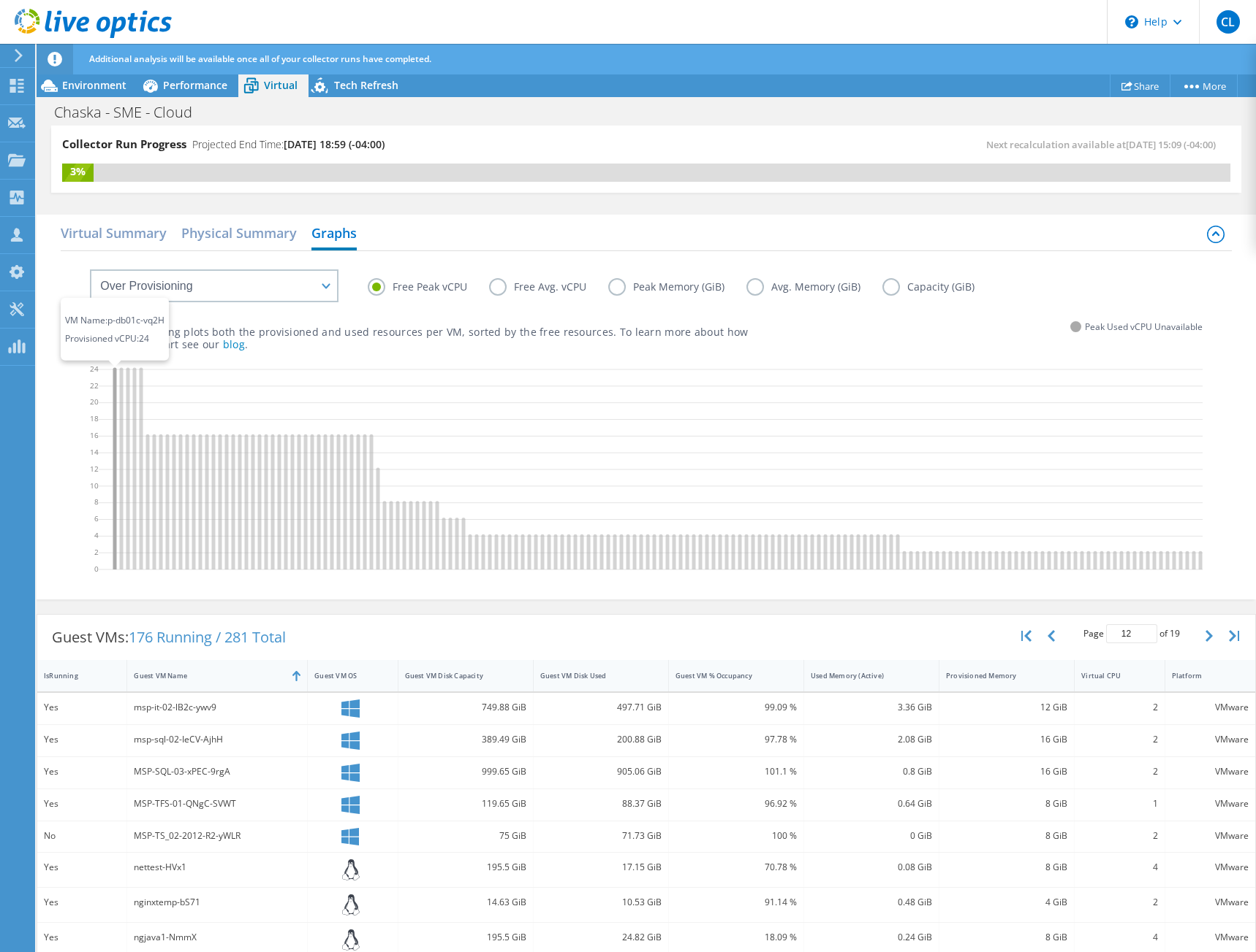
click at [115, 379] on icon at bounding box center [115, 468] width 4 height 202
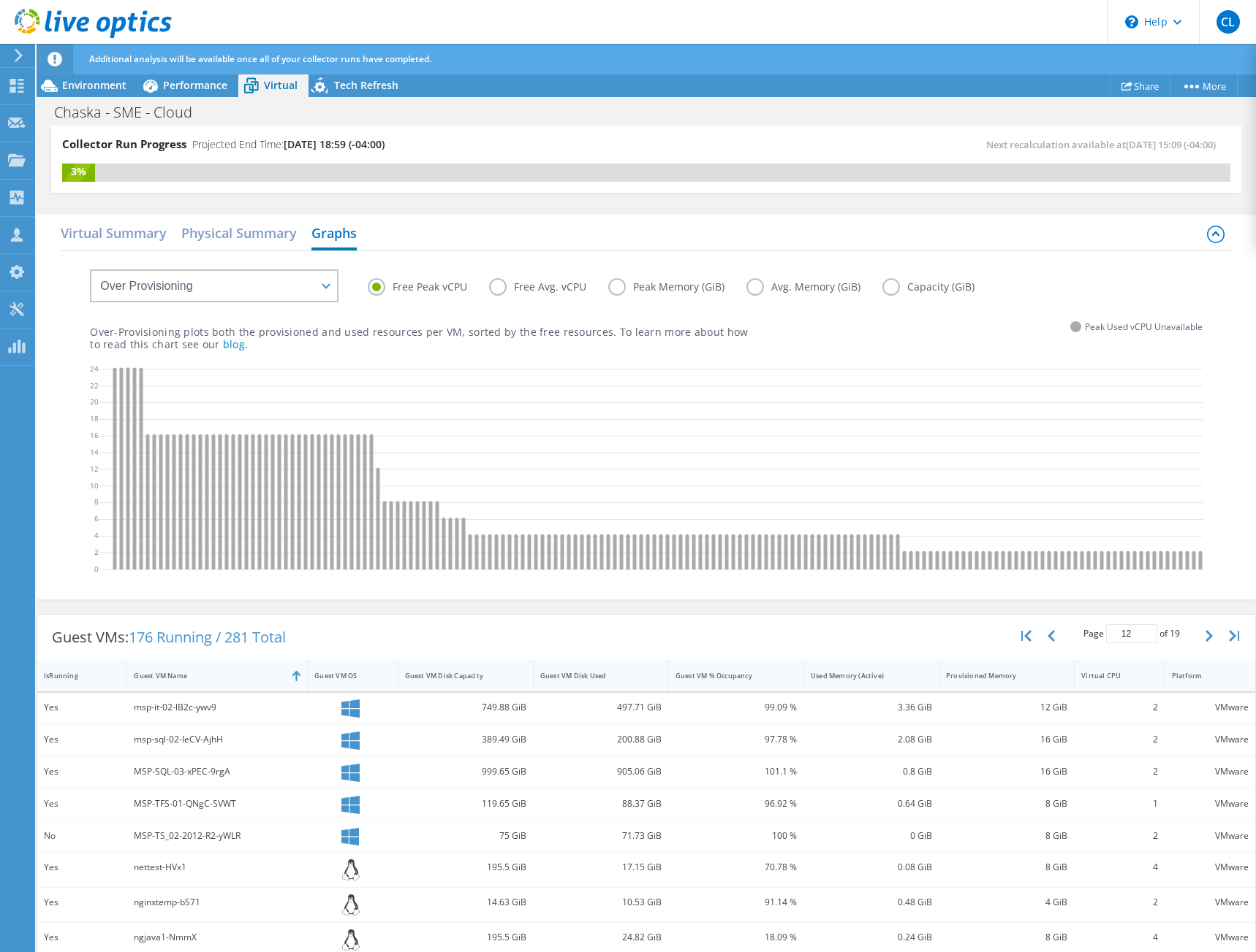
click at [506, 292] on label "Free Avg. vCPU" at bounding box center [548, 287] width 119 height 18
click at [0, 0] on input "Free Avg. vCPU" at bounding box center [0, 0] width 0 height 0
click at [413, 287] on label "Free Peak vCPU" at bounding box center [428, 287] width 121 height 18
click at [0, 0] on input "Free Peak vCPU" at bounding box center [0, 0] width 0 height 0
click at [886, 284] on label "Capacity (GiB)" at bounding box center [939, 287] width 114 height 18
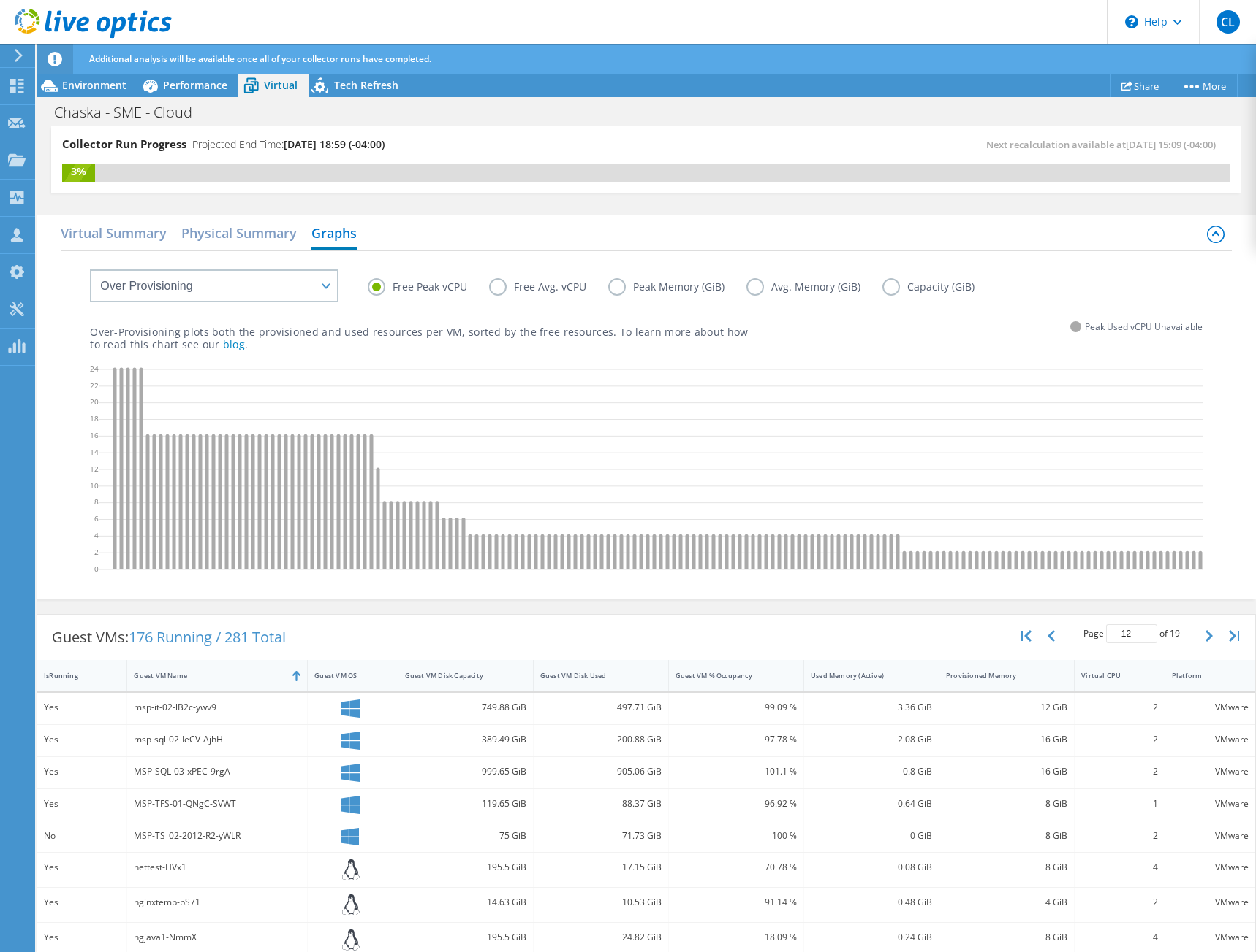
click at [0, 0] on input "Capacity (GiB)" at bounding box center [0, 0] width 0 height 0
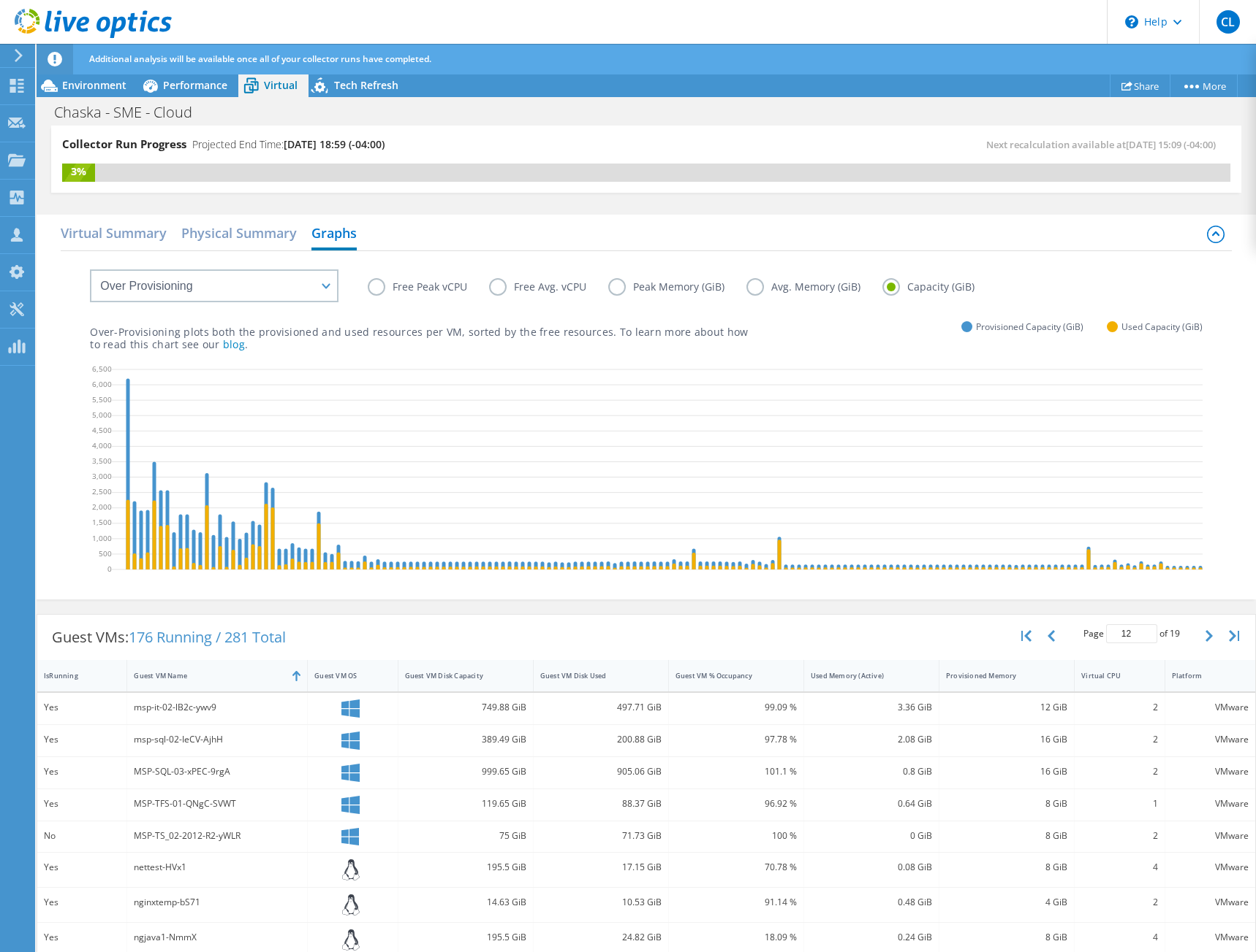
click at [760, 289] on label "Avg. Memory (GiB)" at bounding box center [814, 287] width 136 height 18
click at [0, 0] on input "Avg. Memory (GiB)" at bounding box center [0, 0] width 0 height 0
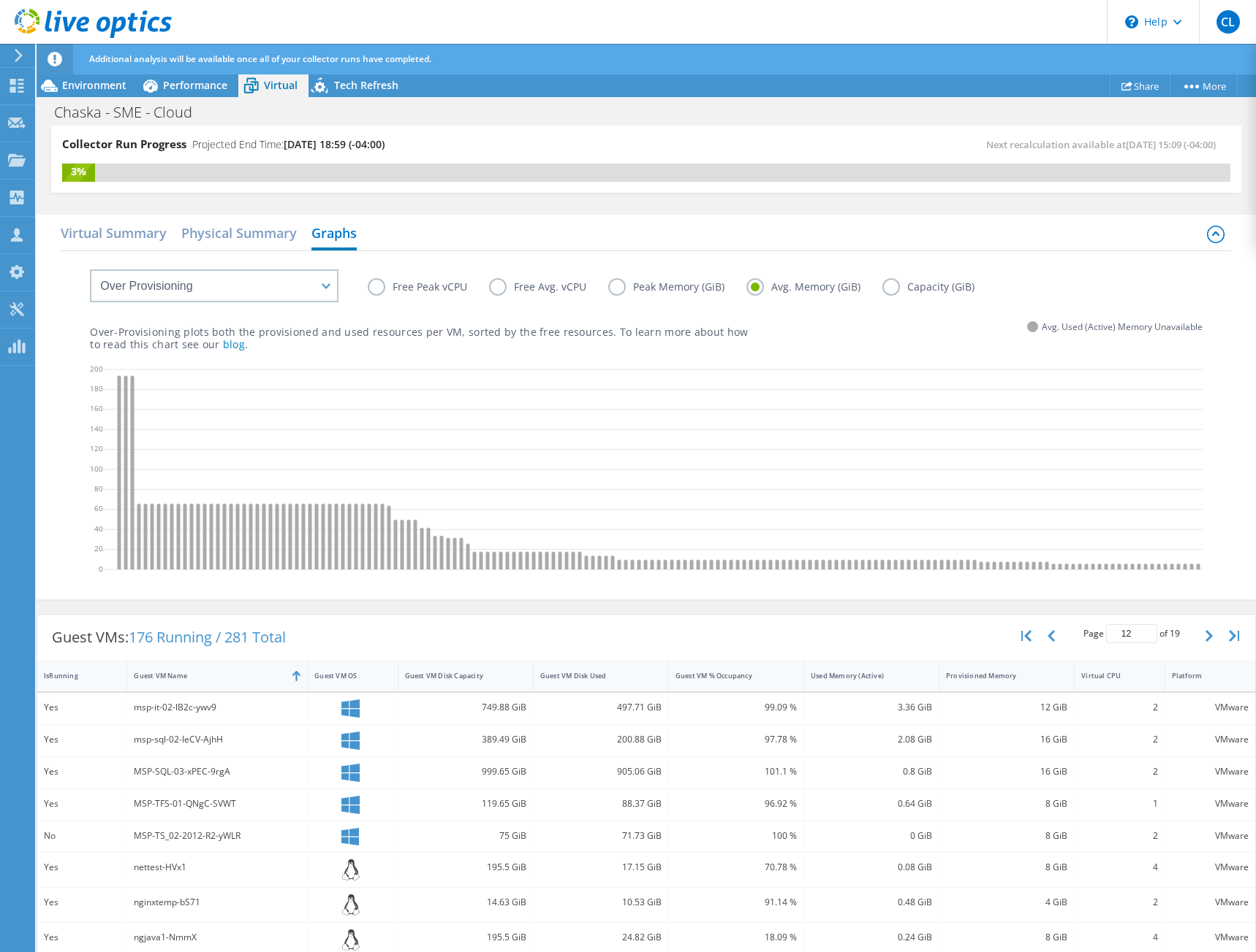
click at [882, 293] on label "Capacity (GiB)" at bounding box center [939, 287] width 114 height 18
click at [0, 0] on input "Capacity (GiB)" at bounding box center [0, 0] width 0 height 0
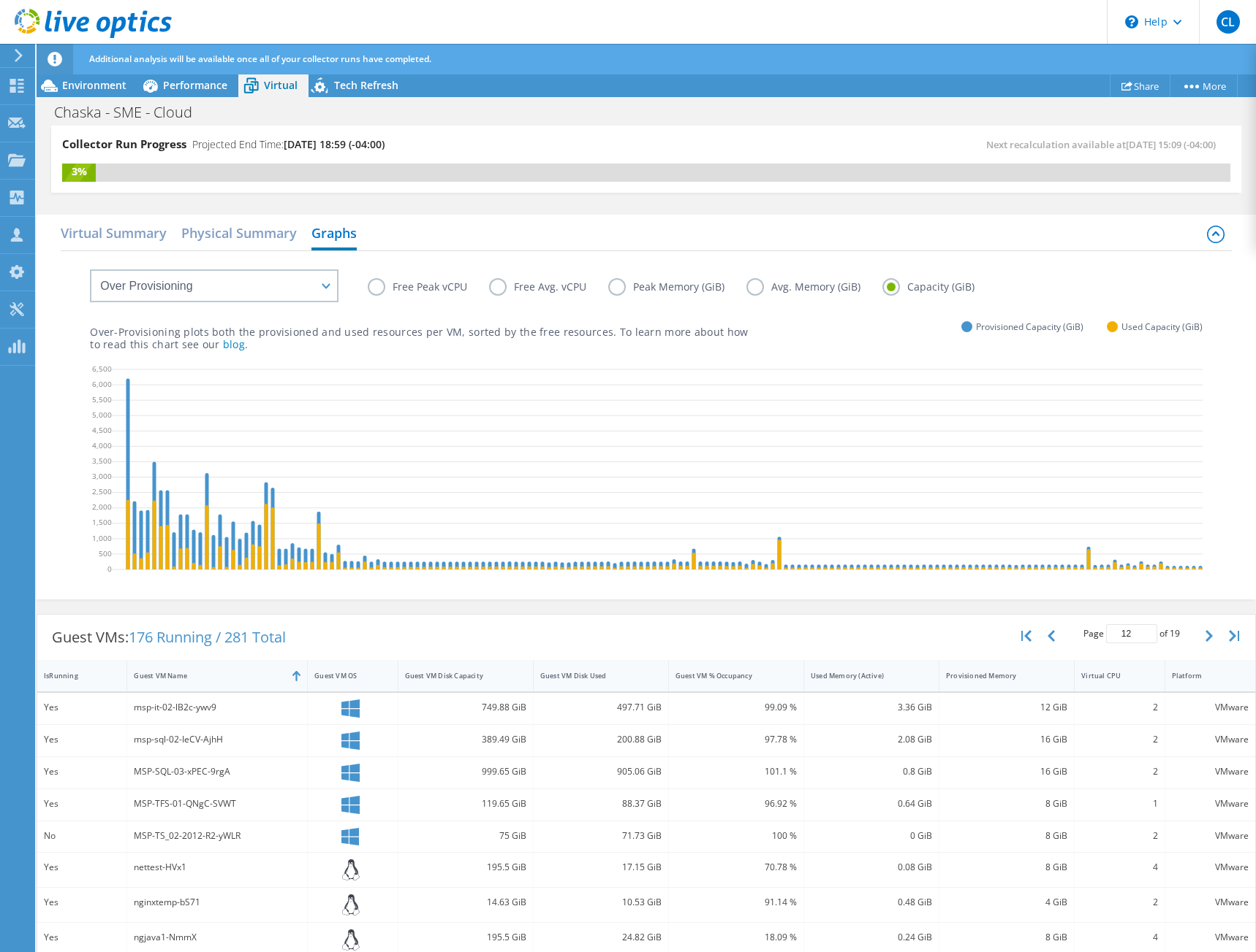
click at [506, 284] on label "Free Avg. vCPU" at bounding box center [548, 287] width 119 height 18
click at [0, 0] on input "Free Avg. vCPU" at bounding box center [0, 0] width 0 height 0
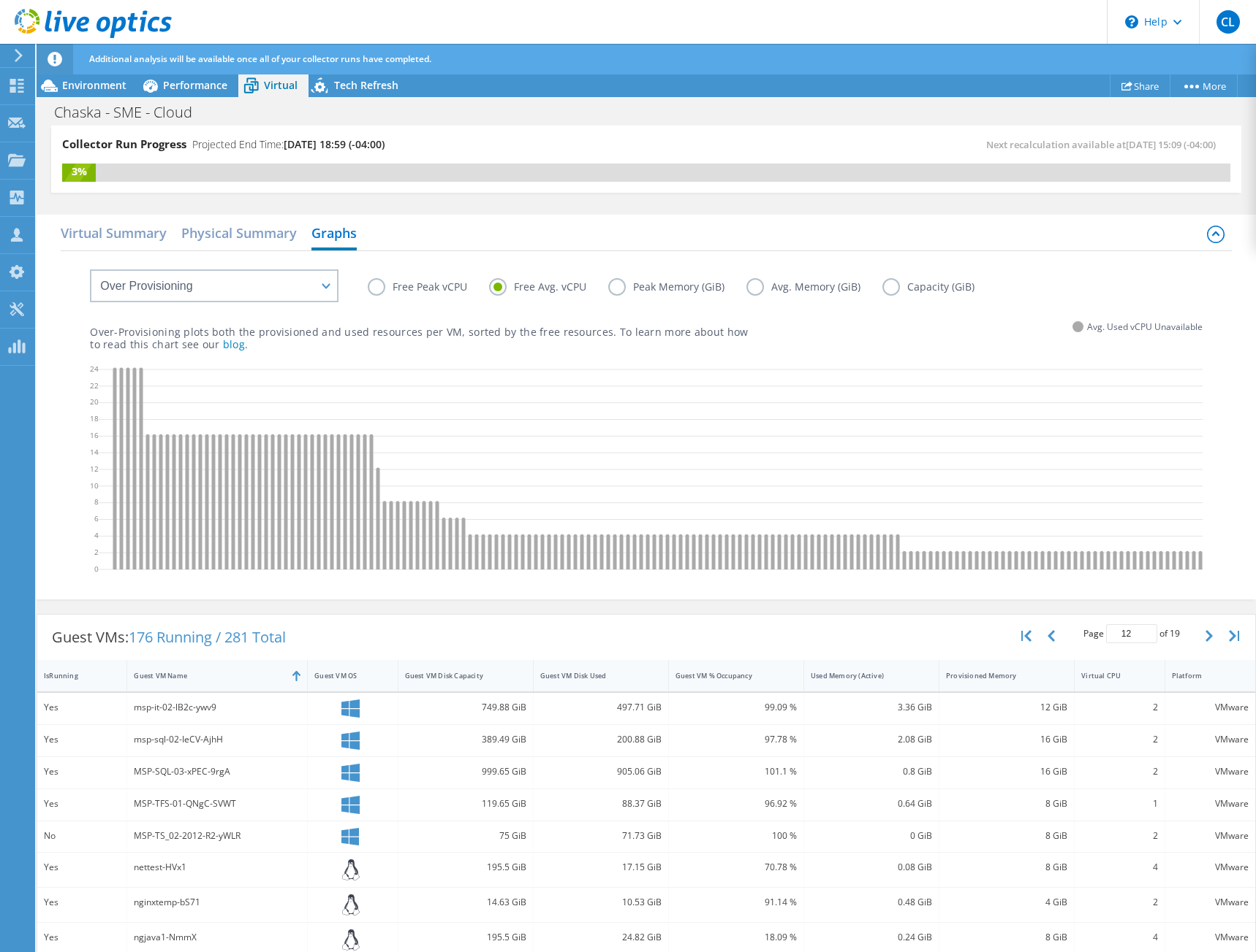
click at [397, 287] on label "Free Peak vCPU" at bounding box center [428, 287] width 121 height 18
click at [0, 0] on input "Free Peak vCPU" at bounding box center [0, 0] width 0 height 0
click at [496, 198] on div "Collector Run Progress Projected End Time: 10/15/2025, 18:59 (-04:00) Next reca…" at bounding box center [645, 167] width 1219 height 82
click at [632, 159] on div "Collector Run Progress Projected End Time: 10/15/2025, 18:59 (-04:00)" at bounding box center [354, 150] width 584 height 27
click at [758, 159] on div "Collector Run Progress Projected End Time: 10/15/2025, 18:59 (-04:00) Next reca…" at bounding box center [646, 150] width 1168 height 27
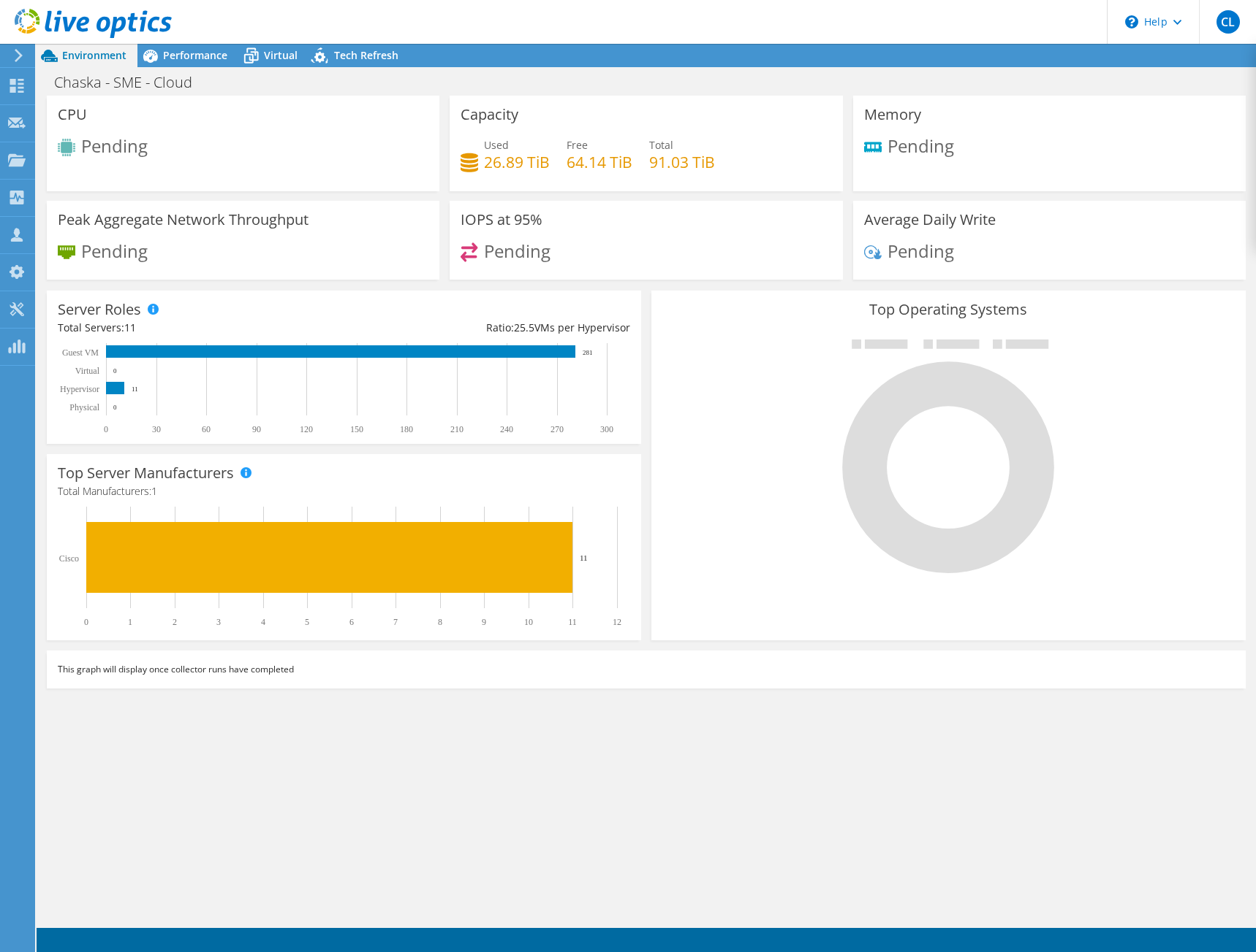
click at [211, 293] on div "Server Roles Physical Servers represent bare metal servers that were targets of…" at bounding box center [344, 367] width 594 height 153
click at [289, 60] on span "Virtual" at bounding box center [280, 55] width 33 height 14
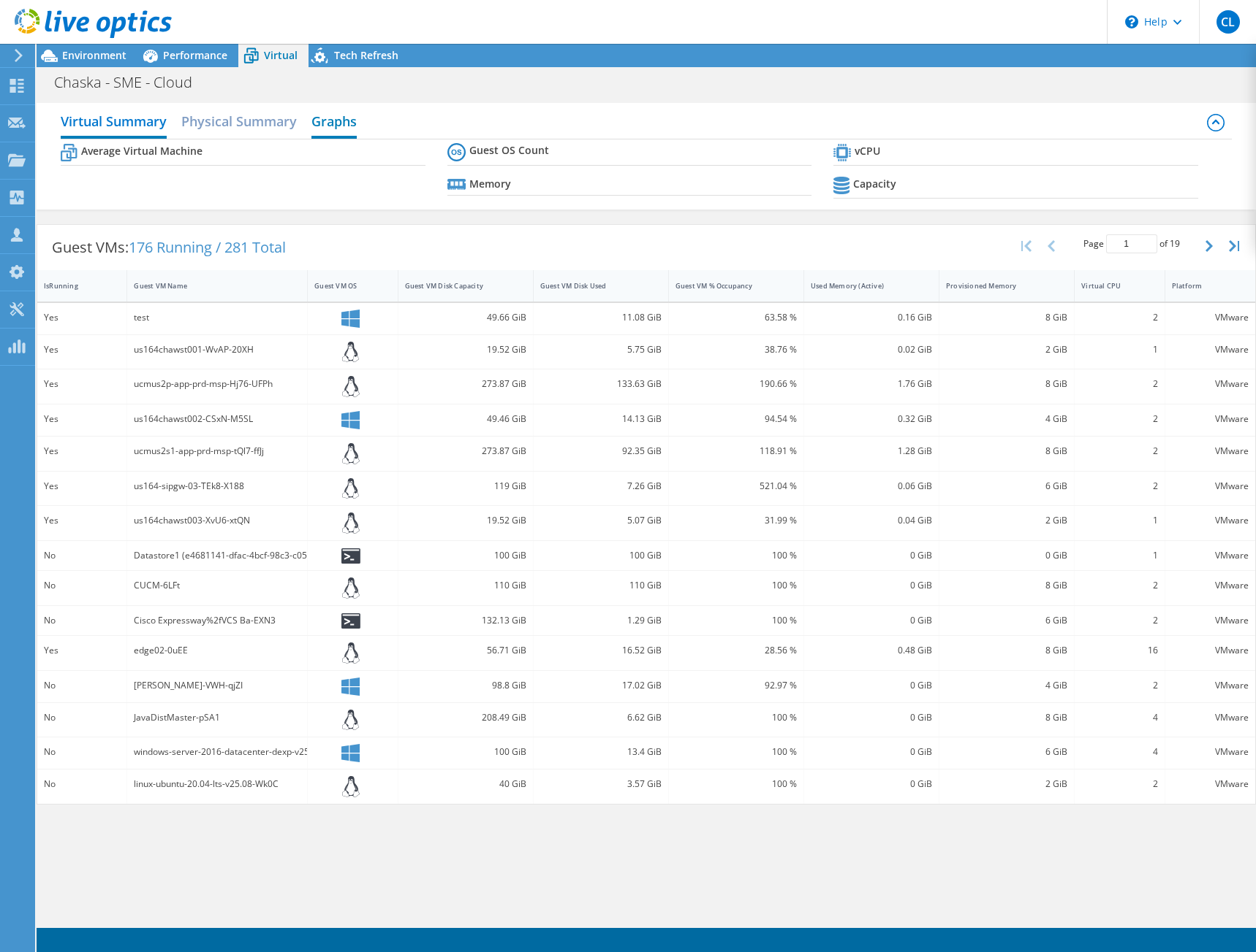
click at [334, 126] on h2 "Graphs" at bounding box center [334, 122] width 45 height 32
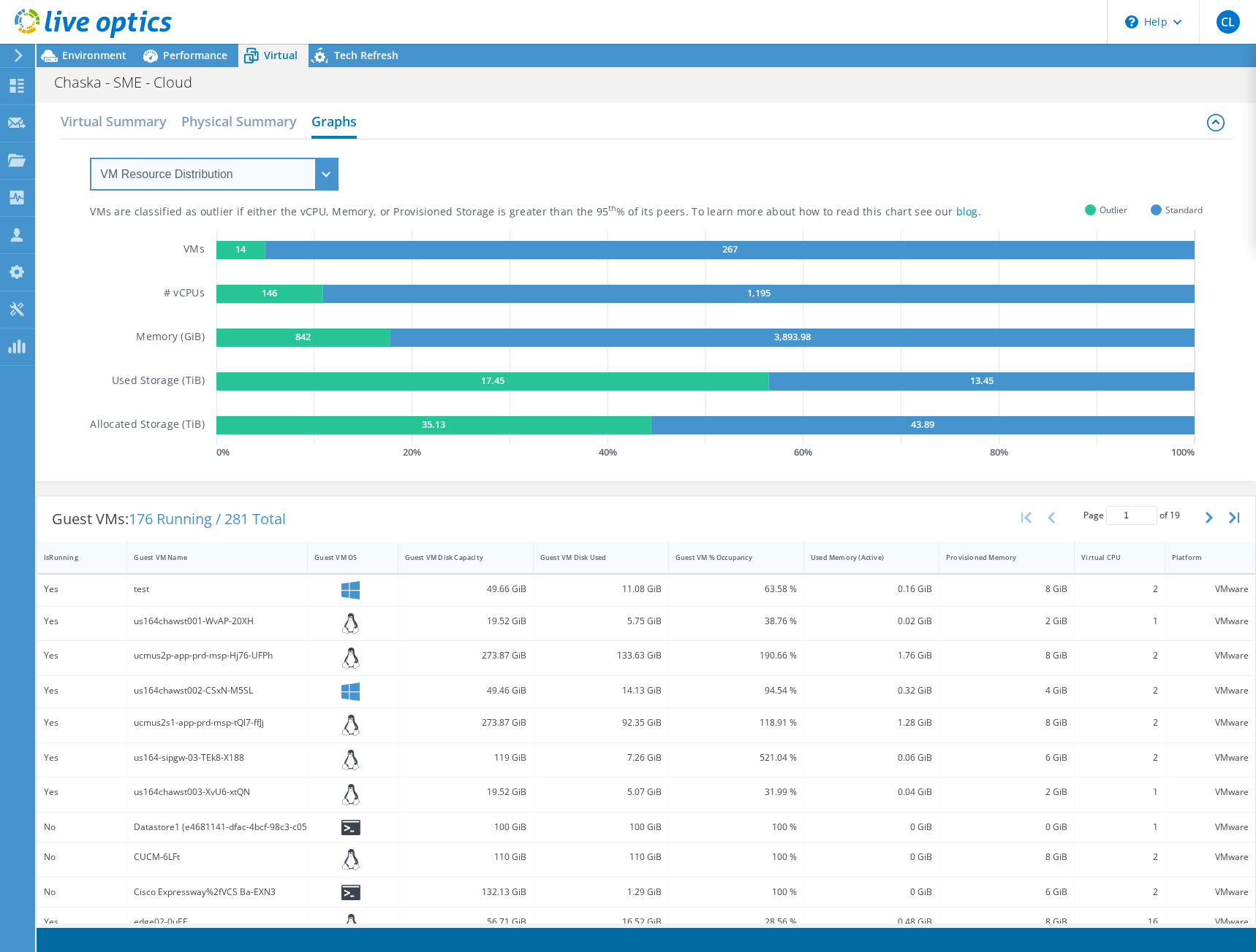
click at [195, 181] on select "VM Resource Distribution Provisioning Contrast Over Provisioning" at bounding box center [214, 175] width 249 height 33
select select "Over Provisioning"
click at [90, 158] on select "VM Resource Distribution Provisioning Contrast Over Provisioning" at bounding box center [214, 175] width 249 height 33
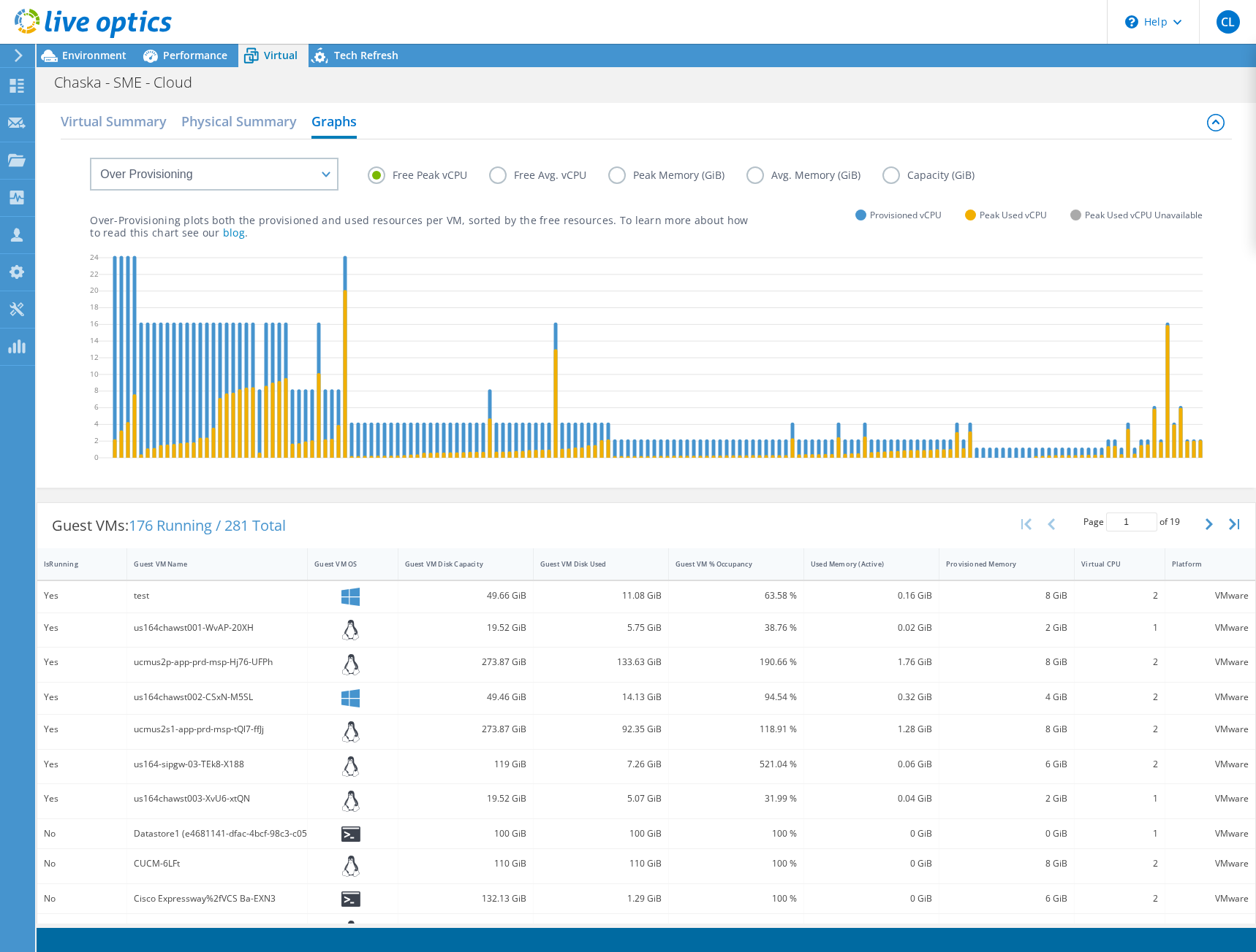
click at [944, 122] on div "Virtual Summary Physical Summary Graphs" at bounding box center [645, 123] width 1170 height 33
click at [406, 515] on div "Guest VMs: 176 Running / 281 Total Page 1 of 19 5 rows 10 rows 20 rows 25 rows …" at bounding box center [646, 526] width 1218 height 45
click at [384, 484] on div "Free Peak vCPU Free Avg. vCPU Peak Memory (GiB) Avg. Memory (GiB) Capacity (GiB…" at bounding box center [645, 311] width 1170 height 344
click at [487, 167] on label "Free Peak vCPU" at bounding box center [428, 176] width 121 height 18
click at [0, 0] on input "Free Peak vCPU" at bounding box center [0, 0] width 0 height 0
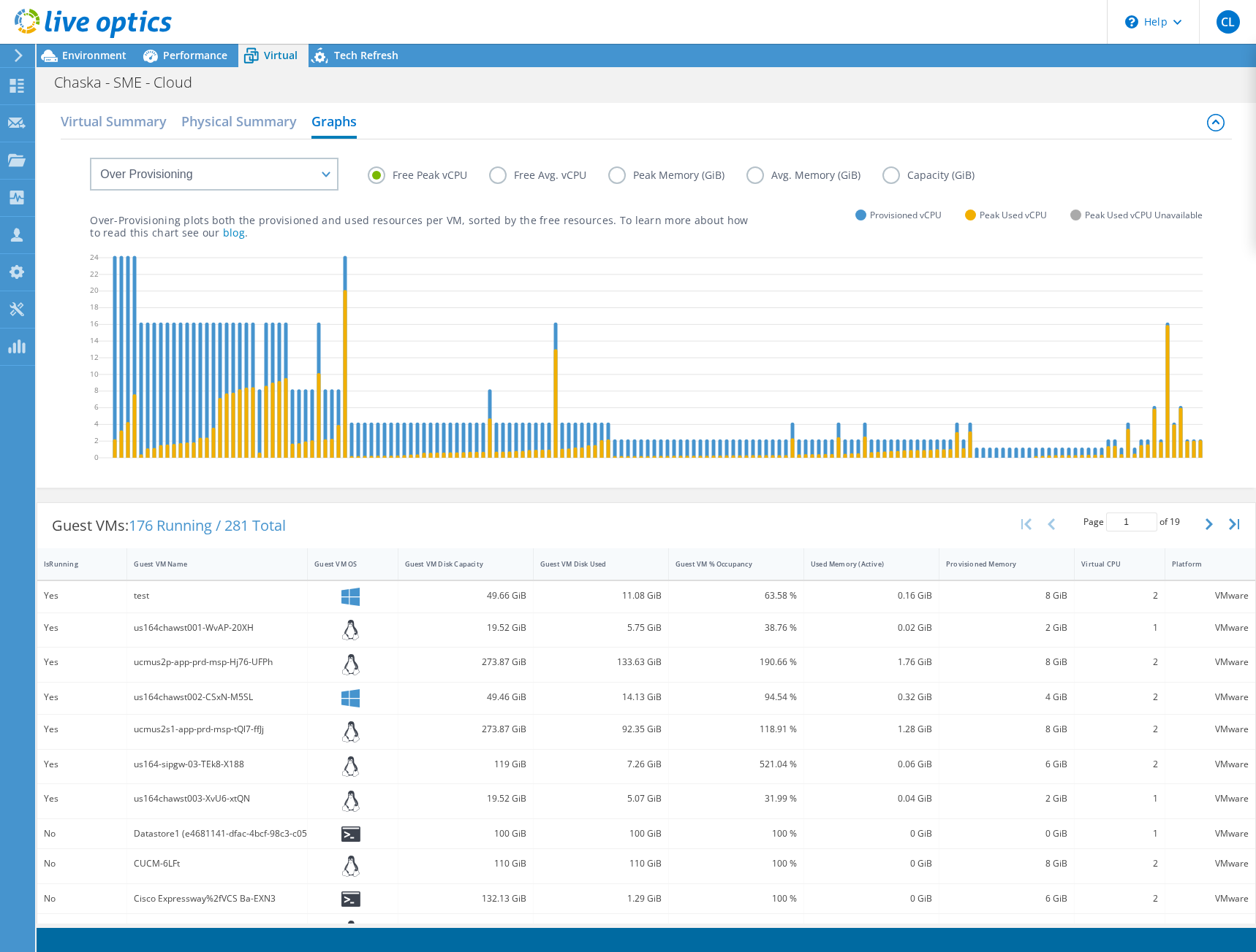
click at [498, 174] on label "Free Avg. vCPU" at bounding box center [548, 176] width 119 height 18
click at [0, 0] on input "Free Avg. vCPU" at bounding box center [0, 0] width 0 height 0
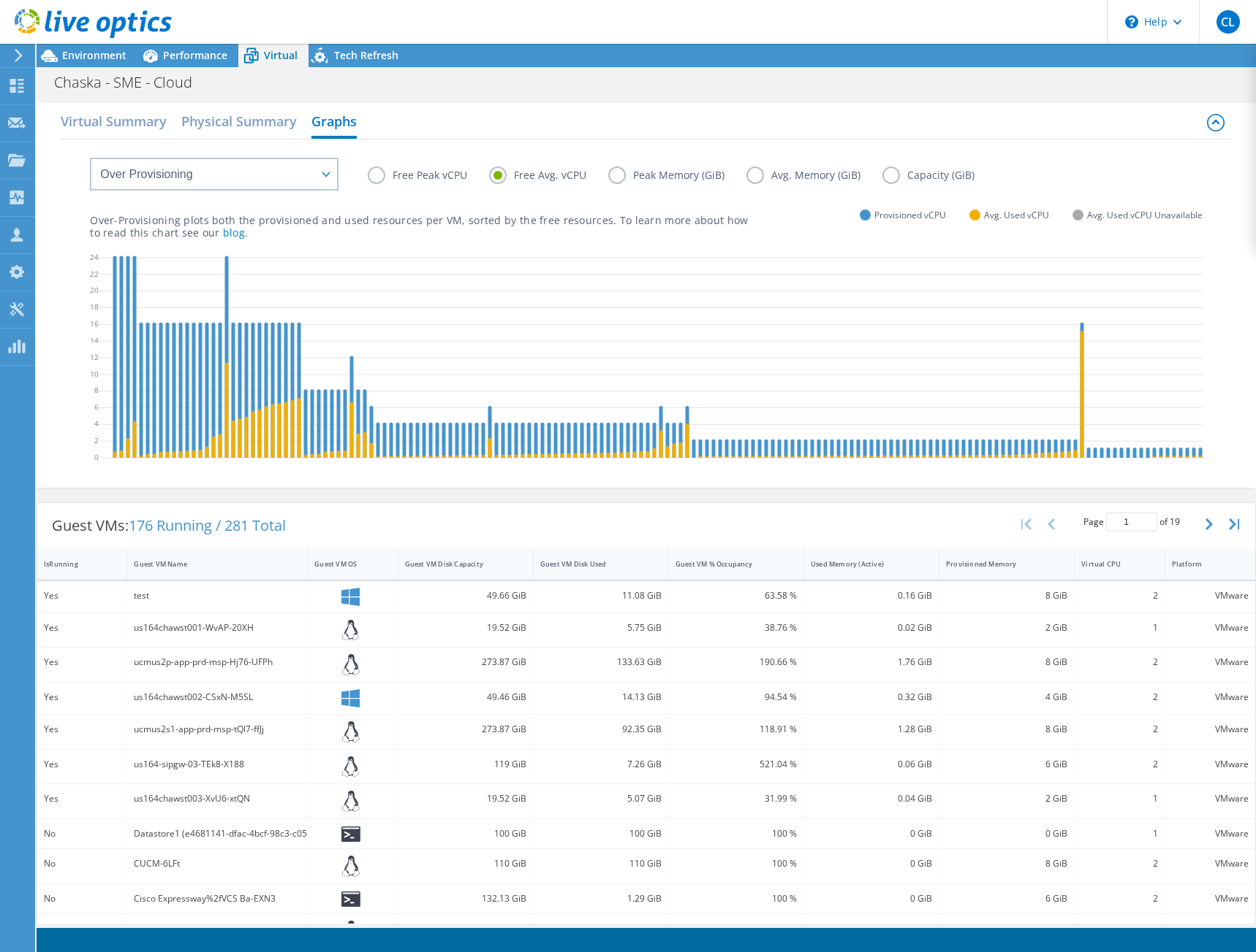
click at [369, 171] on label "Free Peak vCPU" at bounding box center [428, 176] width 121 height 18
click at [0, 0] on input "Free Peak vCPU" at bounding box center [0, 0] width 0 height 0
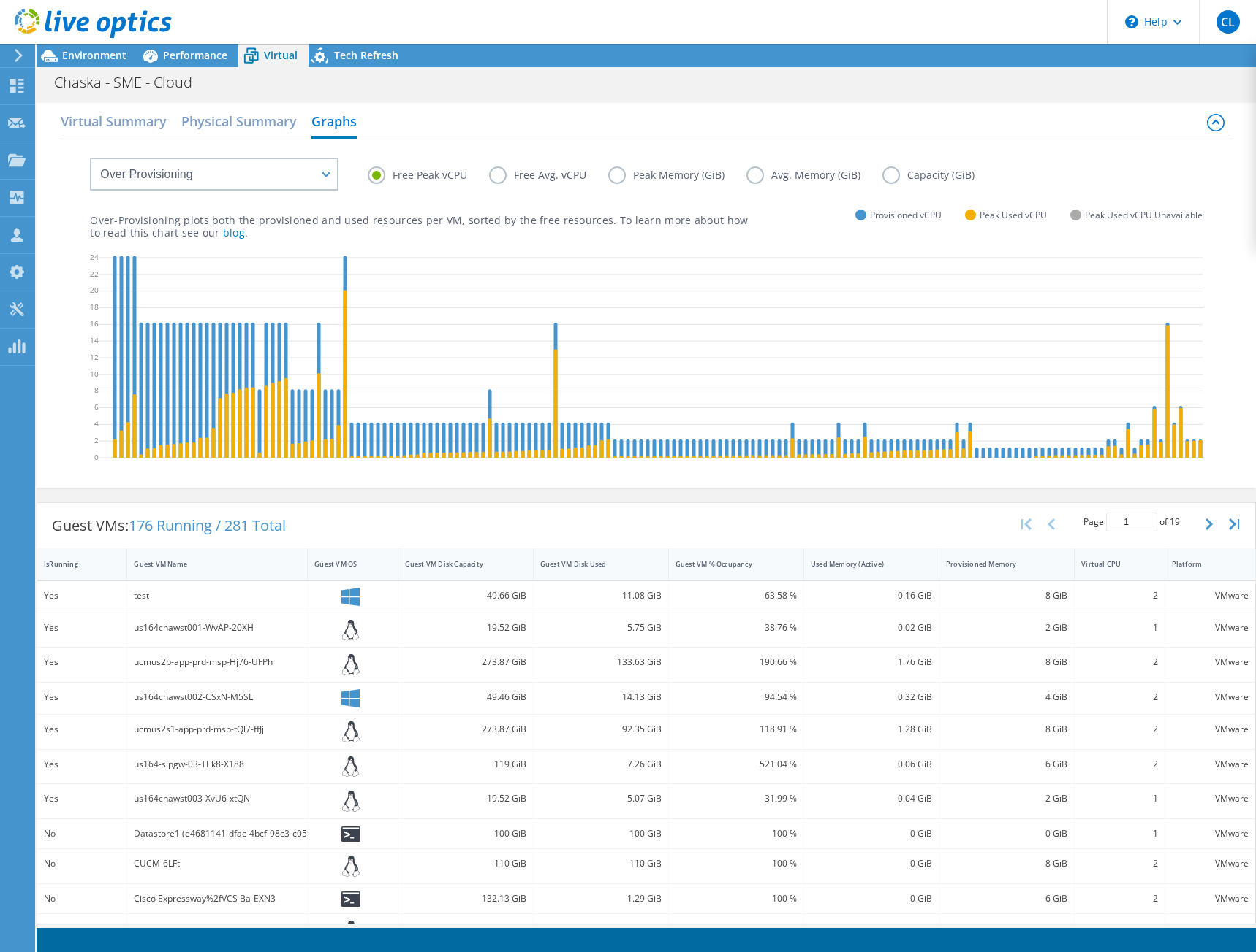
click at [503, 173] on label "Free Avg. vCPU" at bounding box center [548, 176] width 119 height 18
click at [0, 0] on input "Free Avg. vCPU" at bounding box center [0, 0] width 0 height 0
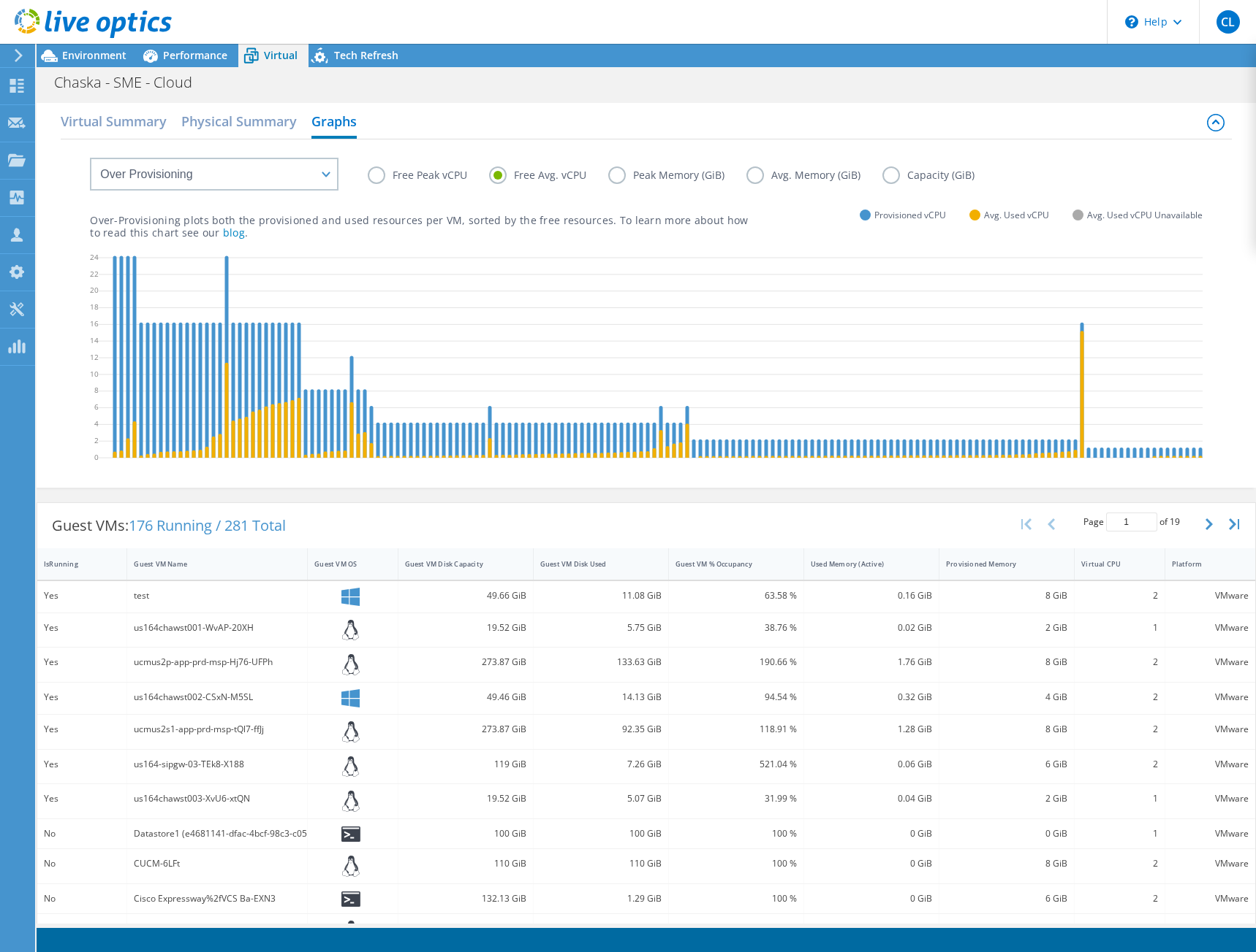
click at [385, 177] on label "Free Peak vCPU" at bounding box center [428, 176] width 121 height 18
click at [0, 0] on input "Free Peak vCPU" at bounding box center [0, 0] width 0 height 0
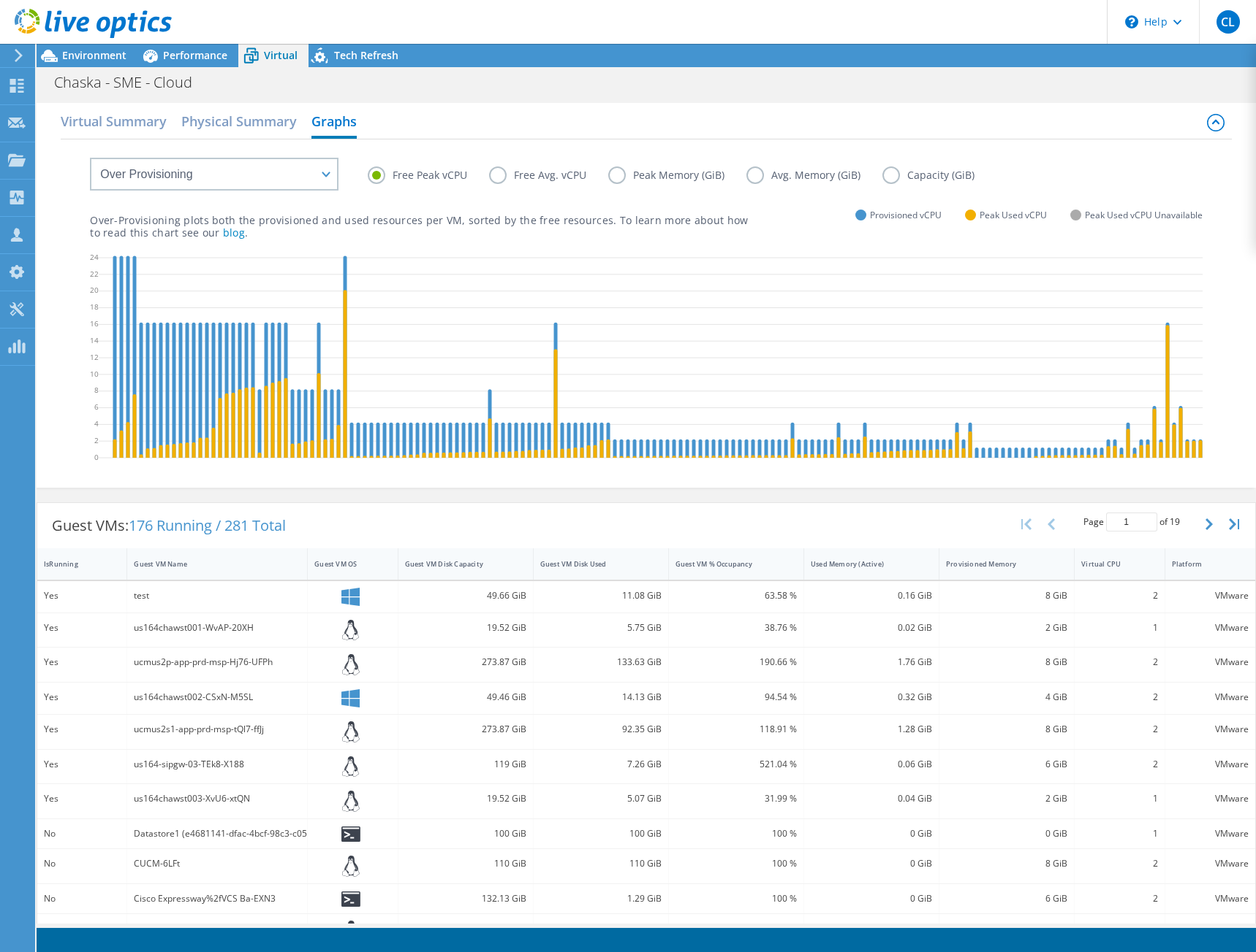
drag, startPoint x: 629, startPoint y: 134, endPoint x: 621, endPoint y: 132, distance: 8.2
click at [628, 133] on div "Virtual Summary Physical Summary Graphs" at bounding box center [645, 123] width 1170 height 33
click at [494, 175] on label "Free Avg. vCPU" at bounding box center [548, 176] width 119 height 18
click at [0, 0] on input "Free Avg. vCPU" at bounding box center [0, 0] width 0 height 0
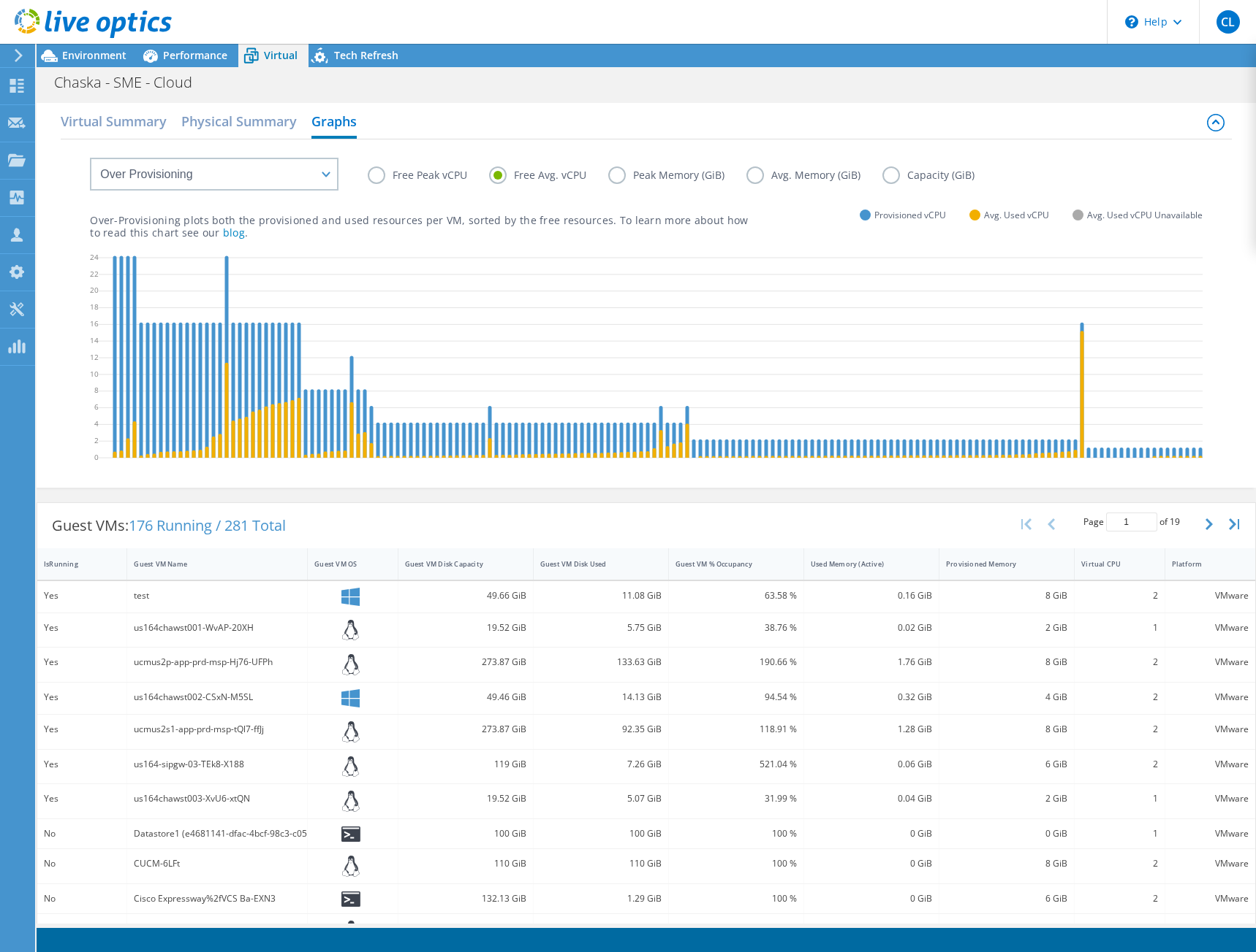
click at [688, 96] on div "Virtual Summary Physical Summary Graphs VM Resource Distribution Provisioning C…" at bounding box center [645, 296] width 1219 height 400
click at [885, 514] on div "Guest VMs: 176 Running / 281 Total Page 1 of 19 5 rows 10 rows 20 rows 25 rows …" at bounding box center [646, 526] width 1218 height 45
click at [617, 167] on label "Peak Memory (GiB)" at bounding box center [677, 176] width 139 height 18
click at [0, 0] on input "Peak Memory (GiB)" at bounding box center [0, 0] width 0 height 0
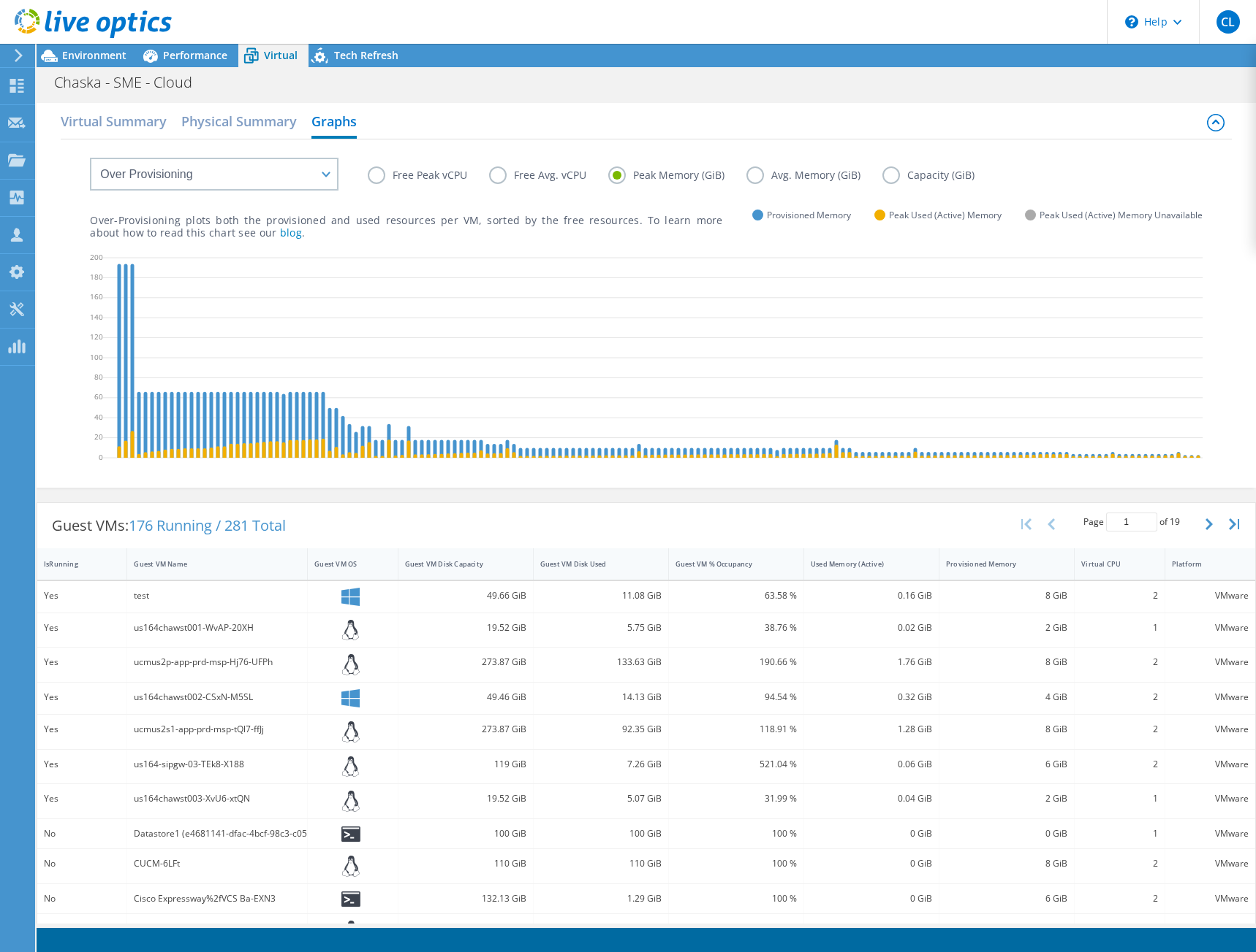
click at [674, 17] on header "CL Partner Team Member Carl Luchetti carl.luchetti@flexential.com Flexential My…" at bounding box center [628, 21] width 1256 height 44
click at [124, 115] on h2 "Virtual Summary" at bounding box center [113, 122] width 106 height 32
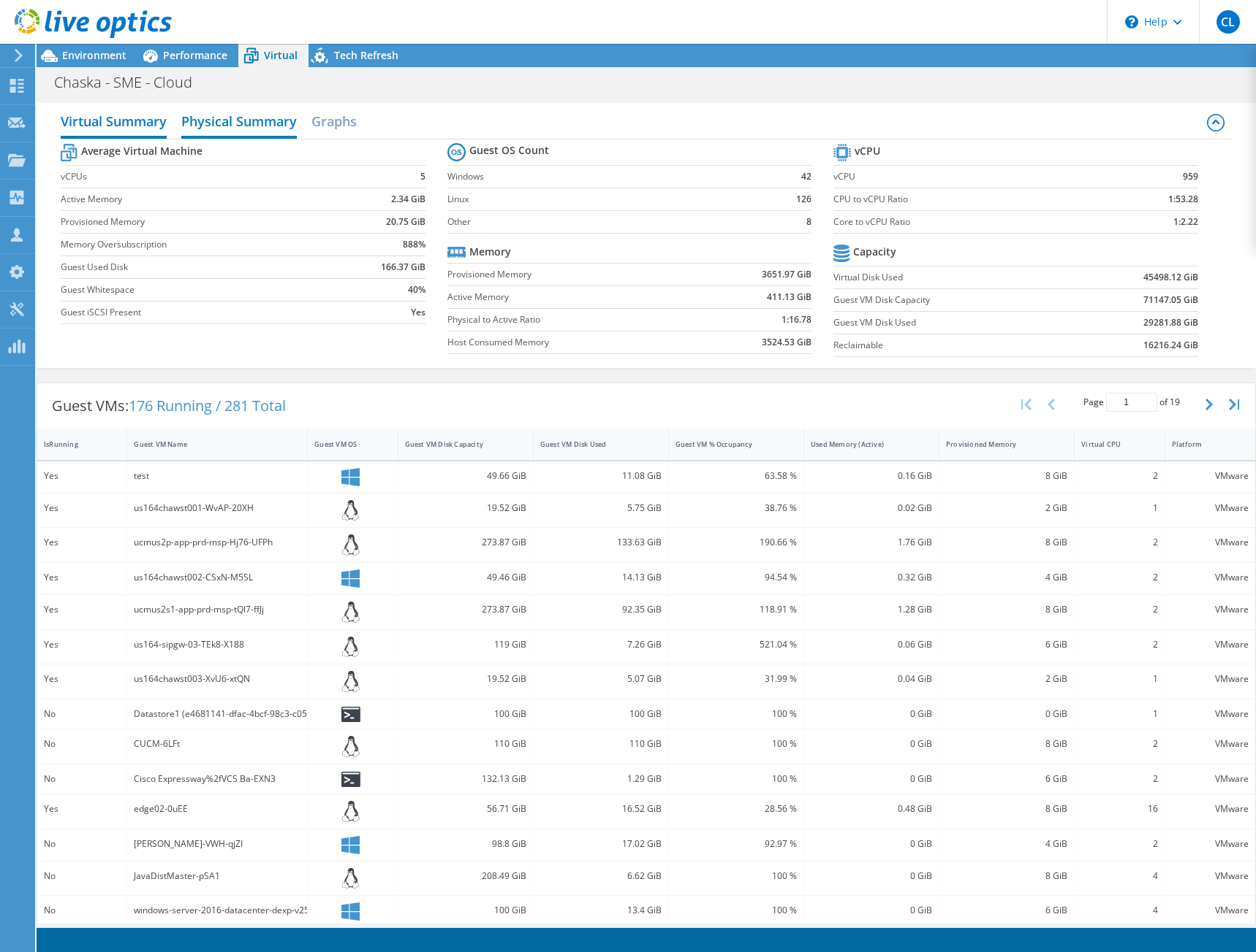
click at [216, 120] on h2 "Physical Summary" at bounding box center [239, 122] width 115 height 32
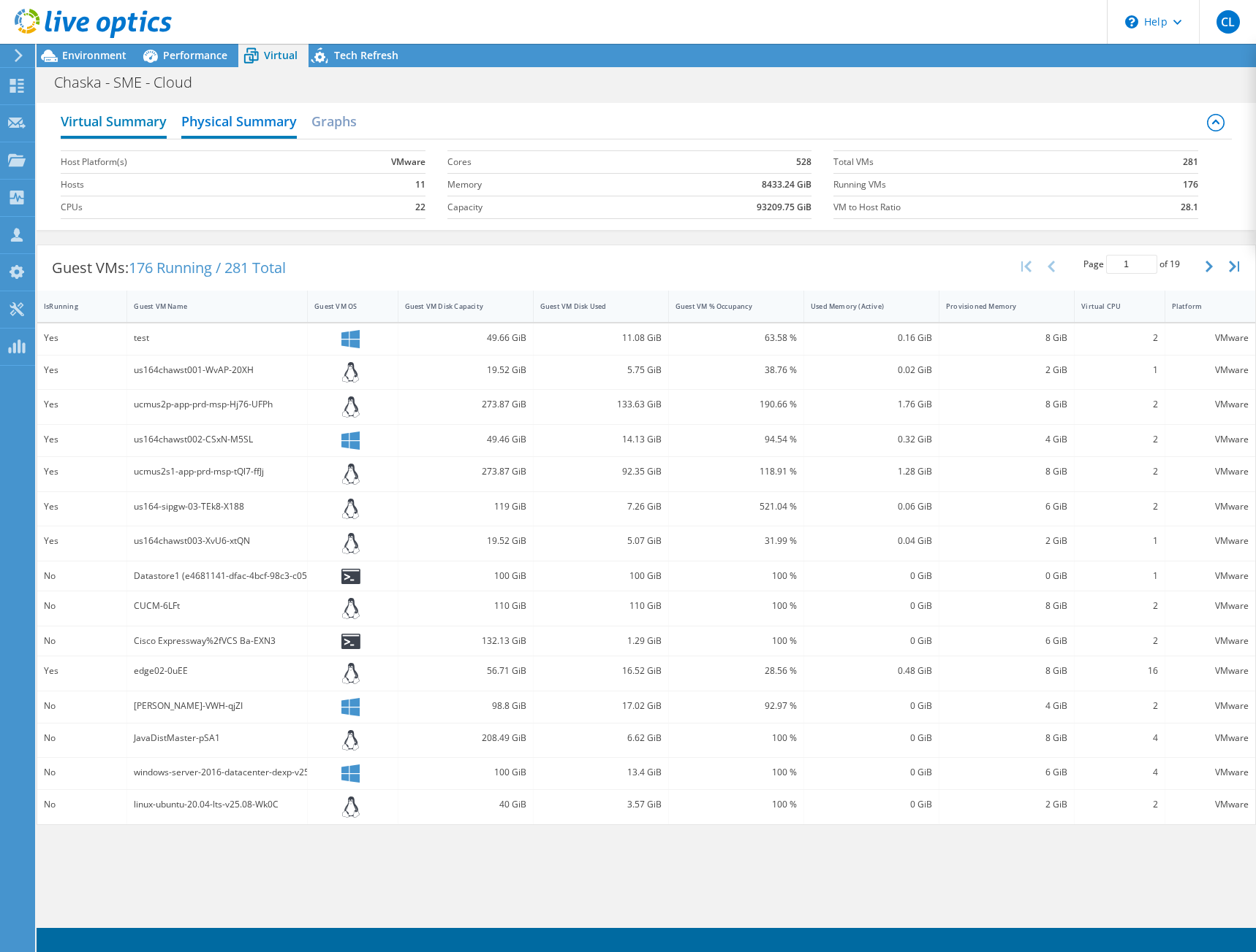
click at [126, 120] on h2 "Virtual Summary" at bounding box center [113, 122] width 106 height 32
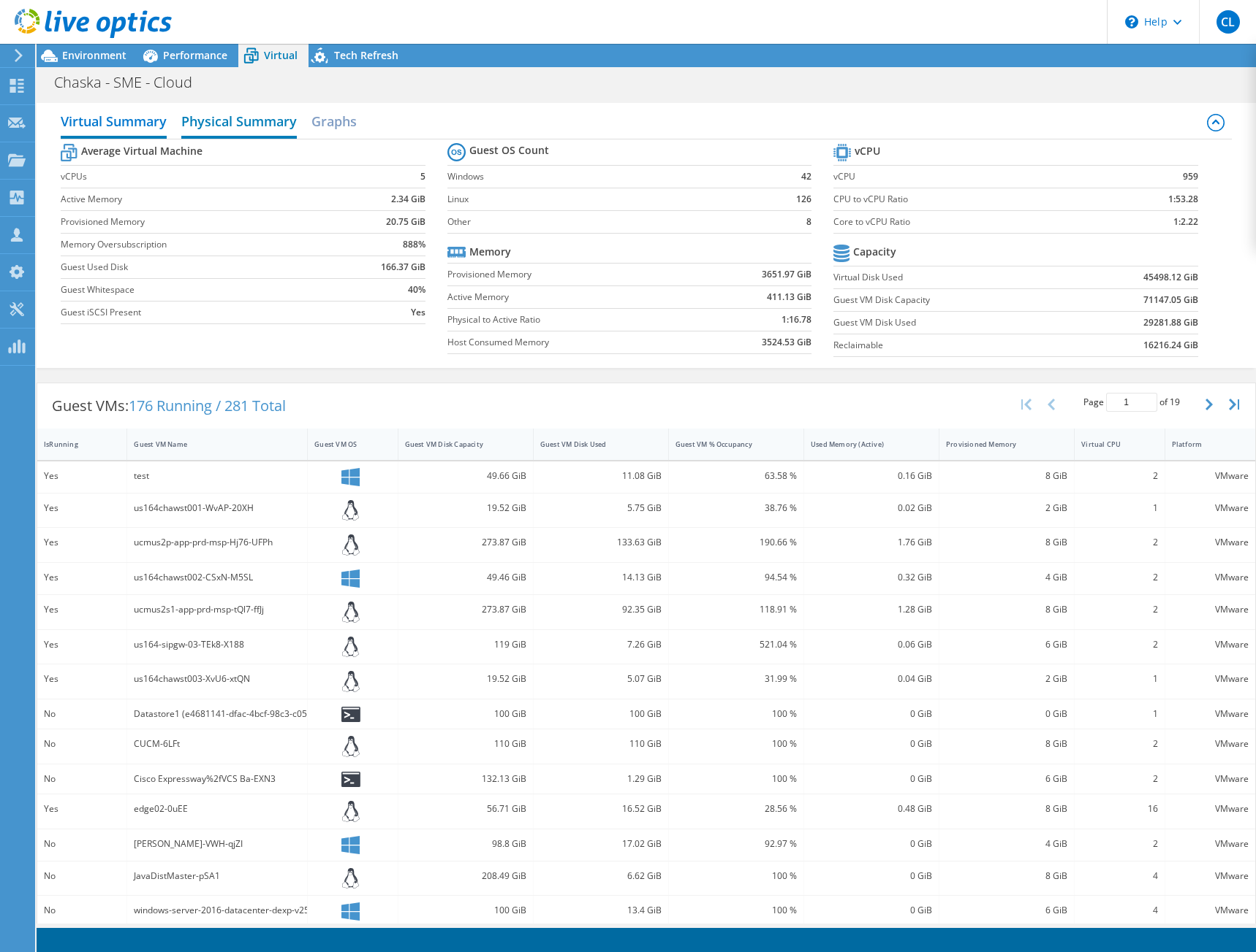
click at [222, 123] on h2 "Physical Summary" at bounding box center [239, 122] width 115 height 32
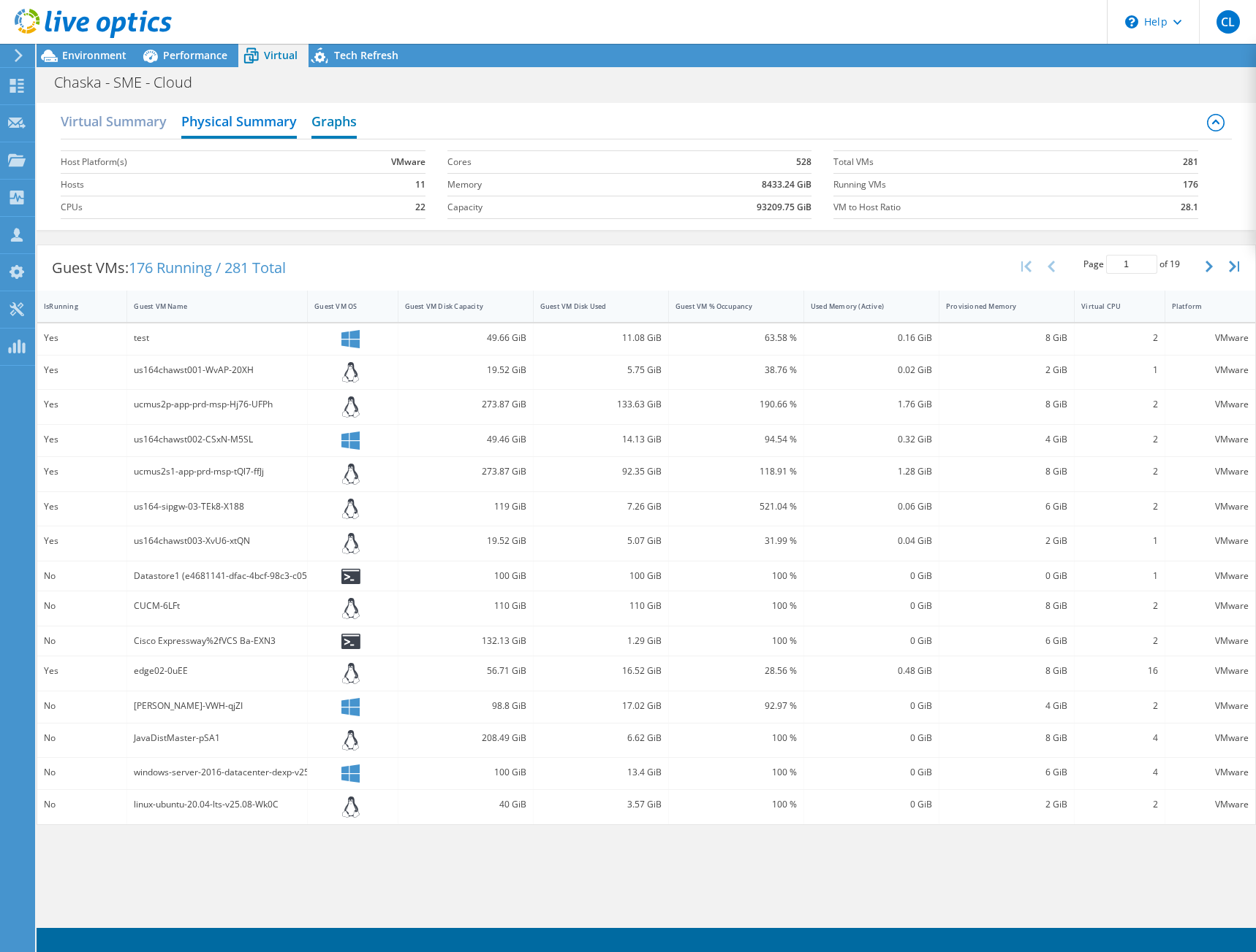
click at [347, 126] on h2 "Graphs" at bounding box center [334, 122] width 45 height 32
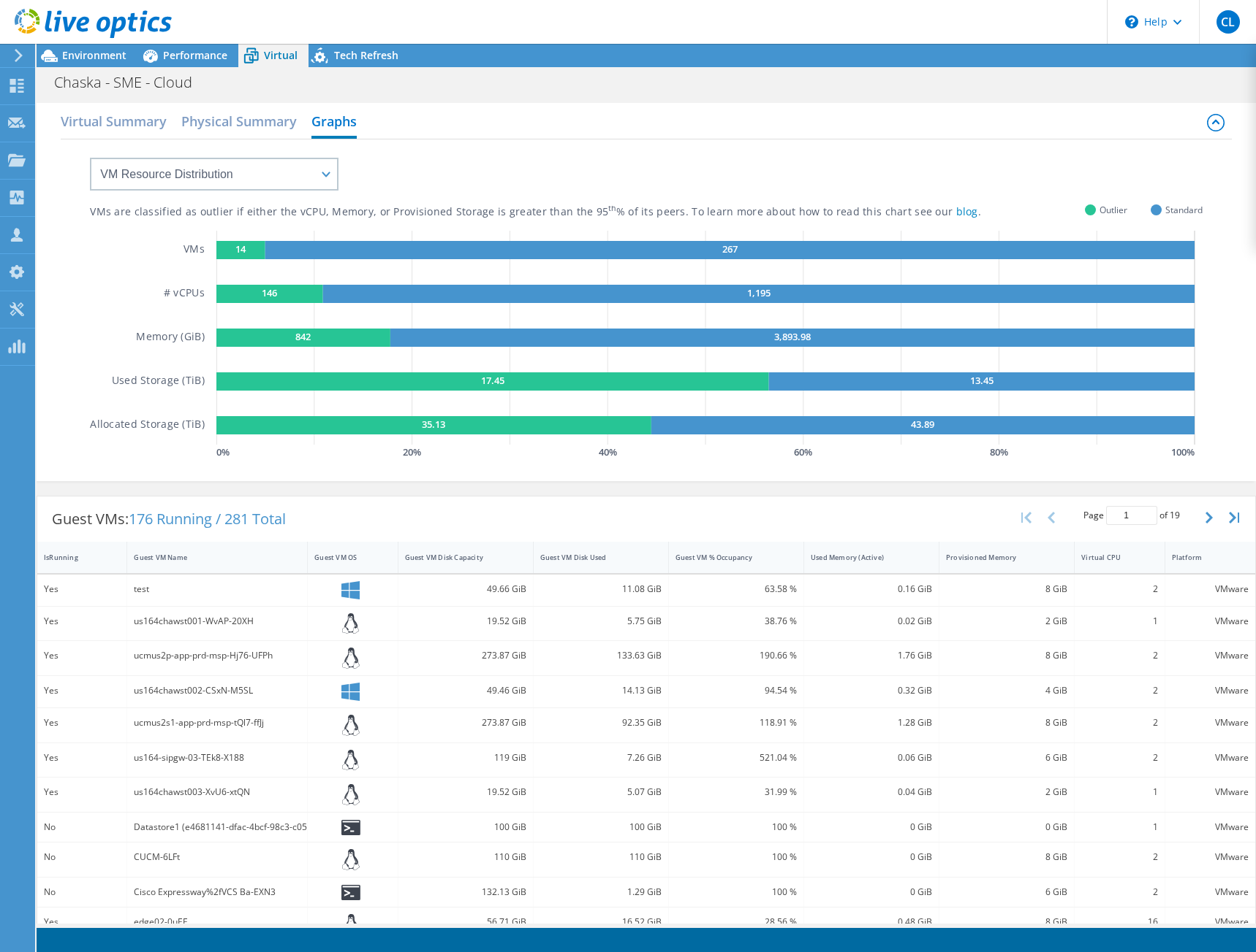
click at [398, 117] on div "Virtual Summary Physical Summary Graphs" at bounding box center [645, 123] width 1170 height 33
click at [320, 176] on select "VM Resource Distribution Provisioning Contrast Over Provisioning" at bounding box center [214, 175] width 249 height 33
select select "Provisioning Contrast"
click at [90, 158] on select "VM Resource Distribution Provisioning Contrast Over Provisioning" at bounding box center [214, 175] width 249 height 33
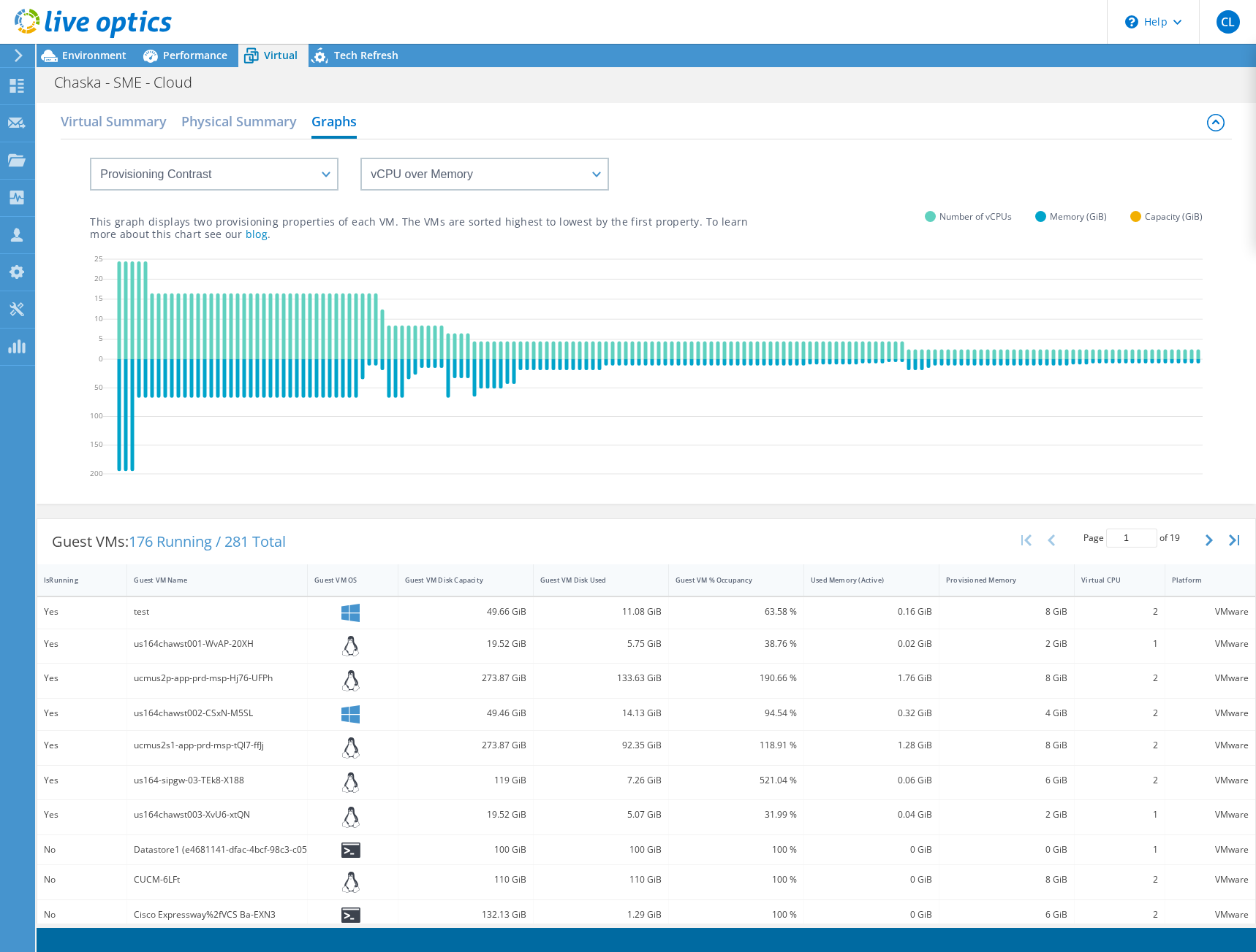
click at [538, 103] on div "Virtual Summary Physical Summary Graphs VM Resource Distribution Provisioning C…" at bounding box center [645, 303] width 1219 height 401
click at [77, 10] on icon at bounding box center [93, 23] width 157 height 30
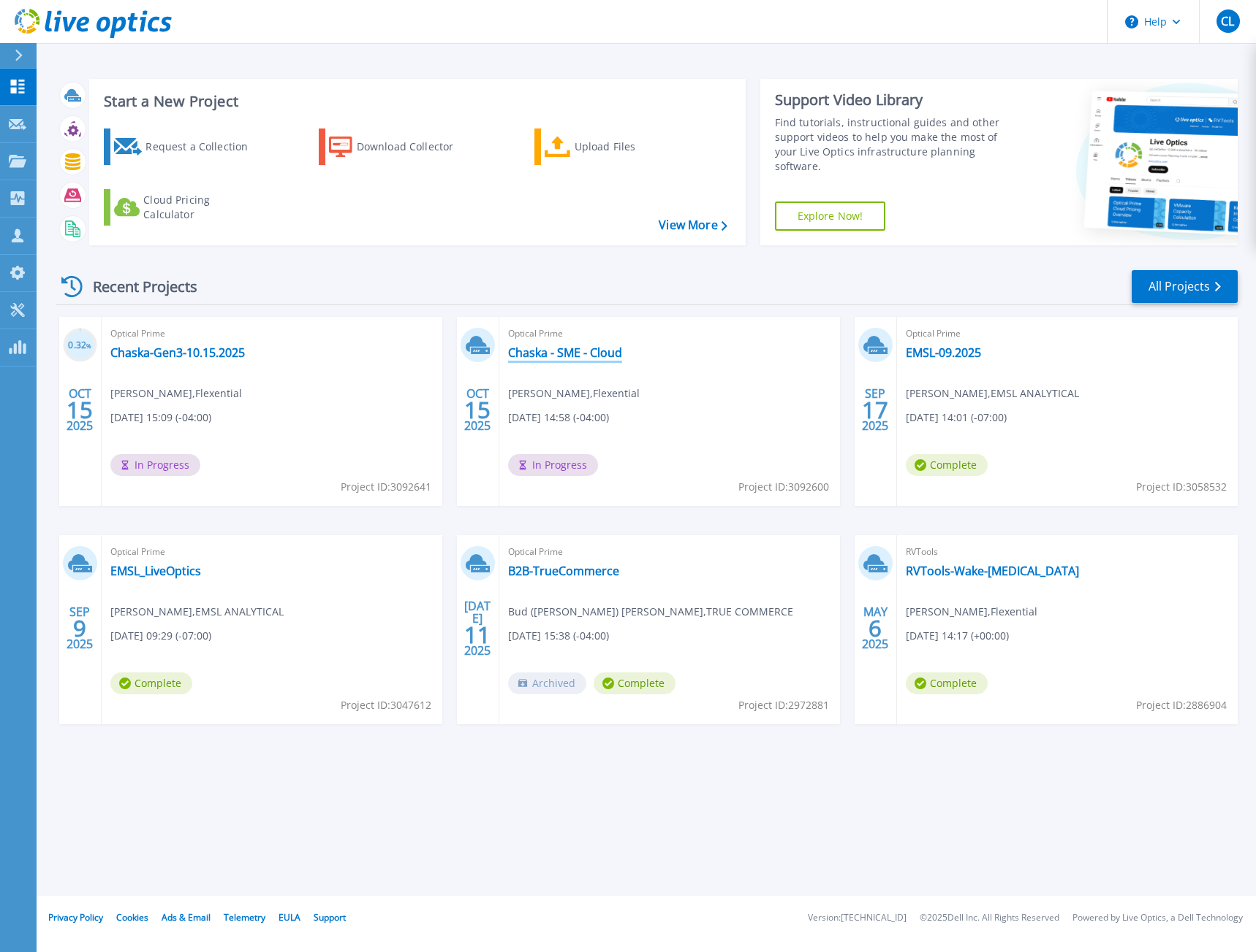
click at [566, 348] on link "Chaska - SME - Cloud" at bounding box center [564, 352] width 114 height 15
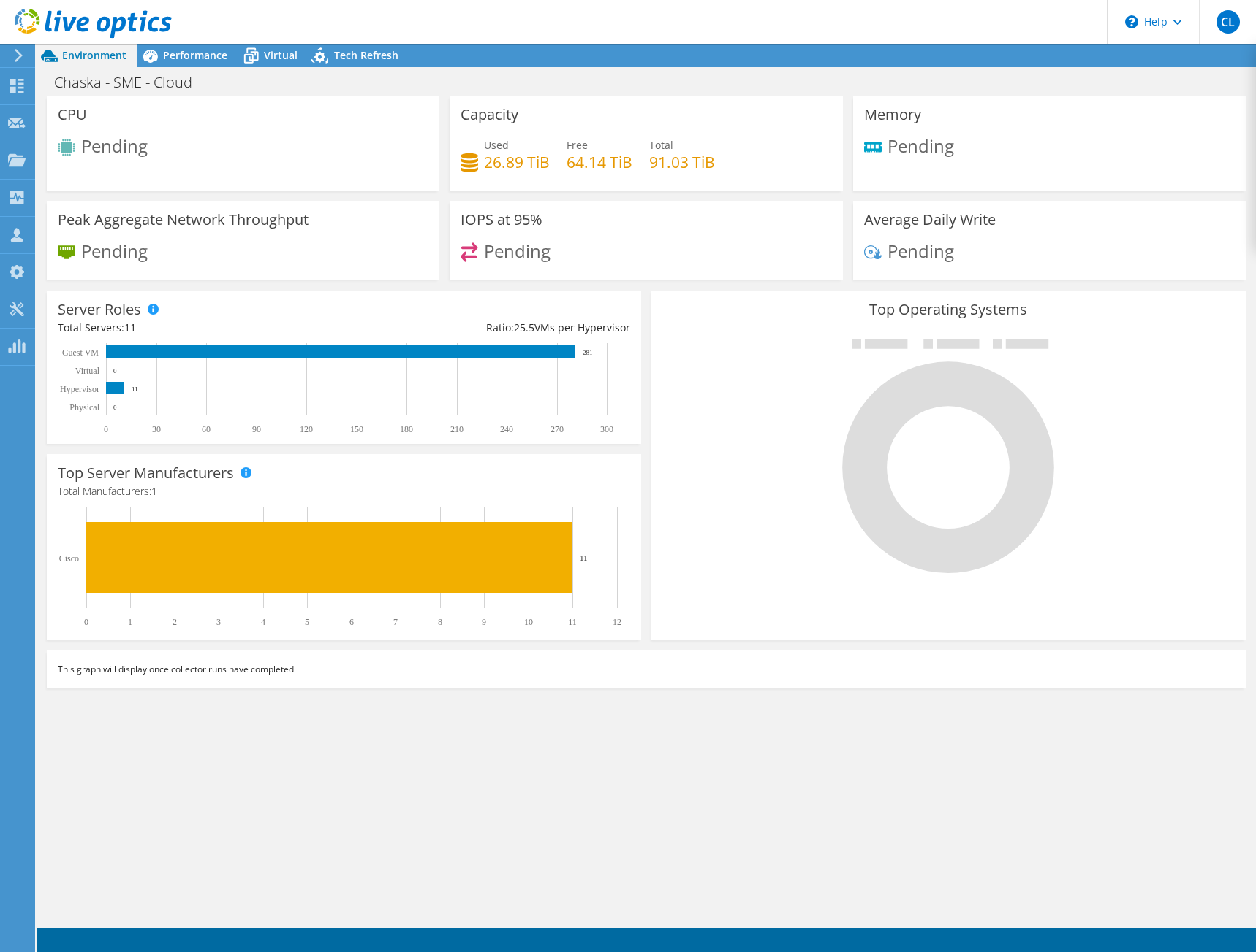
click at [88, 25] on icon at bounding box center [93, 23] width 157 height 30
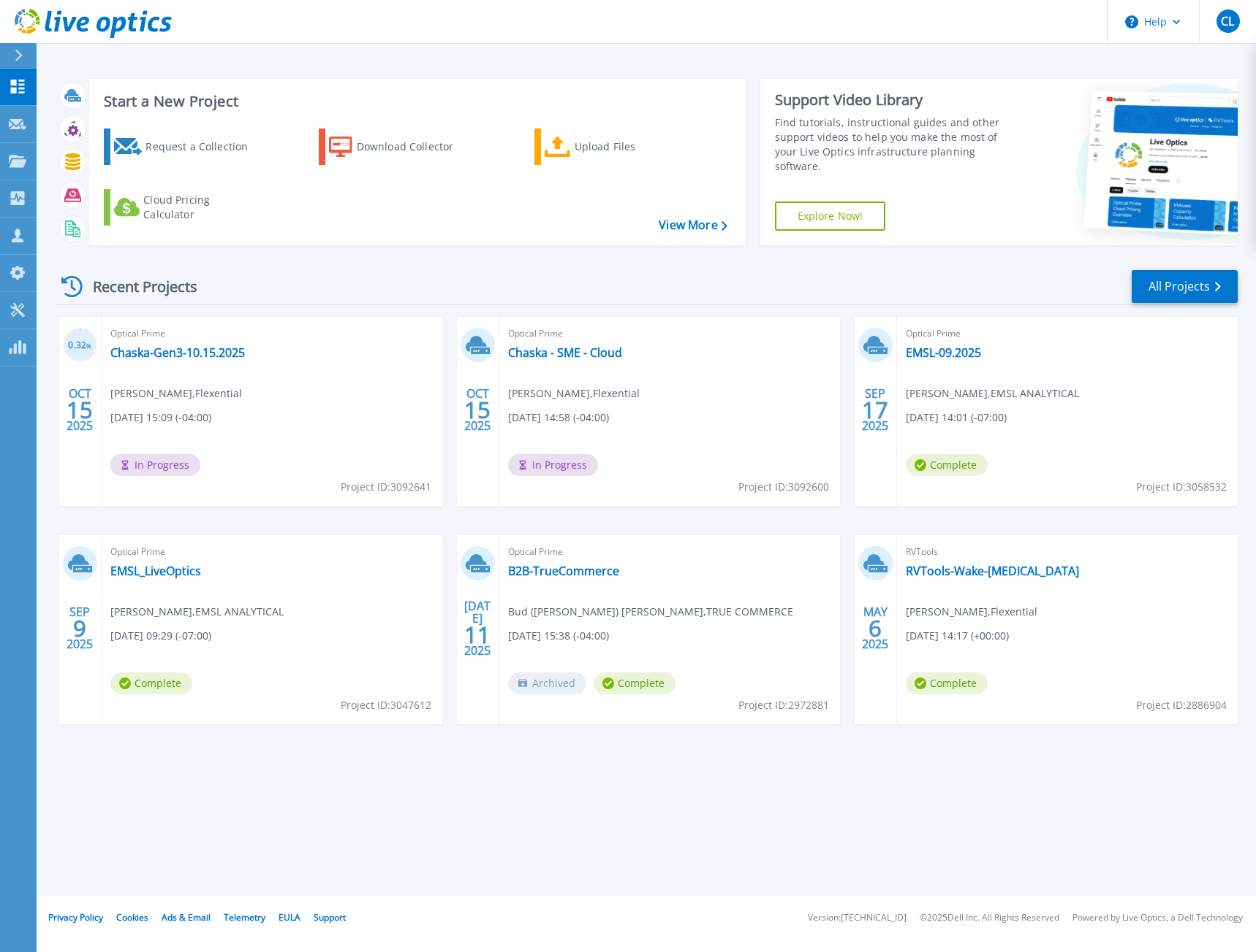
click at [485, 814] on div "Start a New Project Request a Collection Download Collector Upload Files Cloud …" at bounding box center [645, 448] width 1219 height 896
click at [1015, 395] on span "[PERSON_NAME] , EMSL ANALYTICAL" at bounding box center [992, 393] width 173 height 16
click at [589, 46] on div "Start a New Project Request a Collection Download Collector Upload Files Cloud …" at bounding box center [645, 448] width 1219 height 896
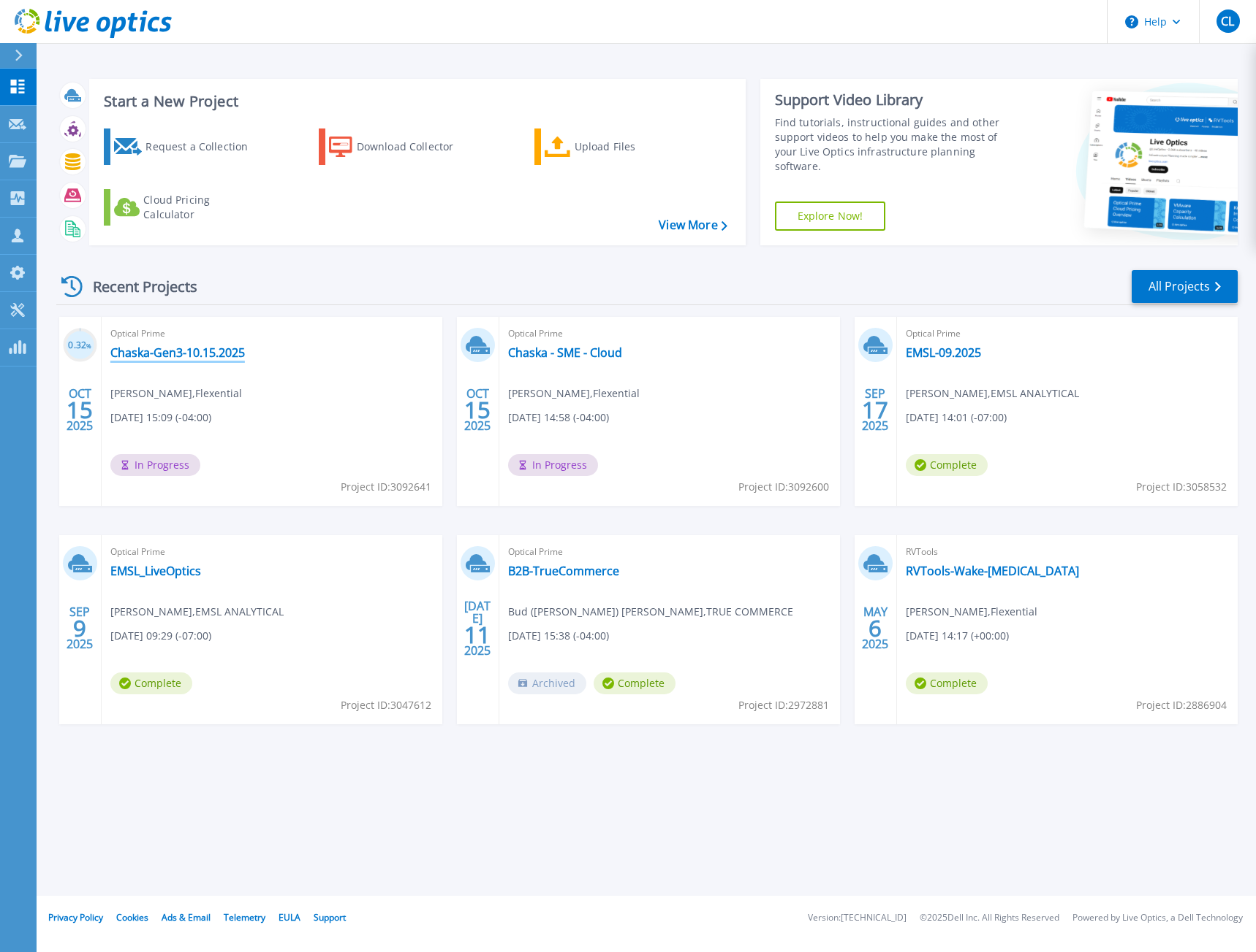
click at [193, 354] on link "Chaska-Gen3-10.15.2025" at bounding box center [178, 352] width 135 height 15
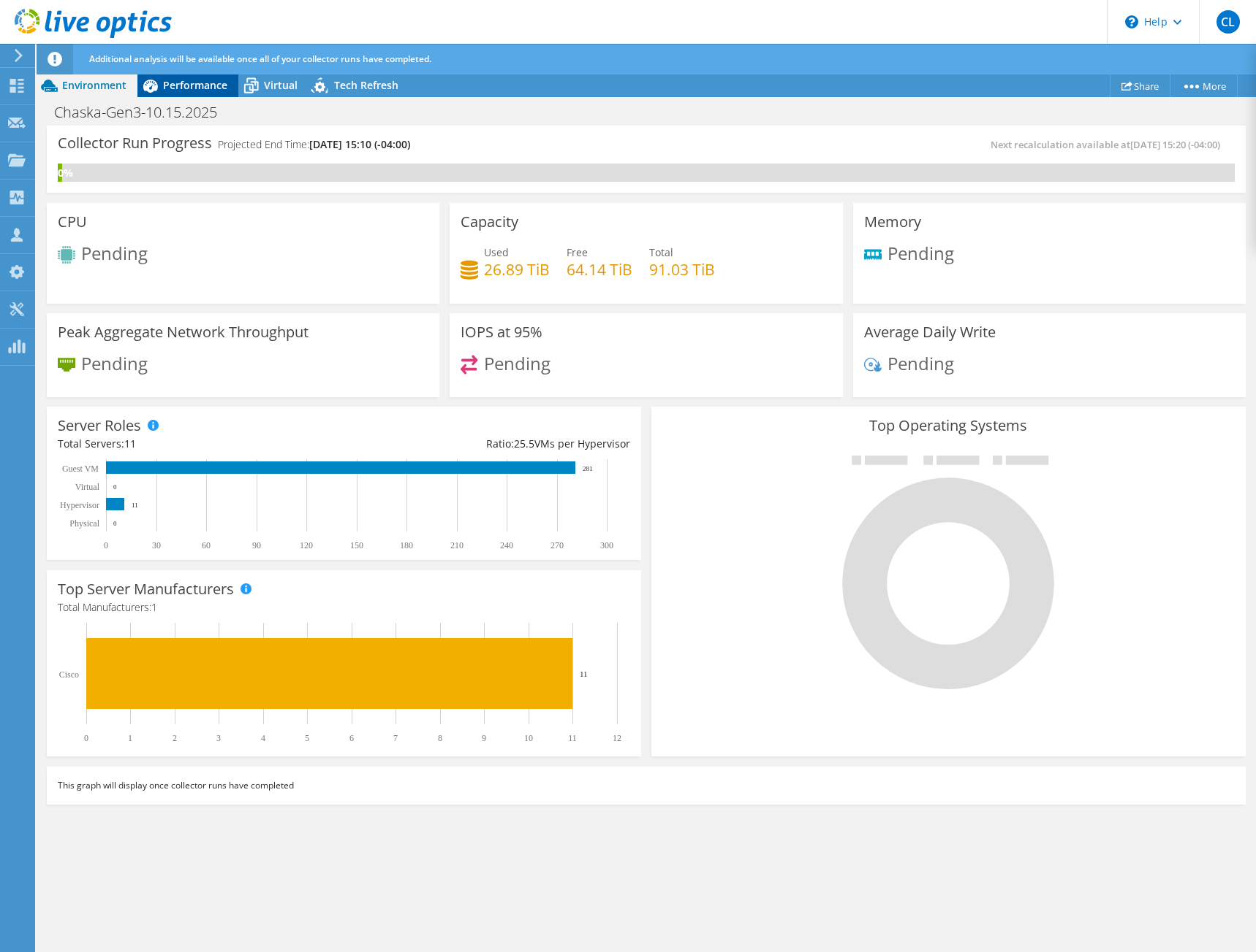
click at [191, 85] on span "Performance" at bounding box center [195, 85] width 64 height 14
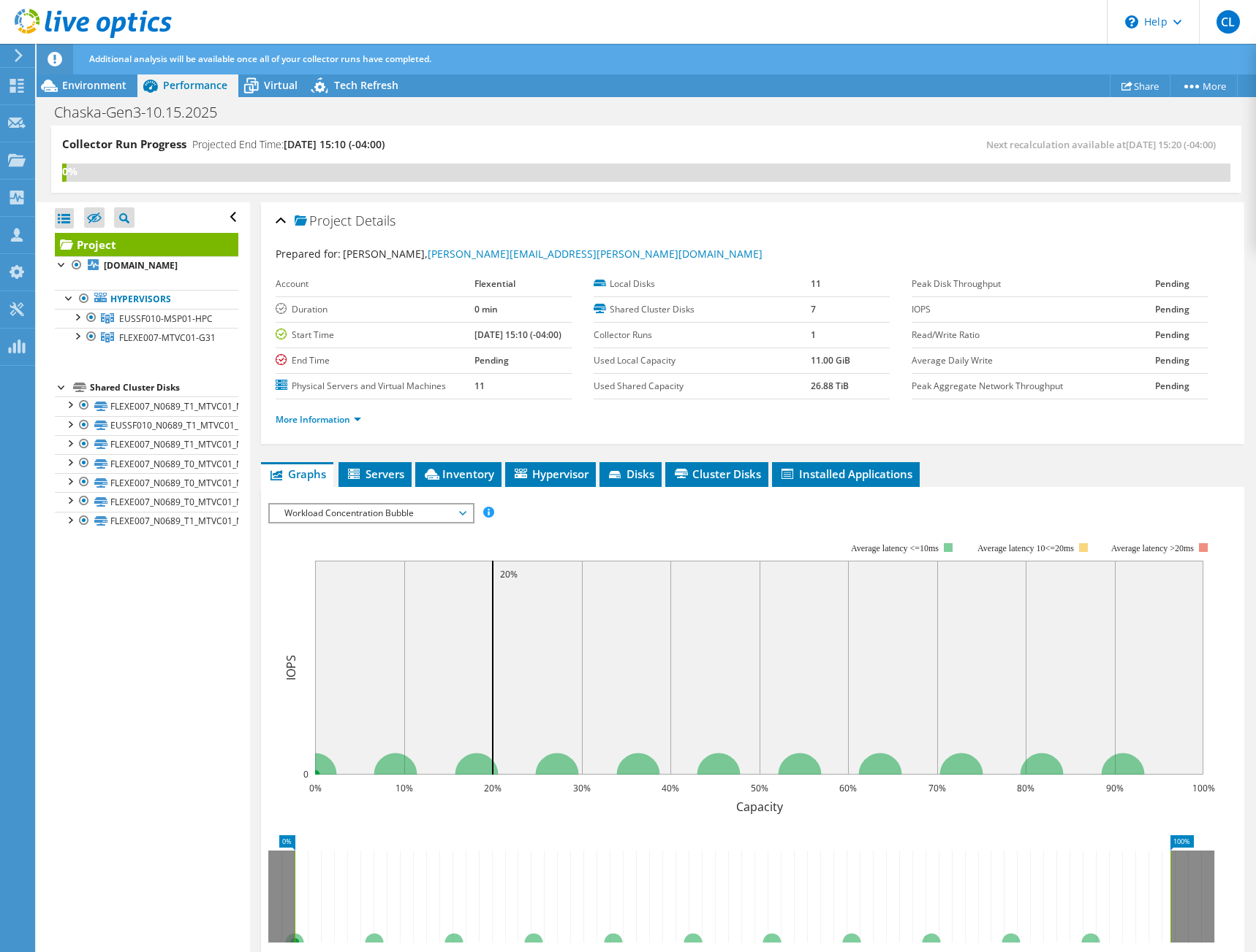
click at [313, 409] on ul "More Information" at bounding box center [751, 418] width 953 height 20
click at [325, 417] on link "More Information" at bounding box center [318, 419] width 86 height 13
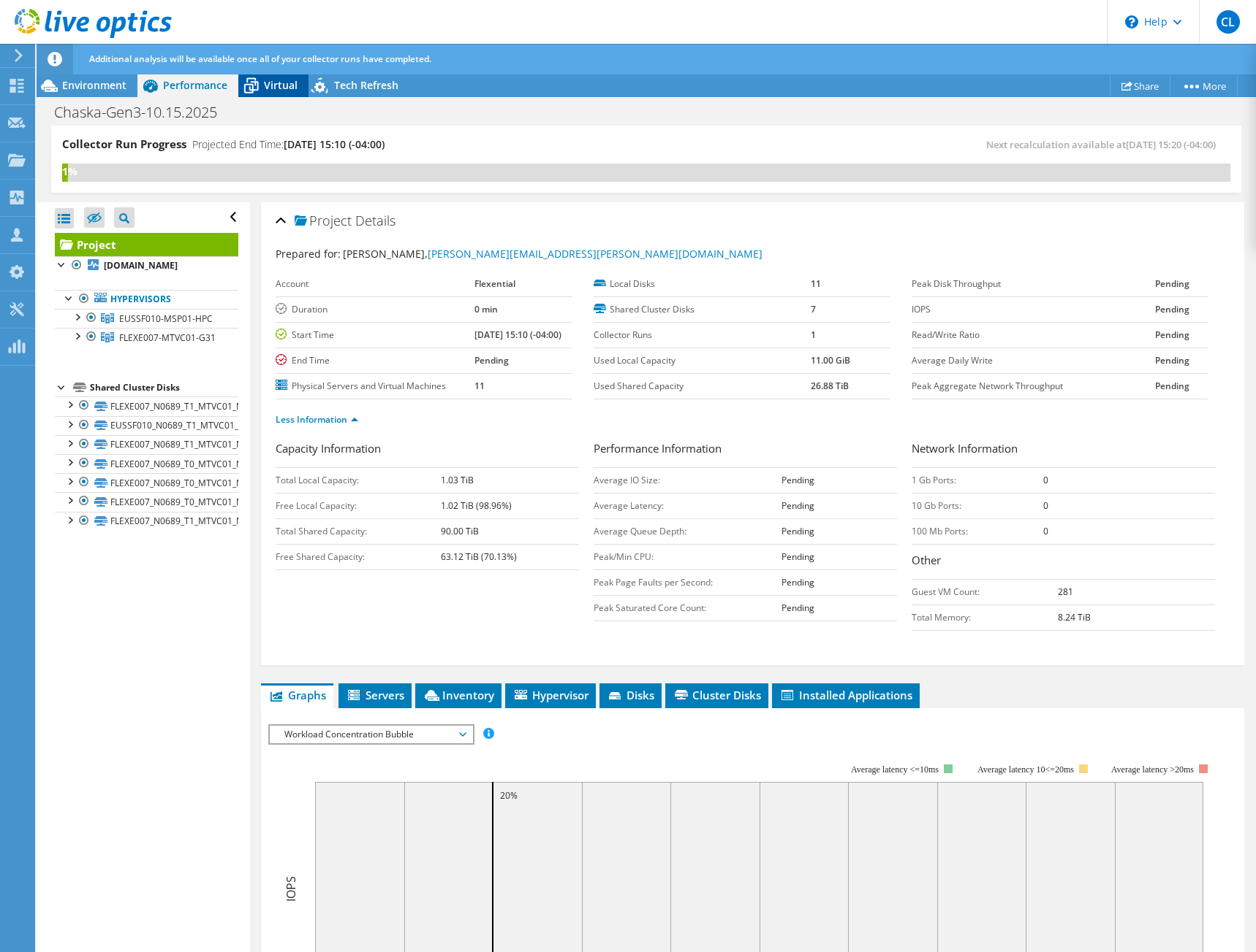
click at [272, 88] on span "Virtual" at bounding box center [280, 85] width 33 height 14
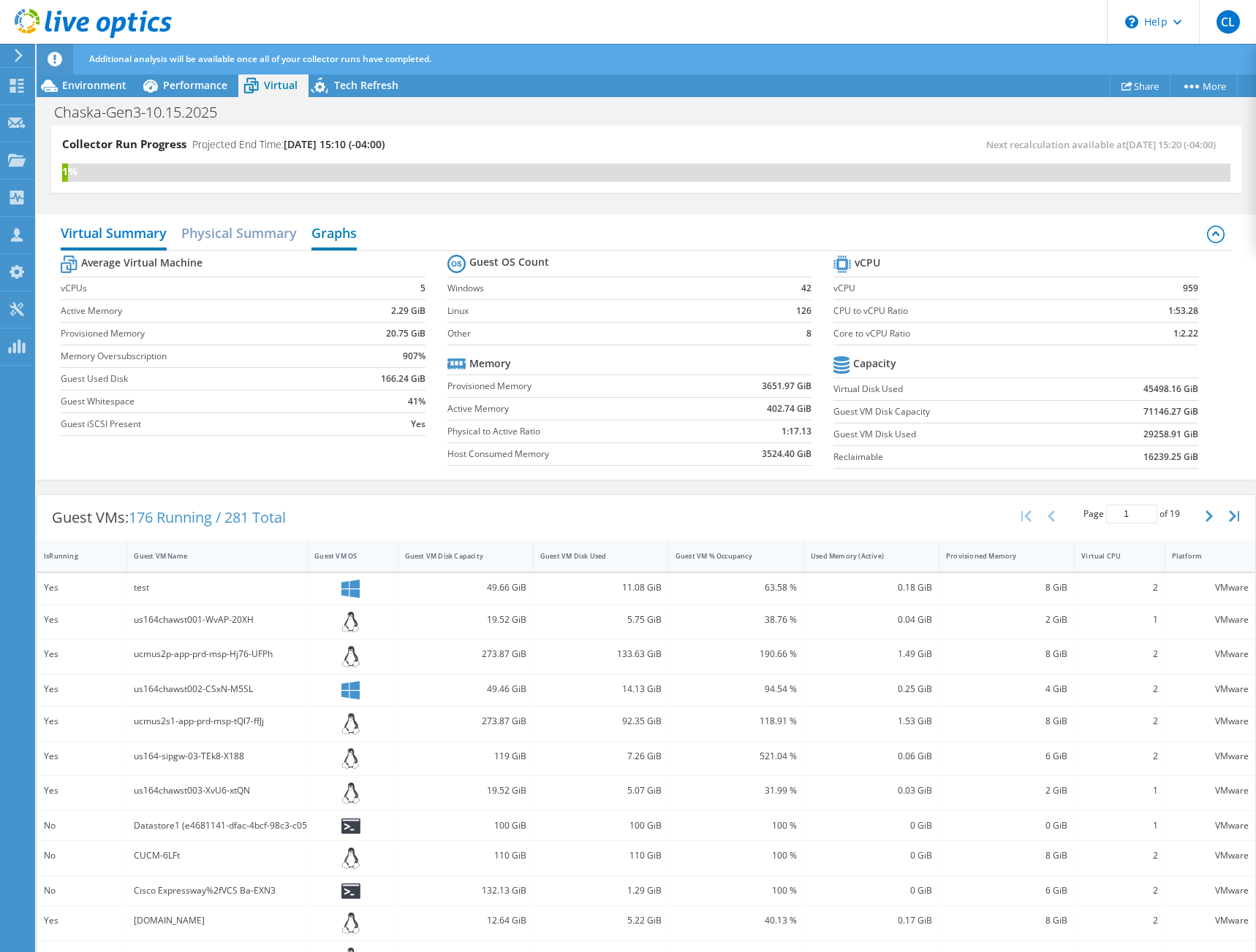
click at [338, 237] on h2 "Graphs" at bounding box center [334, 234] width 45 height 32
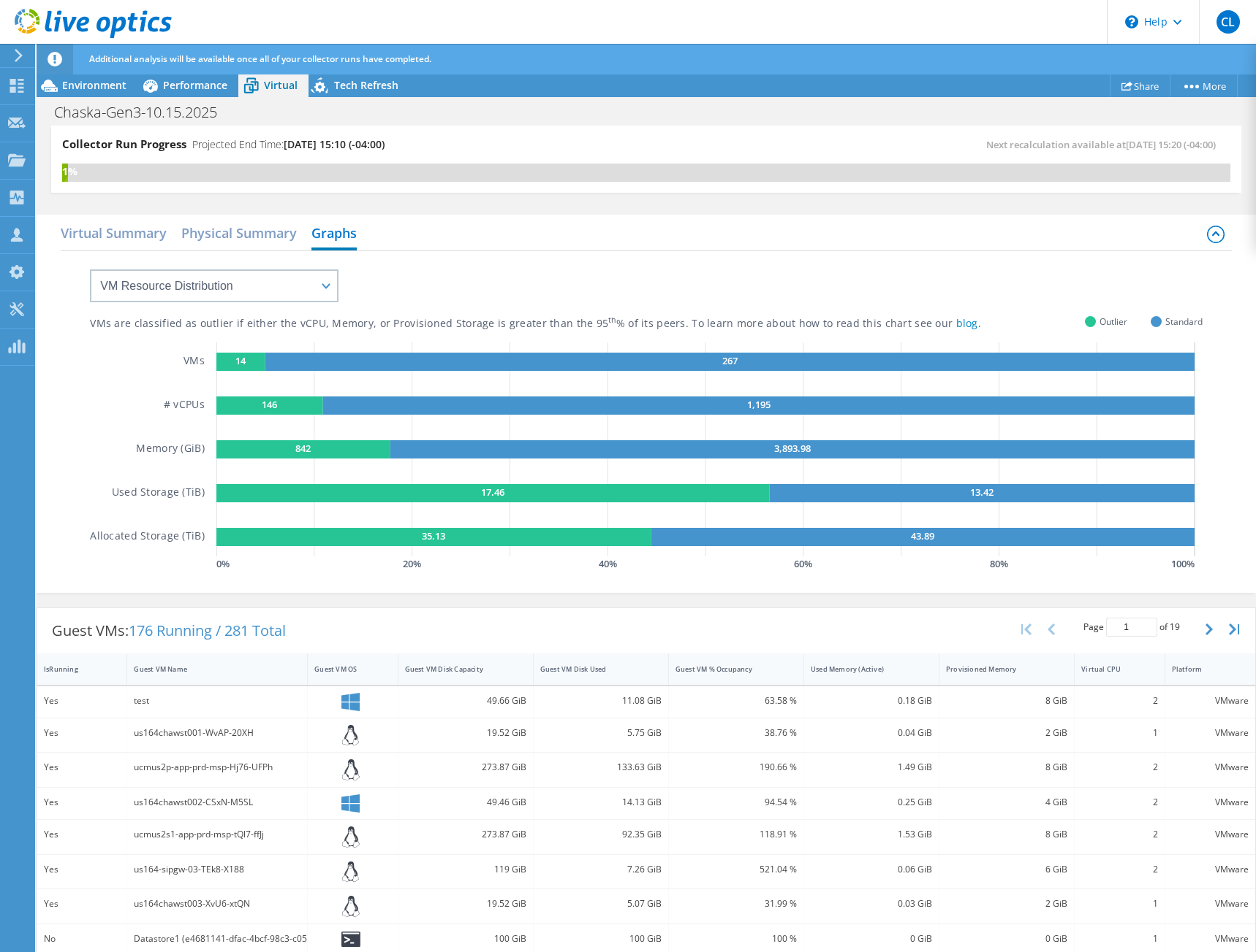
click at [229, 367] on rect at bounding box center [241, 362] width 49 height 19
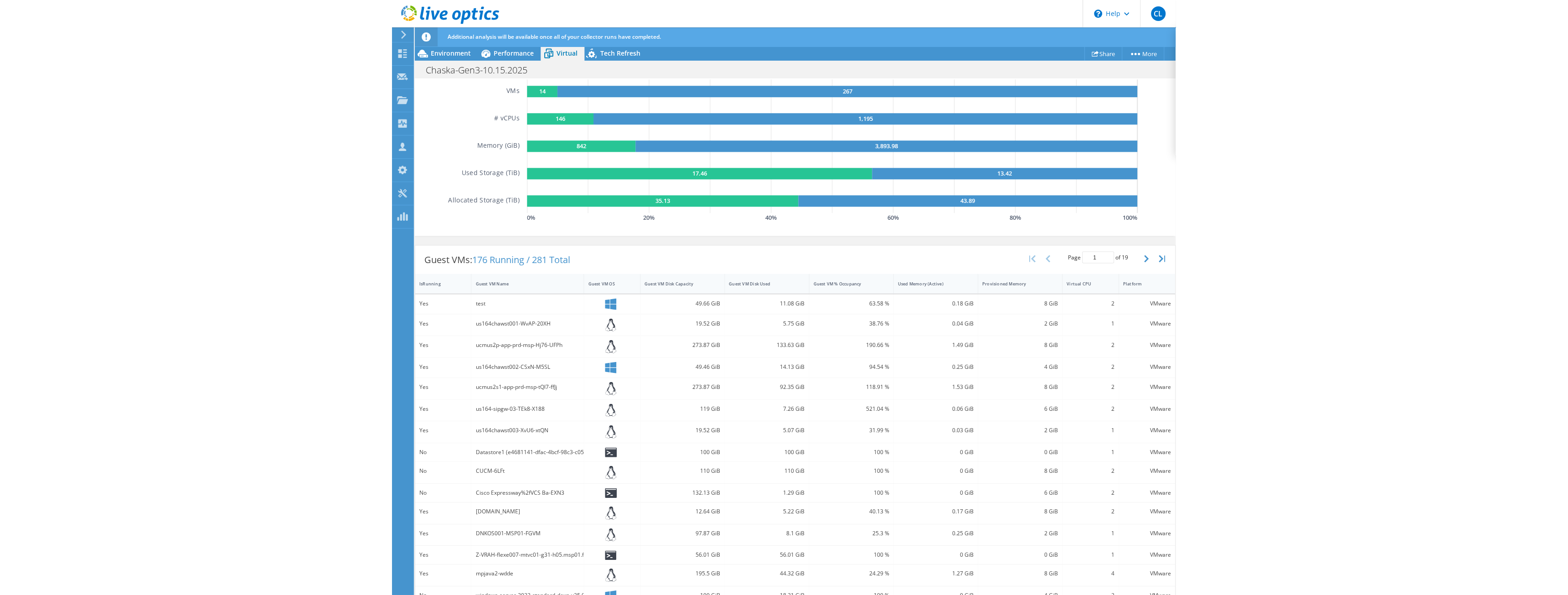
scroll to position [137, 0]
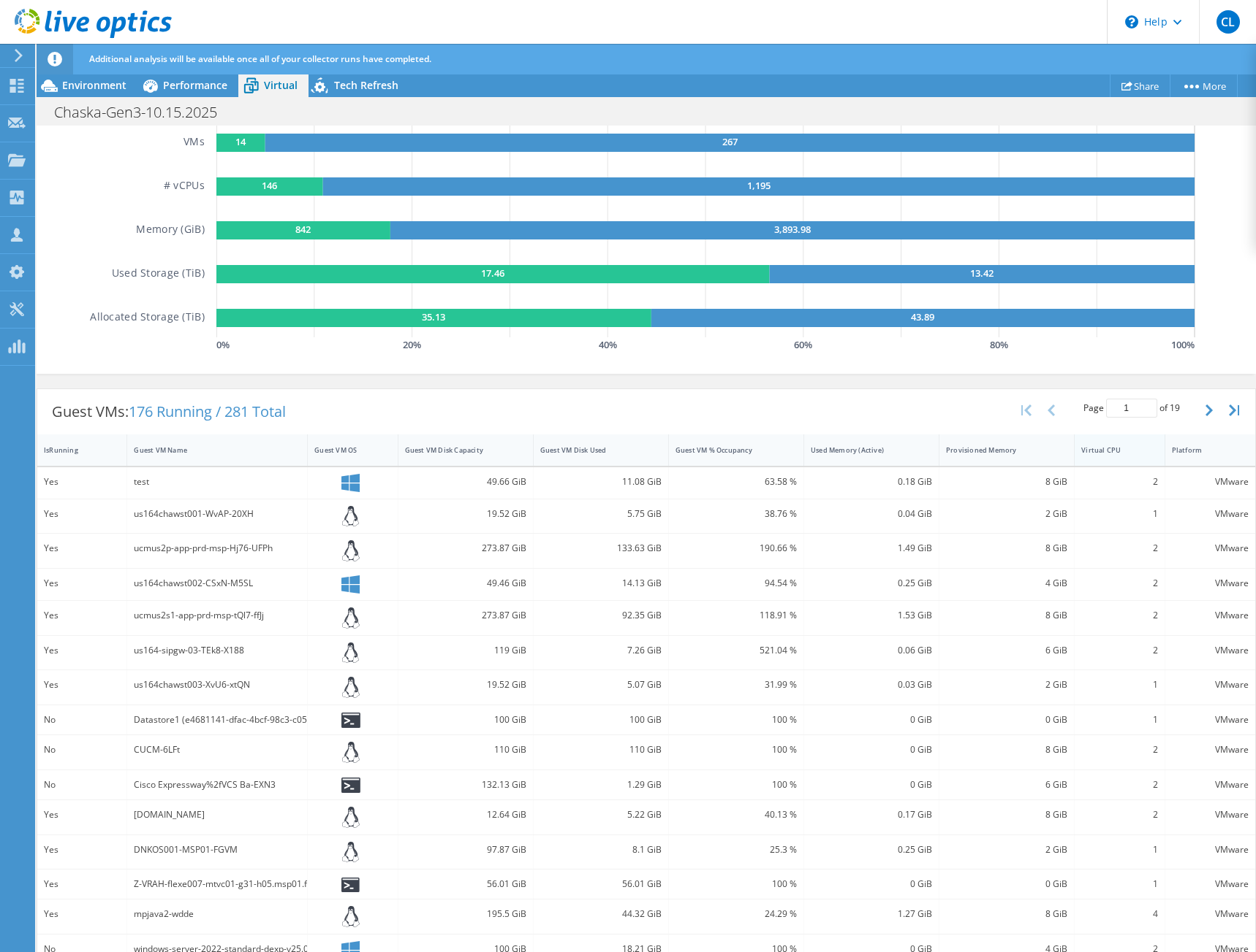
click at [1082, 452] on div "Virtual CPU" at bounding box center [1111, 451] width 59 height 10
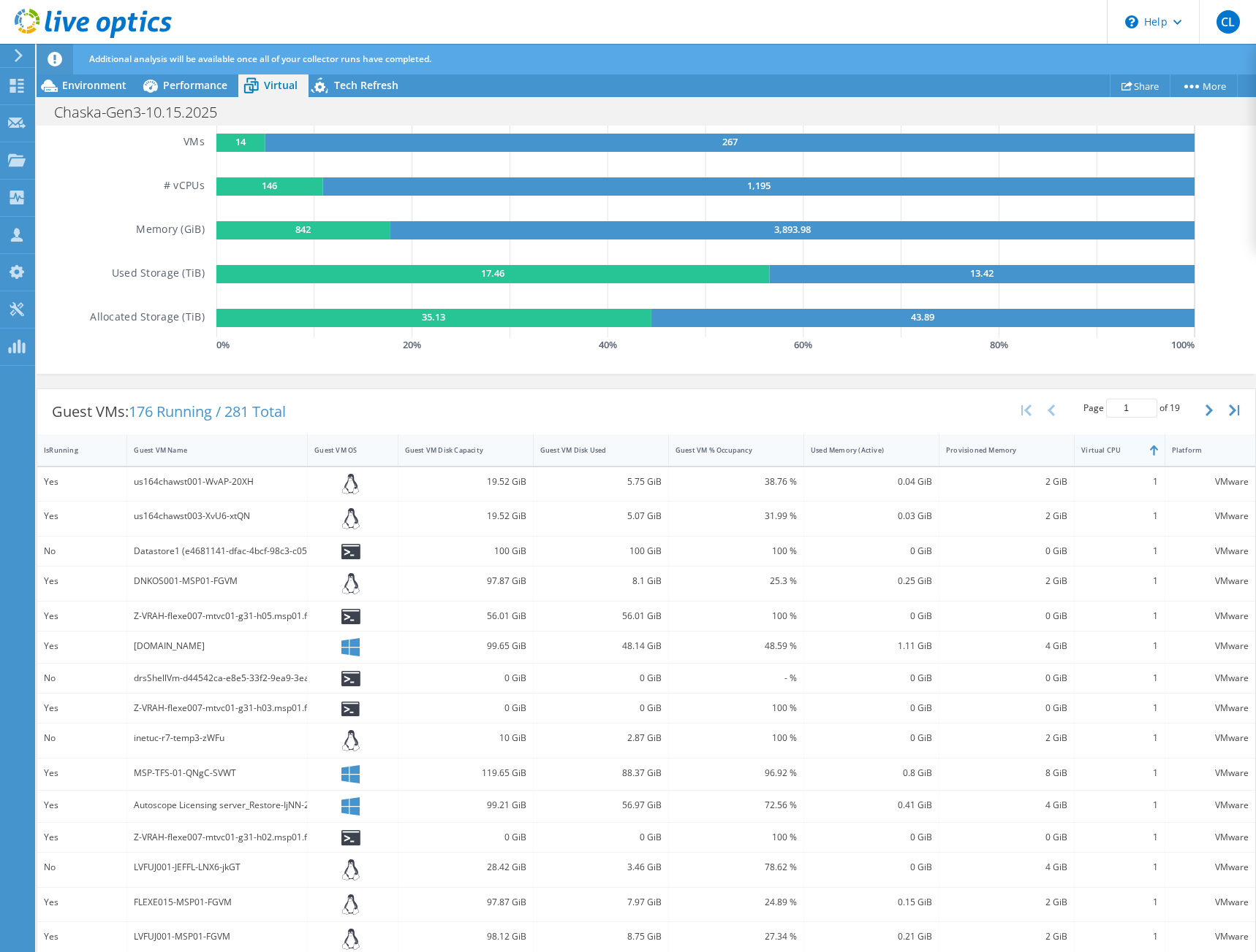
click at [1085, 453] on div "Virtual CPU" at bounding box center [1111, 451] width 59 height 10
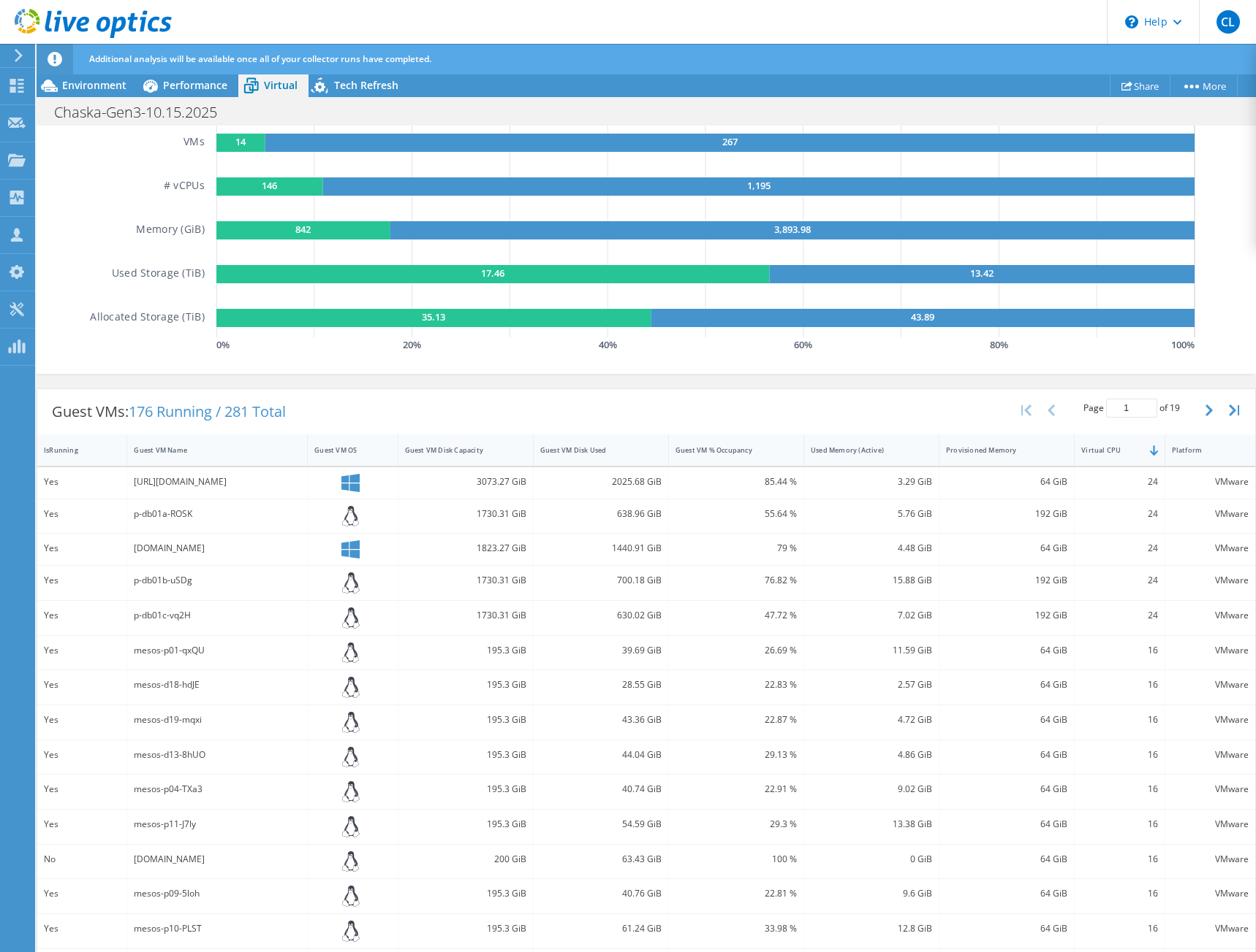
click at [912, 406] on div "Guest VMs: 176 Running / 281 Total Page 1 of 19 5 rows 10 rows 20 rows 25 rows …" at bounding box center [646, 412] width 1218 height 45
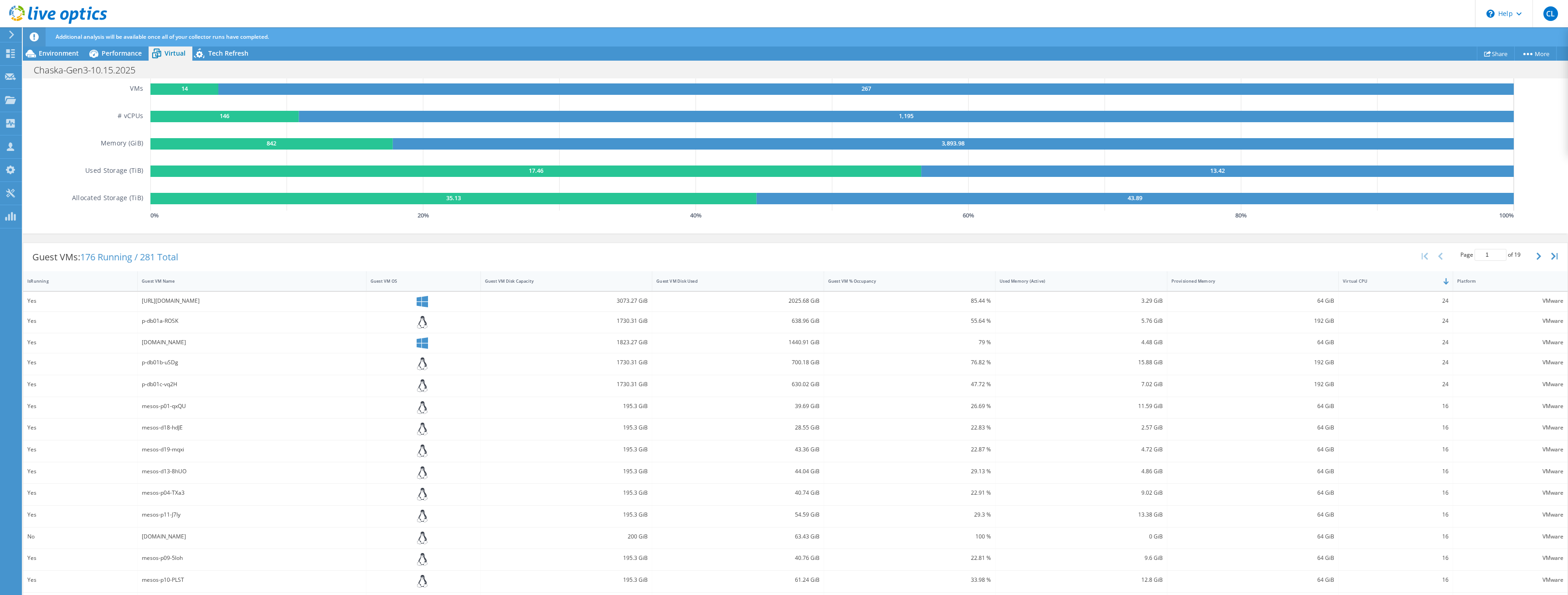
click at [152, 344] on div "[DOMAIN_NAME]" at bounding box center [252, 342] width 220 height 10
copy div "310896"
click at [332, 29] on div "Additional analysis will be available once all of your collector runs have comp…" at bounding box center [813, 37] width 1518 height 19
drag, startPoint x: 1548, startPoint y: 234, endPoint x: 1554, endPoint y: 234, distance: 6.0
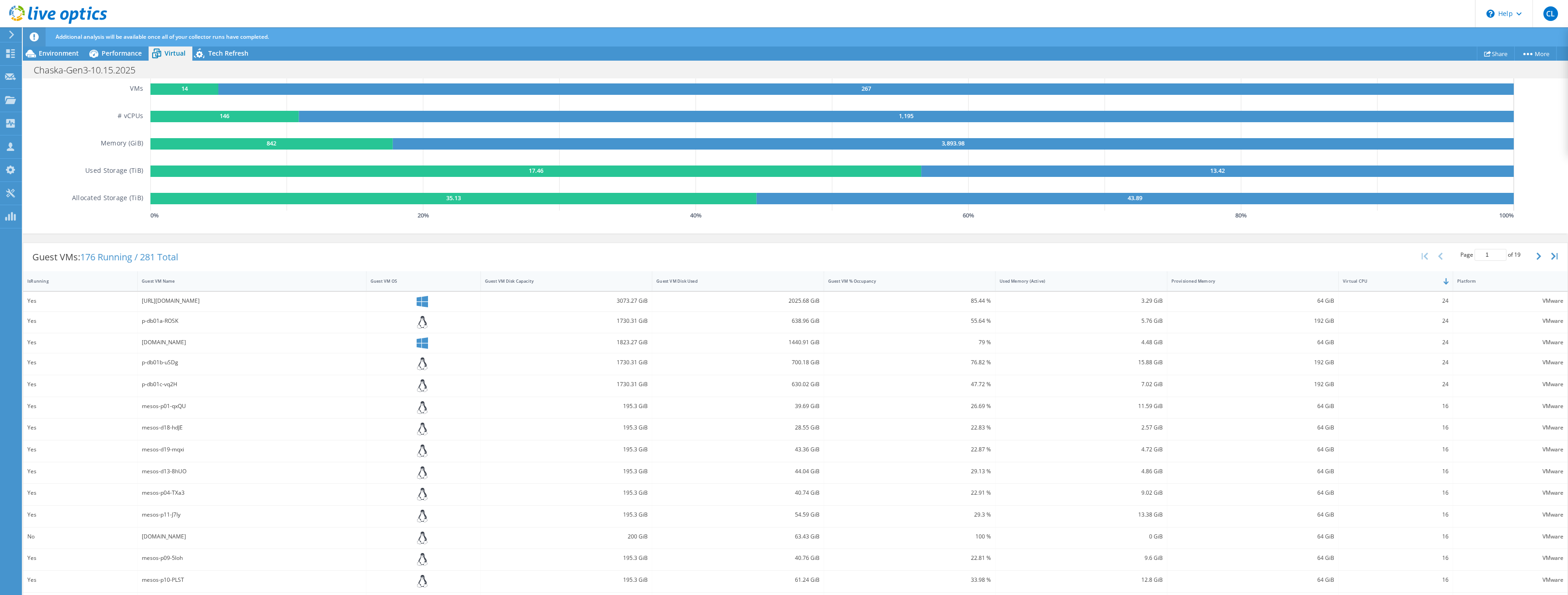
click at [783, 234] on div "Virtual Summary Physical Summary Graphs VM Resource Distribution Provisioning C…" at bounding box center [795, 115] width 1545 height 245
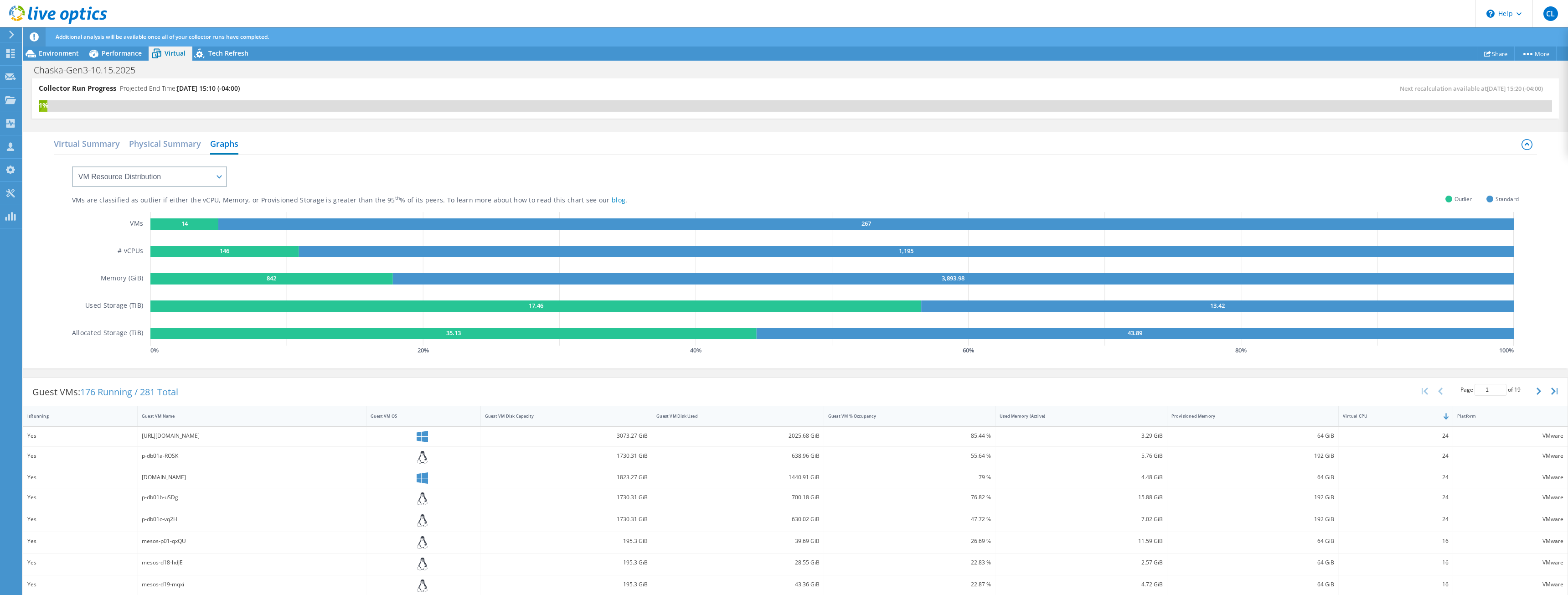
scroll to position [0, 0]
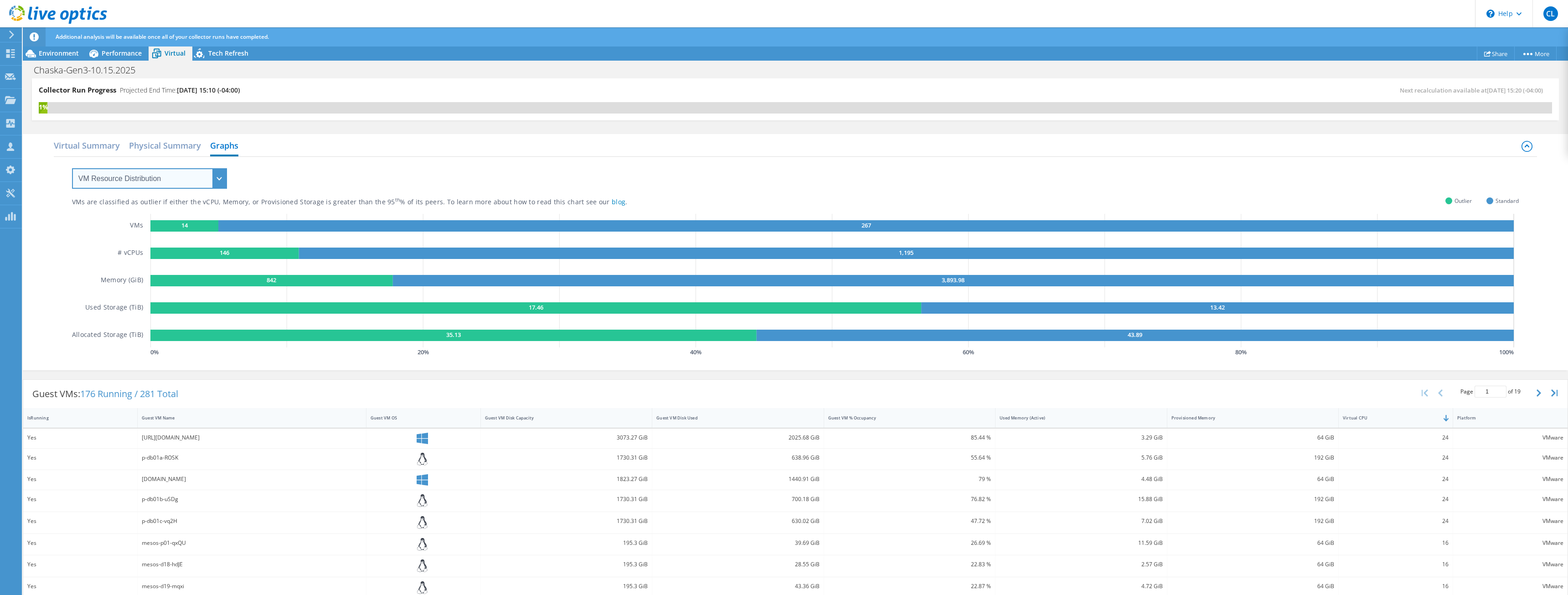
click at [184, 176] on select "VM Resource Distribution Provisioning Contrast Over Provisioning" at bounding box center [149, 178] width 155 height 21
select select "Provisioning Contrast"
click at [72, 168] on select "VM Resource Distribution Provisioning Contrast Over Provisioning" at bounding box center [149, 178] width 155 height 21
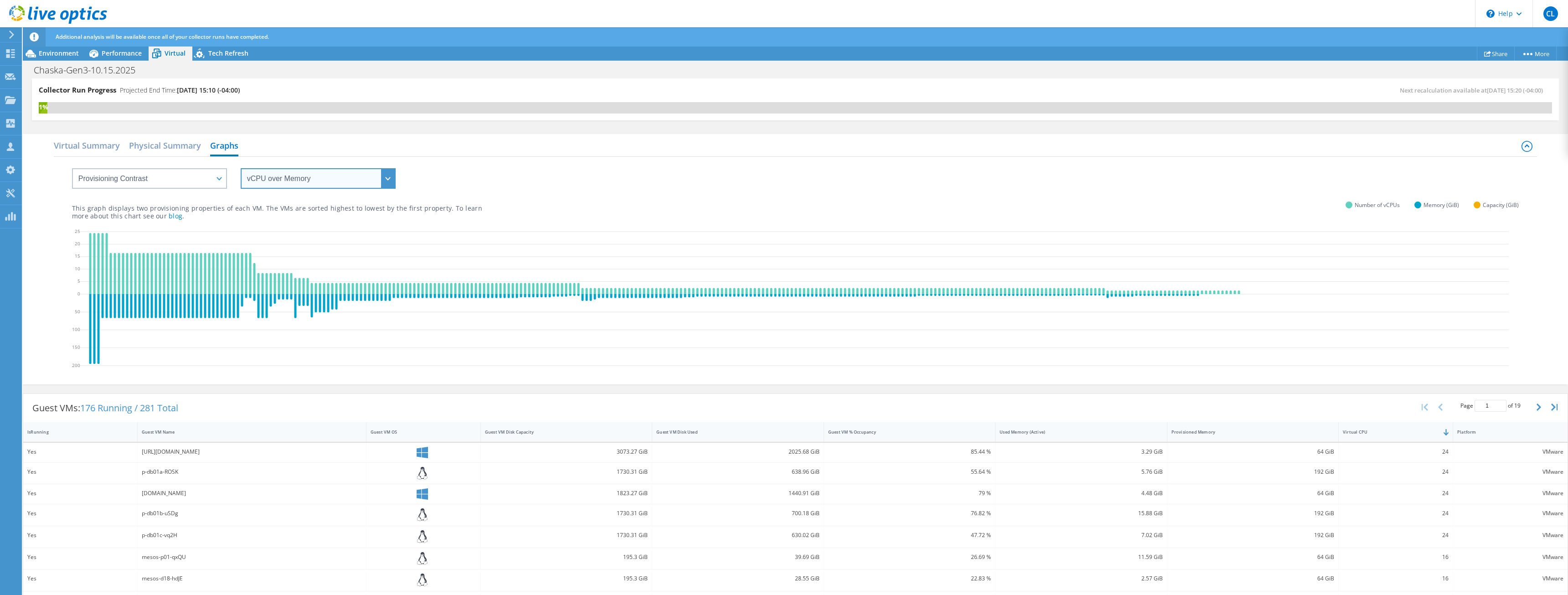
click at [273, 168] on select "vCPU over Memory vCPU over Capacity Memory over vCPU Memory over Capacity Capac…" at bounding box center [318, 178] width 155 height 21
select select "vCPU over Capacity"
click at [240, 168] on select "vCPU over Memory vCPU over Capacity Memory over vCPU Memory over Capacity Capac…" at bounding box center [318, 178] width 155 height 21
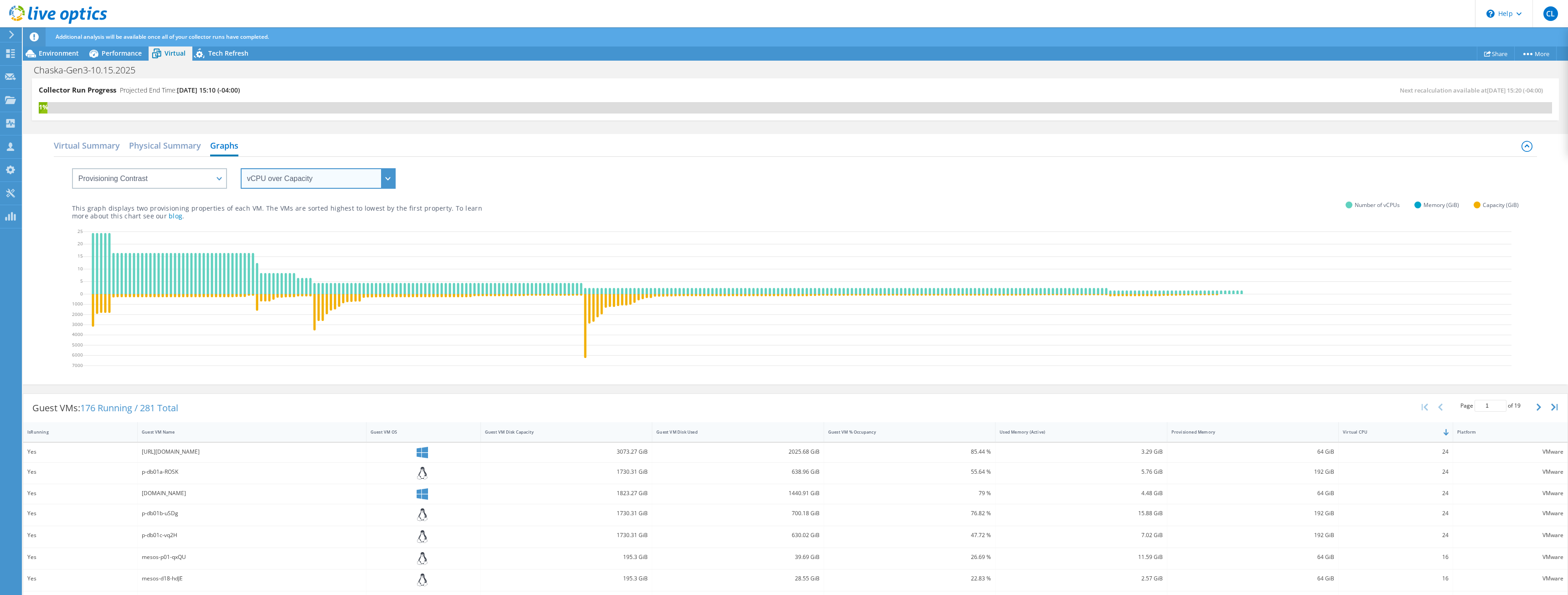
click at [295, 182] on select "vCPU over Memory vCPU over Capacity Memory over vCPU Memory over Capacity Capac…" at bounding box center [318, 178] width 155 height 21
click at [218, 180] on select "VM Resource Distribution Provisioning Contrast Over Provisioning" at bounding box center [149, 178] width 155 height 21
select select "Over Provisioning"
click at [72, 168] on select "VM Resource Distribution Provisioning Contrast Over Provisioning" at bounding box center [149, 178] width 155 height 21
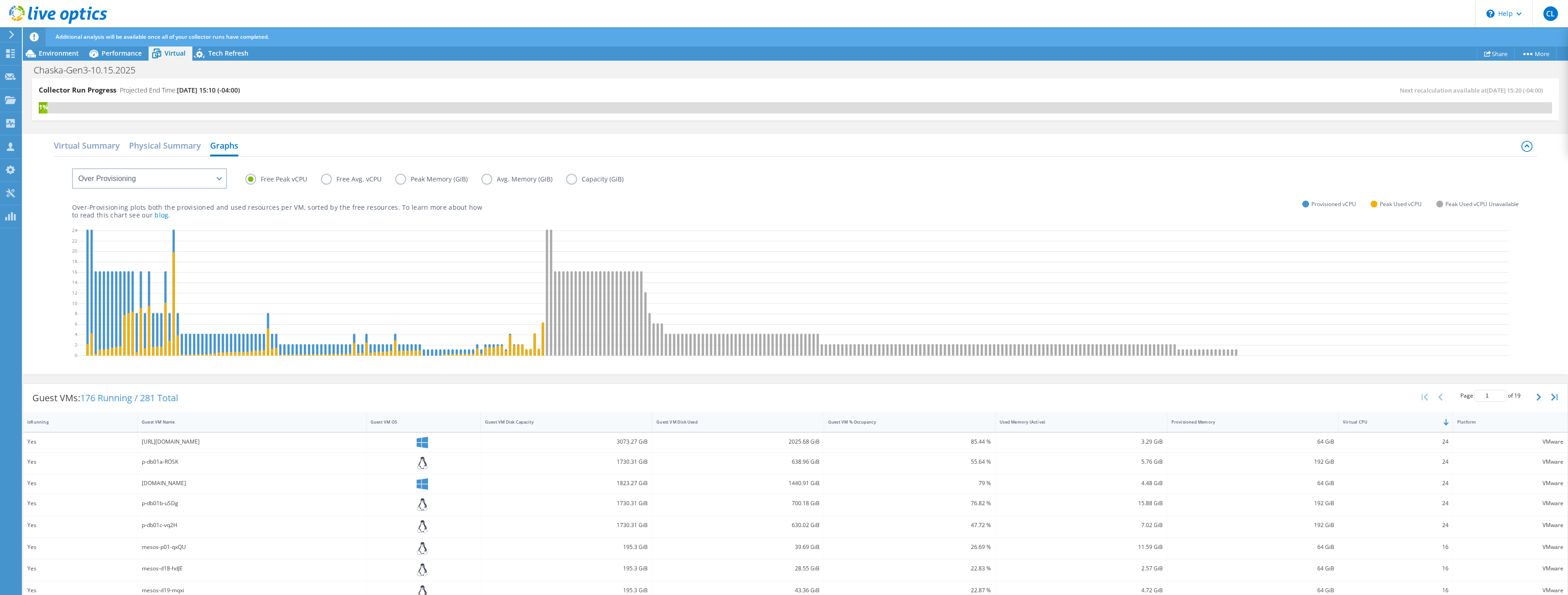
click at [347, 145] on div "Virtual Summary Physical Summary Graphs" at bounding box center [795, 147] width 1483 height 21
click at [328, 180] on label "Free Avg. vCPU" at bounding box center [358, 179] width 74 height 11
click at [0, 0] on input "Free Avg. vCPU" at bounding box center [0, 0] width 0 height 0
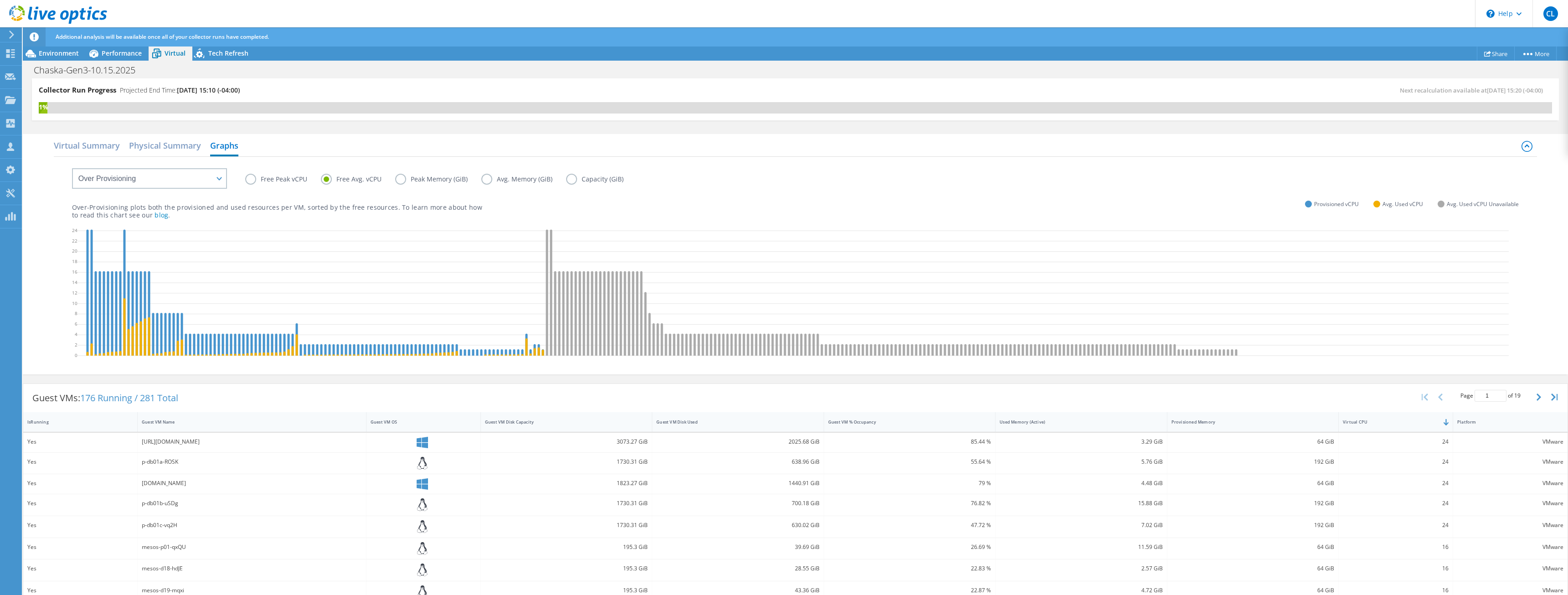
click at [284, 174] on label "Free Peak vCPU" at bounding box center [283, 179] width 75 height 11
click at [0, 0] on input "Free Peak vCPU" at bounding box center [0, 0] width 0 height 0
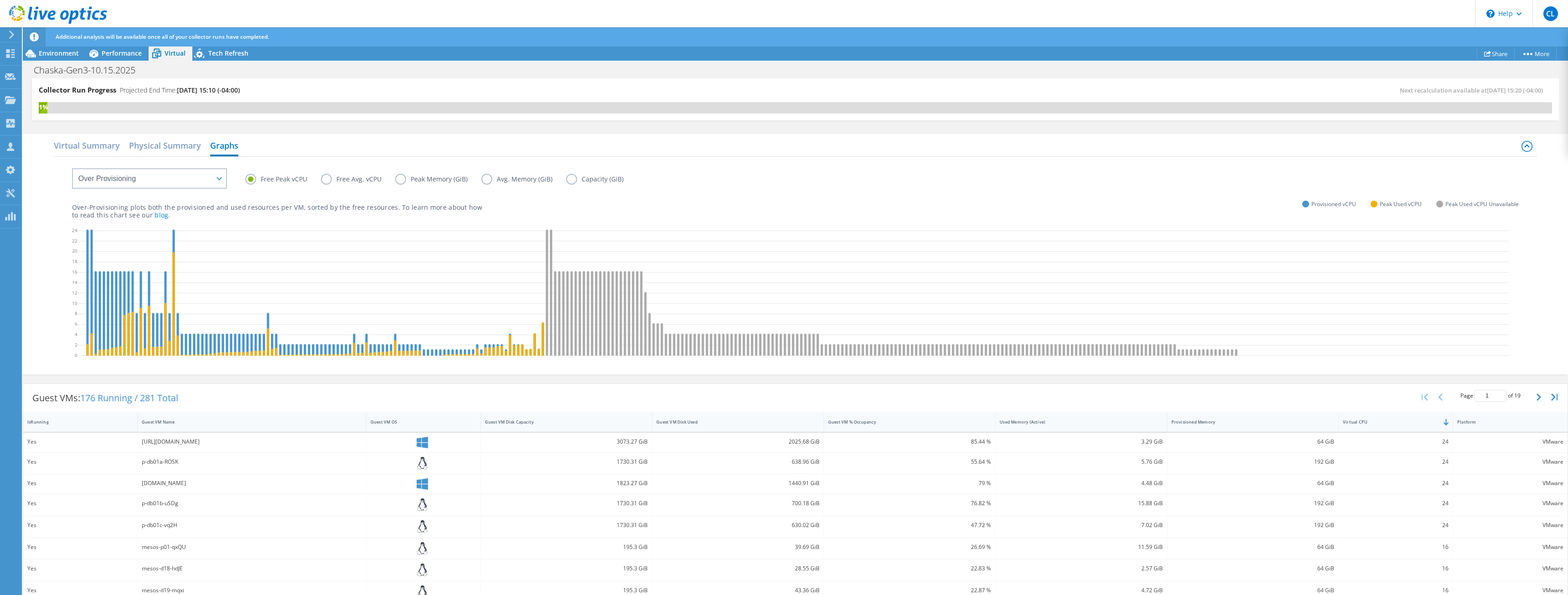
click at [378, 126] on div "Collector Run Progress Projected End Time: [DATE] 15:10 (-04:00) Next recalcula…" at bounding box center [795, 104] width 1545 height 51
